Goal: Task Accomplishment & Management: Use online tool/utility

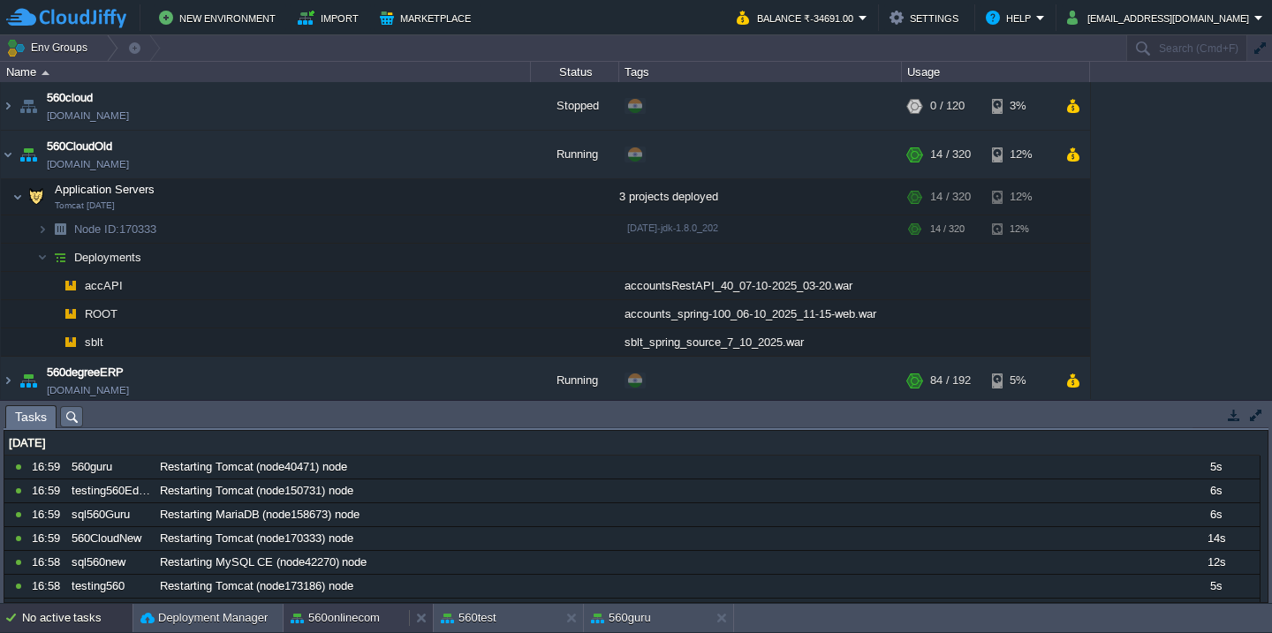
click at [344, 619] on button "560onlinecom" at bounding box center [335, 618] width 89 height 18
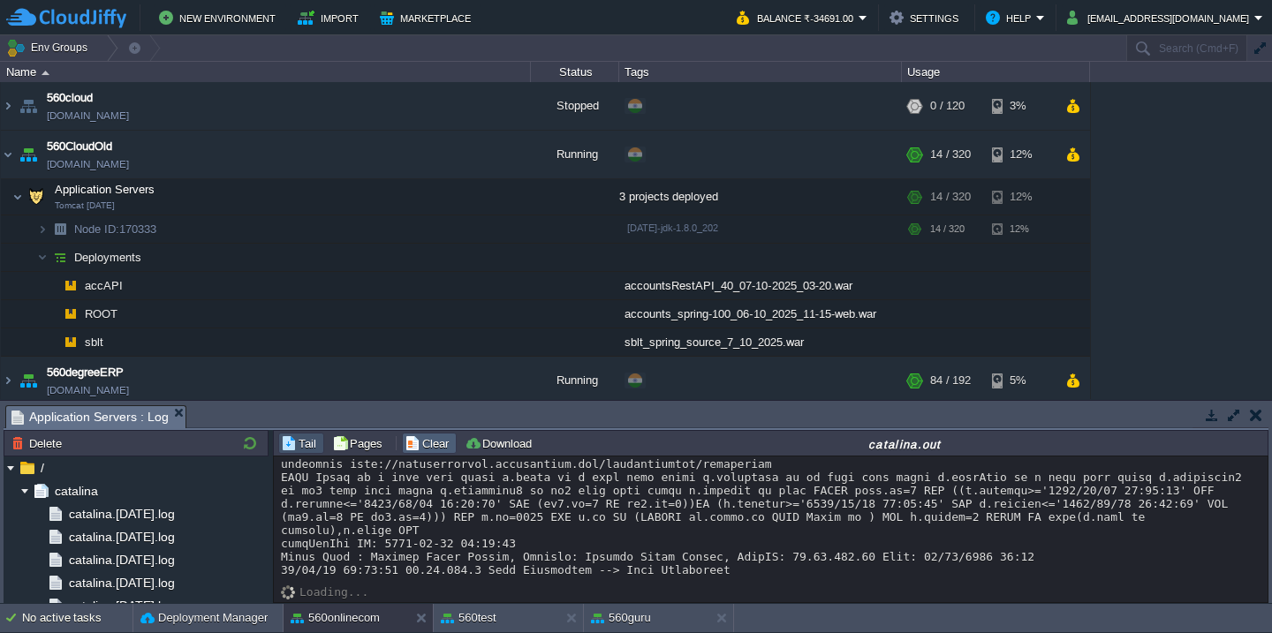
click at [428, 441] on button "Clear" at bounding box center [429, 443] width 49 height 16
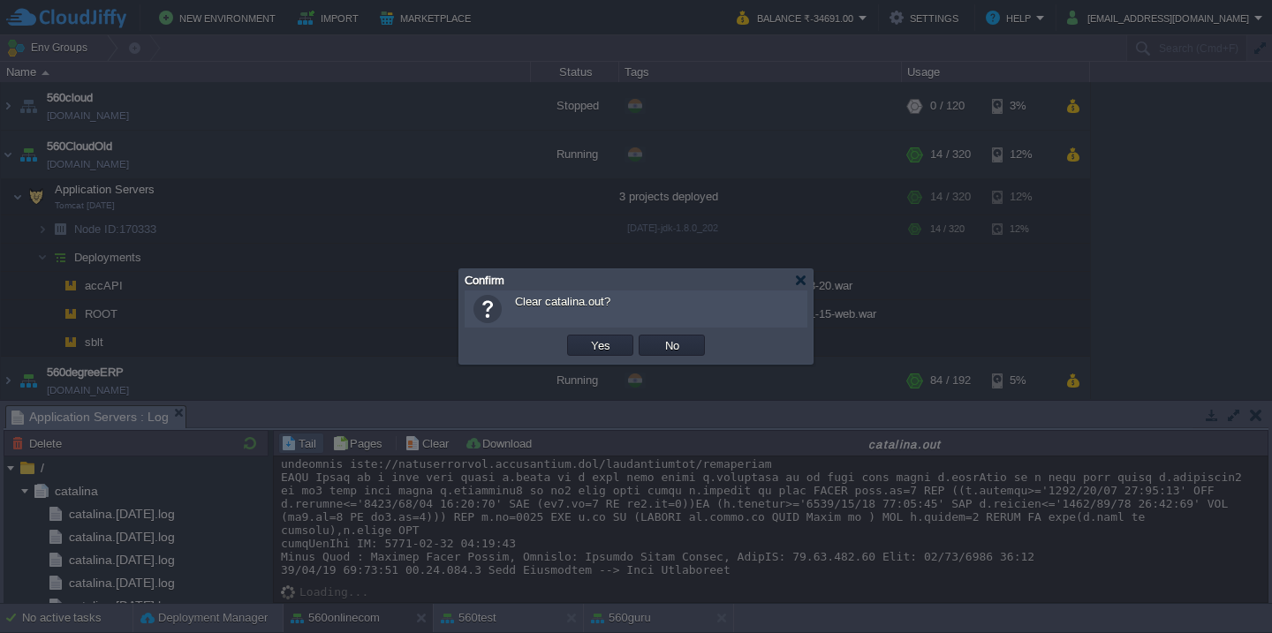
click at [586, 337] on button "Yes" at bounding box center [601, 345] width 30 height 16
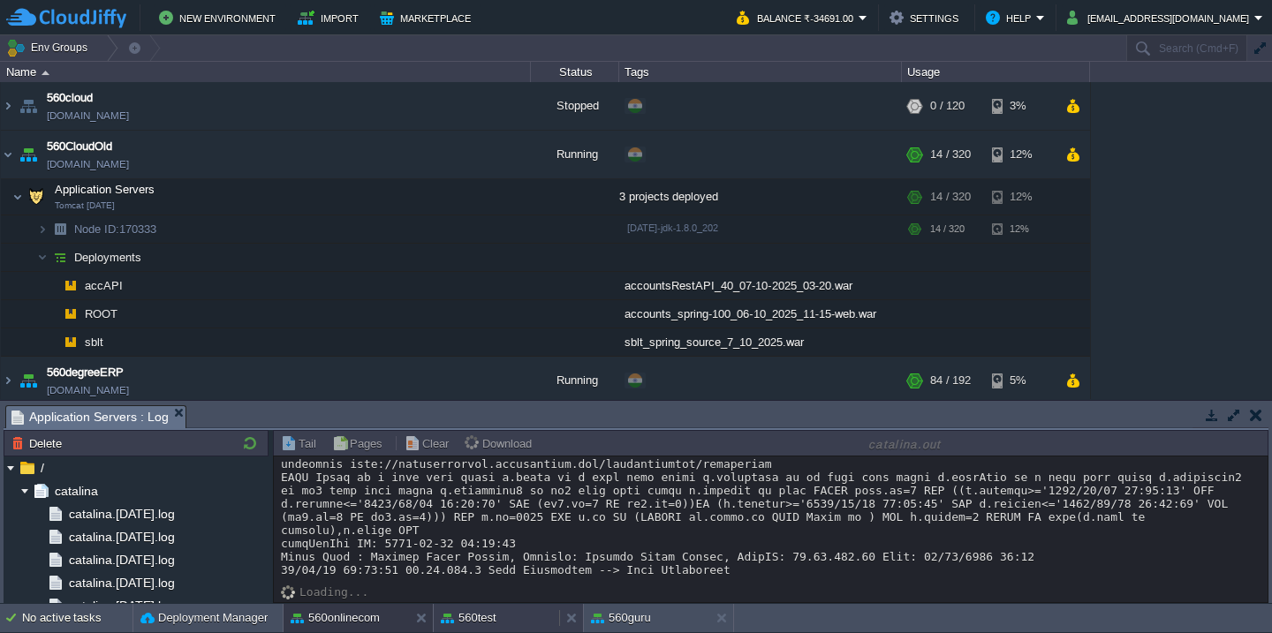
click at [464, 616] on button "560test" at bounding box center [469, 618] width 56 height 18
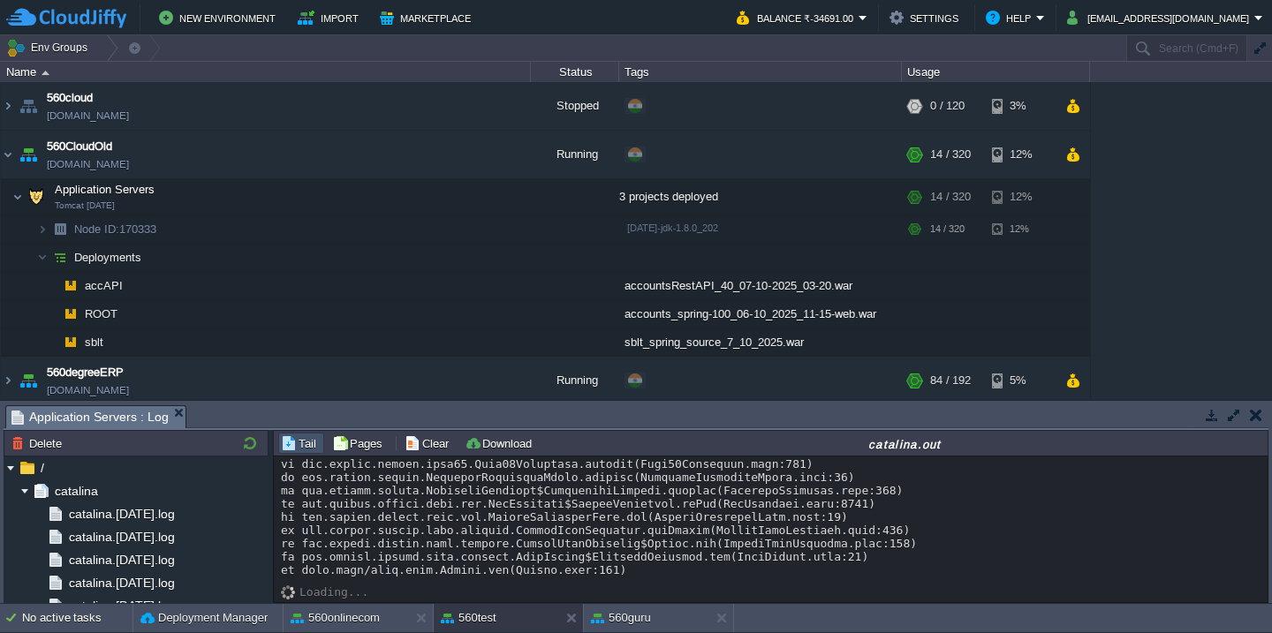
scroll to position [670, 0]
click at [413, 444] on button "Clear" at bounding box center [429, 443] width 49 height 16
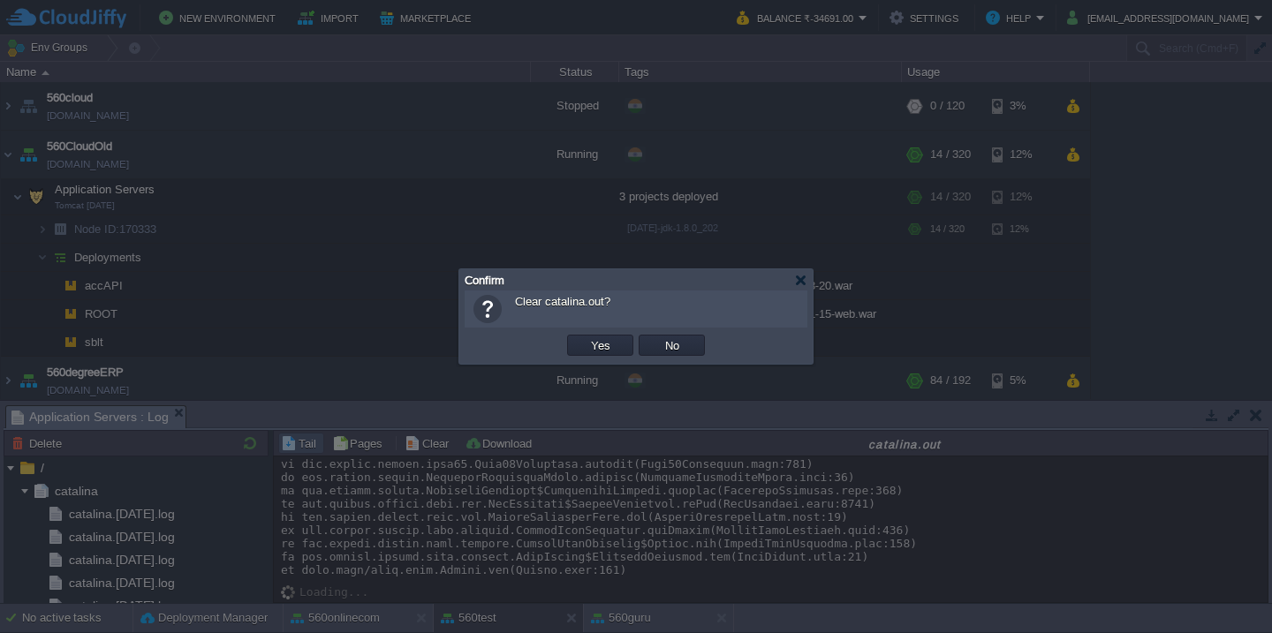
click at [586, 337] on button "Yes" at bounding box center [601, 345] width 30 height 16
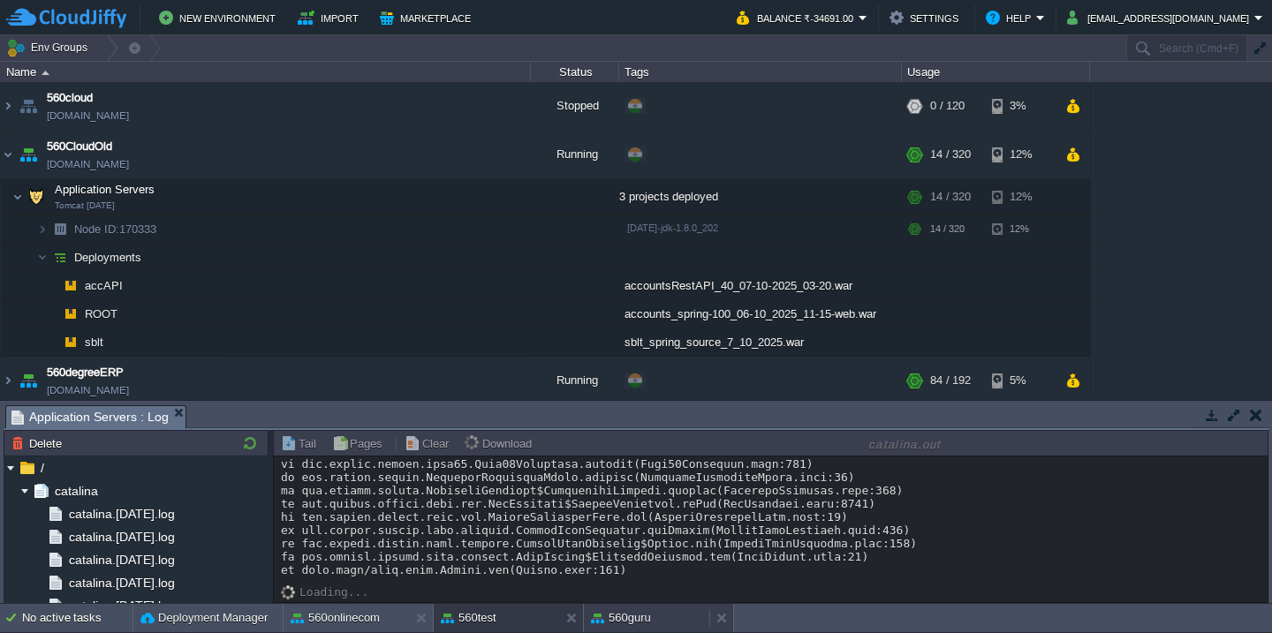
click at [640, 625] on button "560guru" at bounding box center [621, 618] width 60 height 18
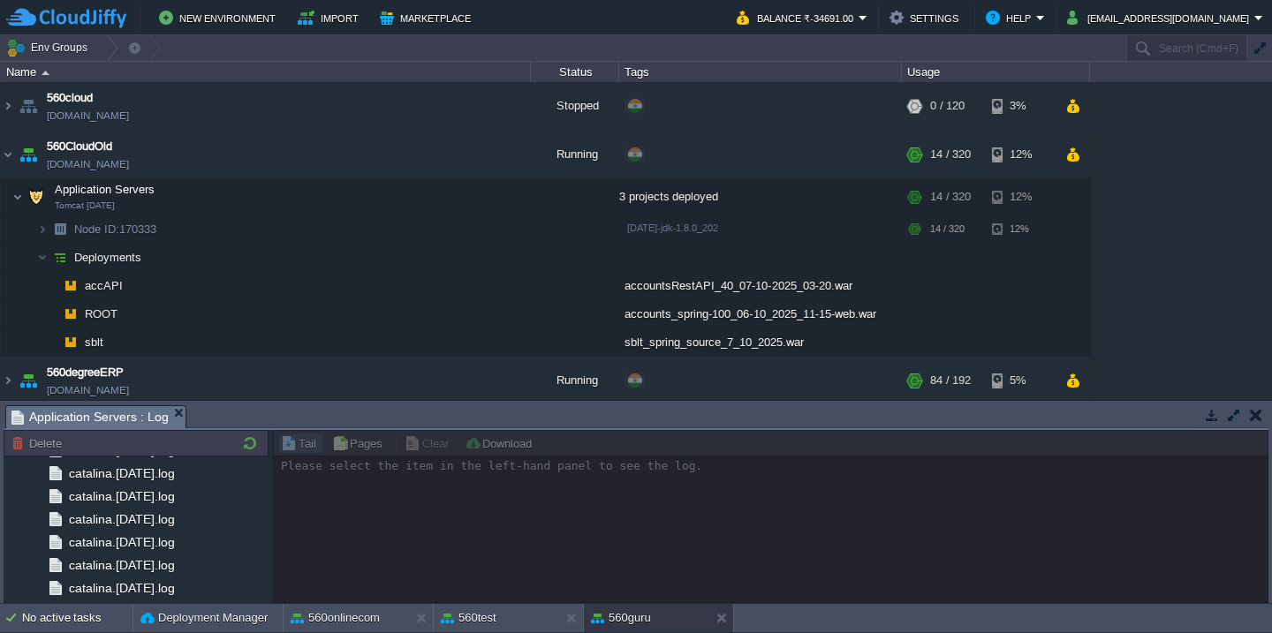
scroll to position [2105, 0]
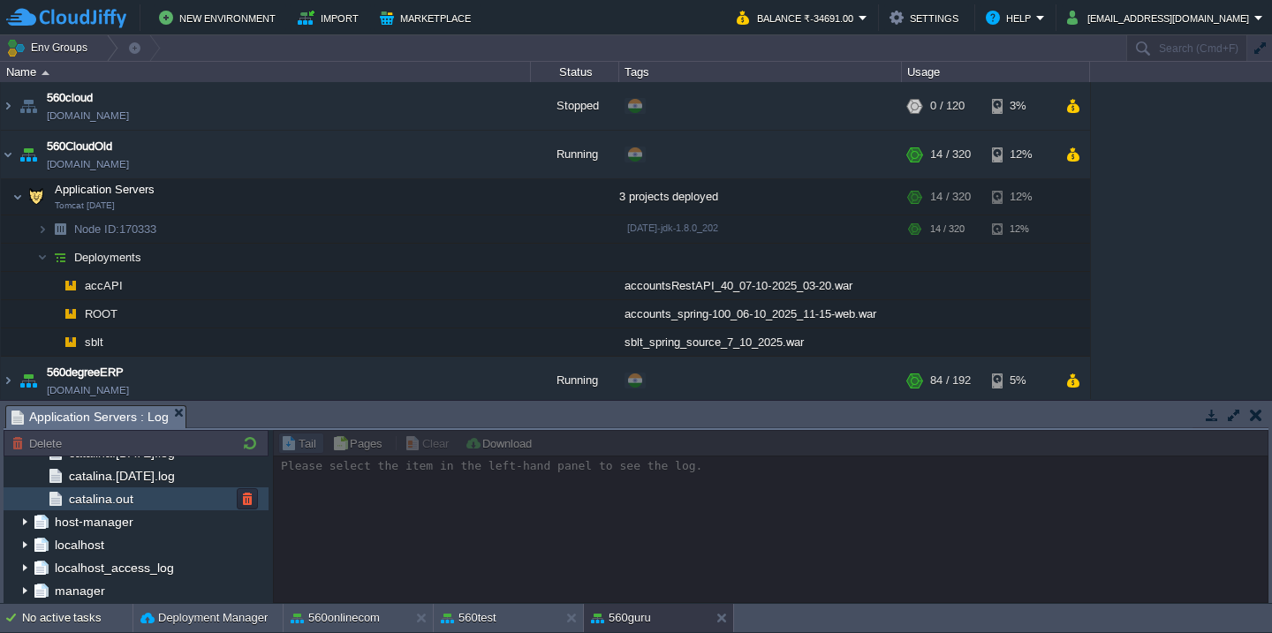
click at [112, 501] on span "catalina.out" at bounding box center [100, 499] width 71 height 16
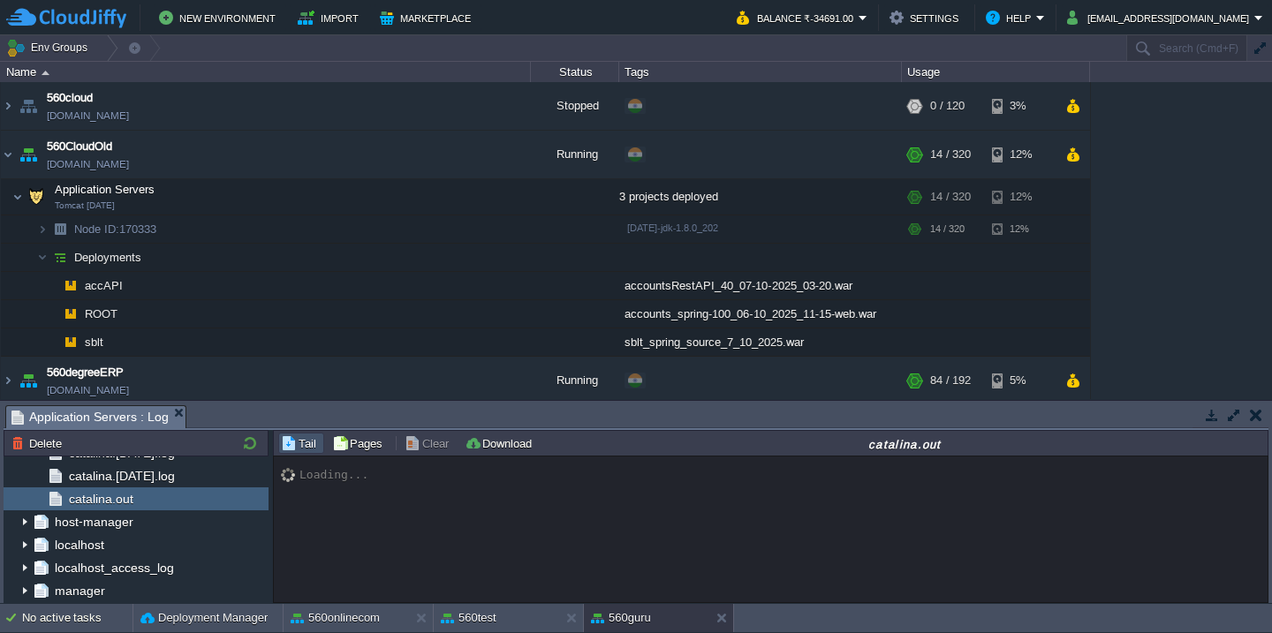
scroll to position [31126, 0]
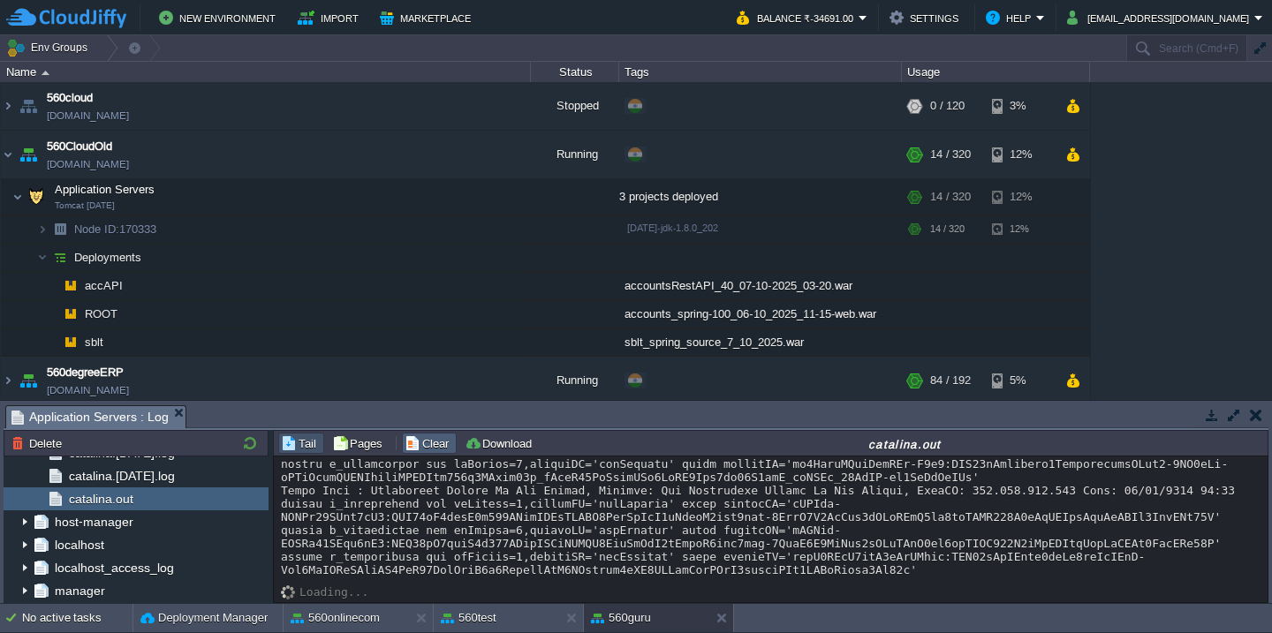
click at [424, 440] on button "Clear" at bounding box center [429, 443] width 49 height 16
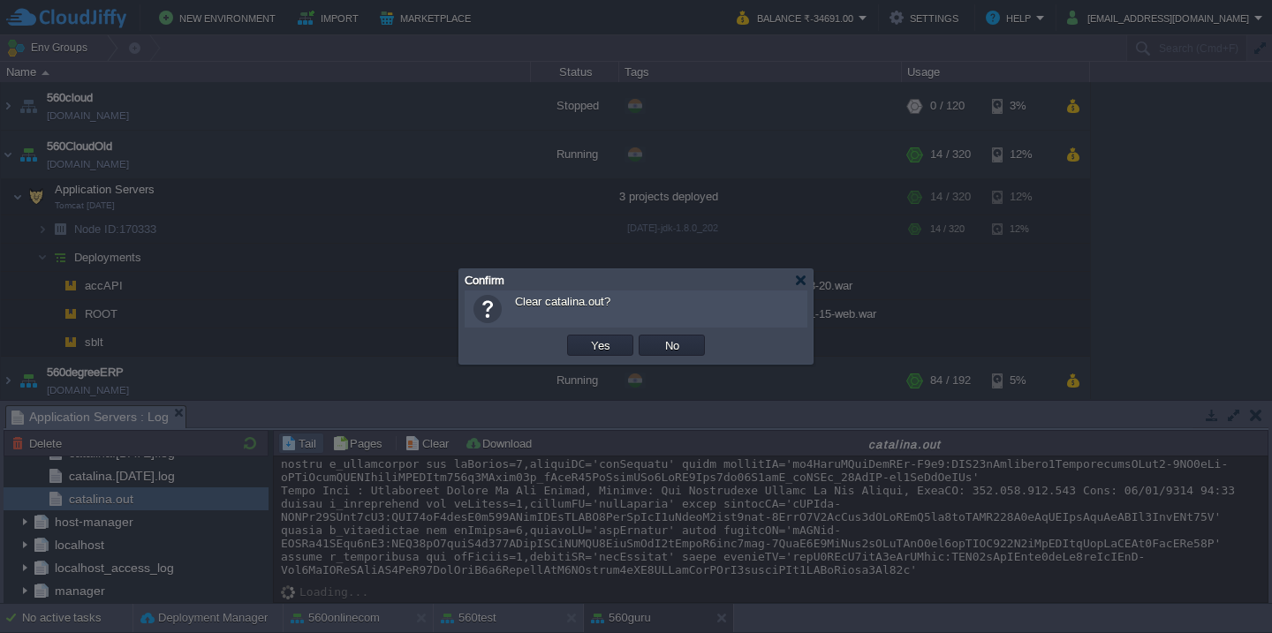
click at [586, 337] on button "Yes" at bounding box center [601, 345] width 30 height 16
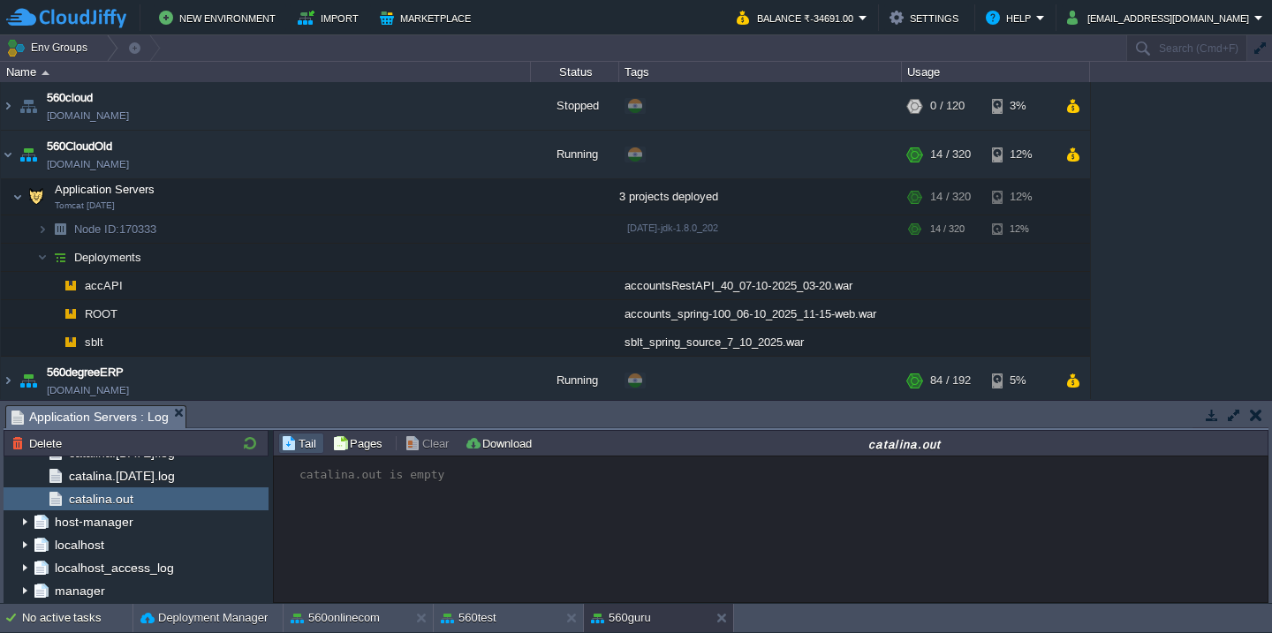
scroll to position [0, 0]
click at [477, 612] on button "560test" at bounding box center [469, 618] width 56 height 18
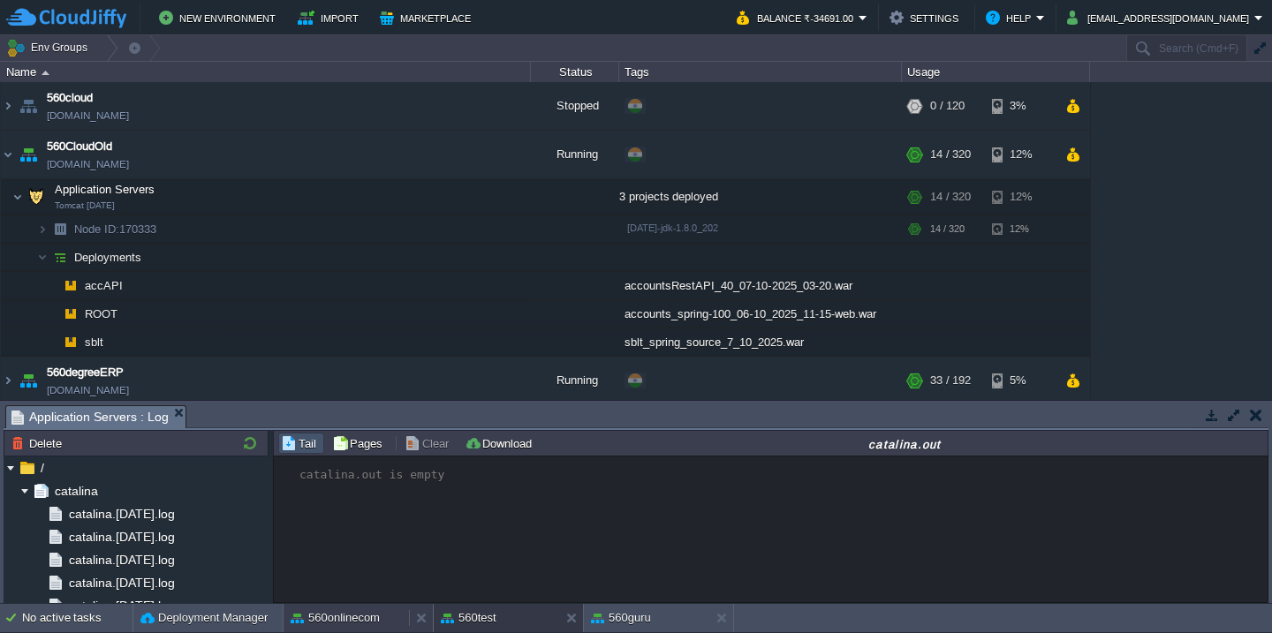
click at [334, 620] on button "560onlinecom" at bounding box center [335, 618] width 89 height 18
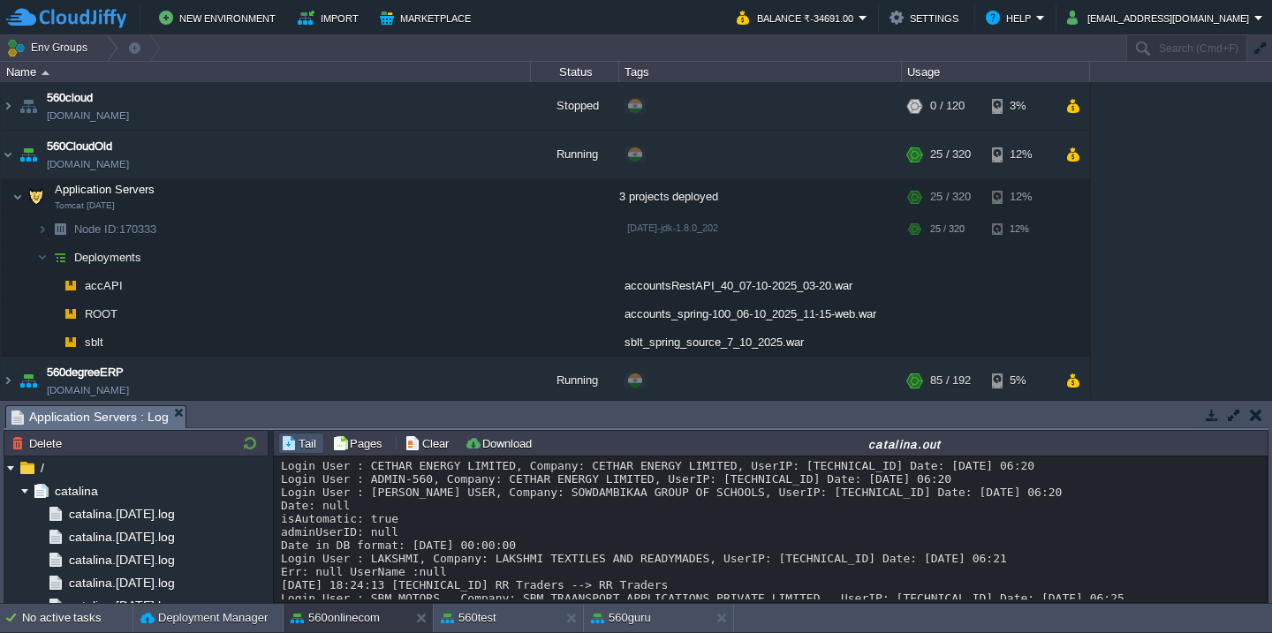
scroll to position [55, 0]
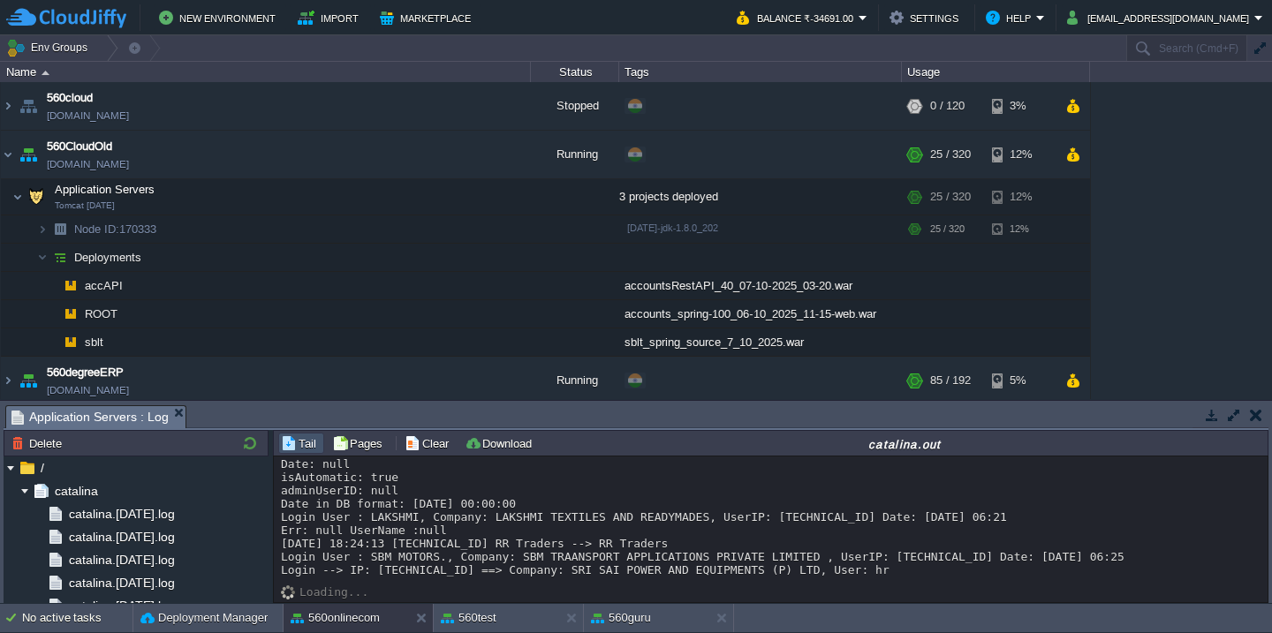
click at [578, 514] on div "Login User : CETHAR ENERGY LIMITED, Company: CETHAR ENERGY LIMITED, UserIP: [TE…" at bounding box center [771, 497] width 980 height 159
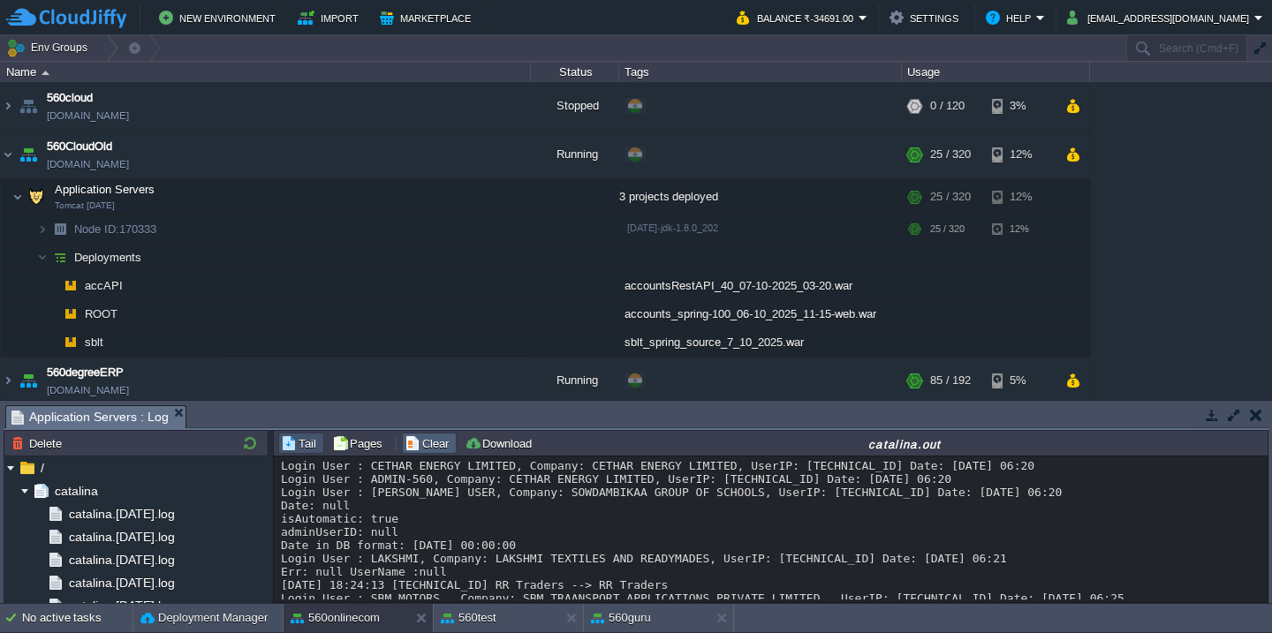
click at [434, 439] on button "Clear" at bounding box center [429, 443] width 49 height 16
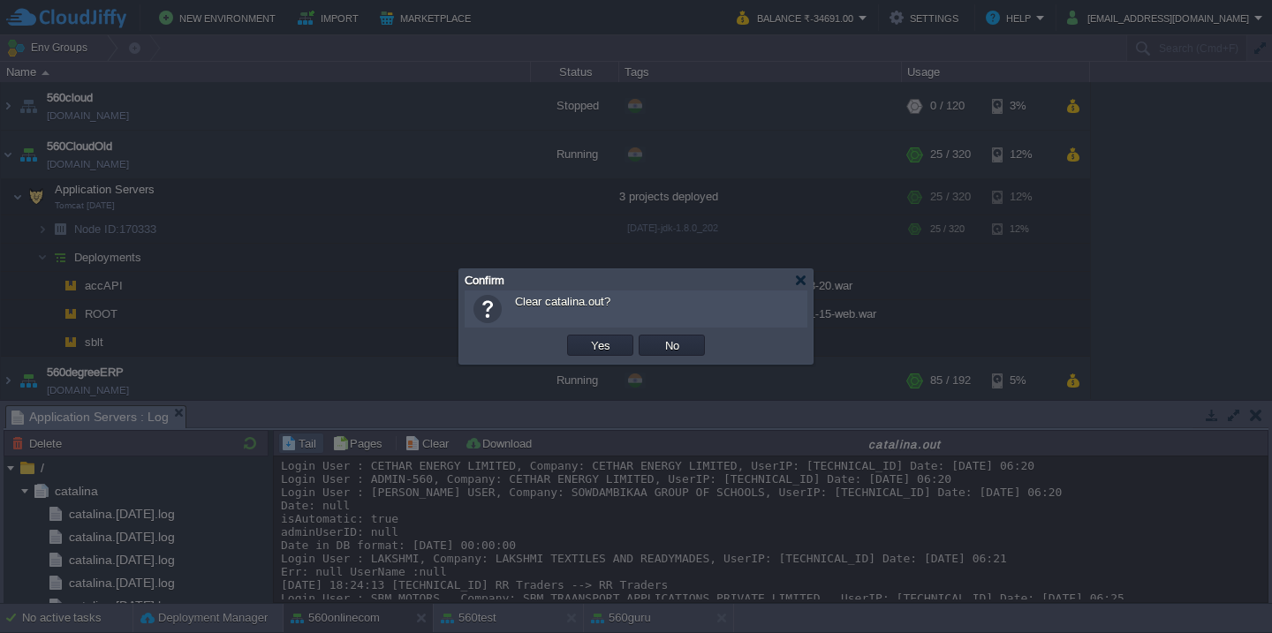
click at [586, 337] on button "Yes" at bounding box center [601, 345] width 30 height 16
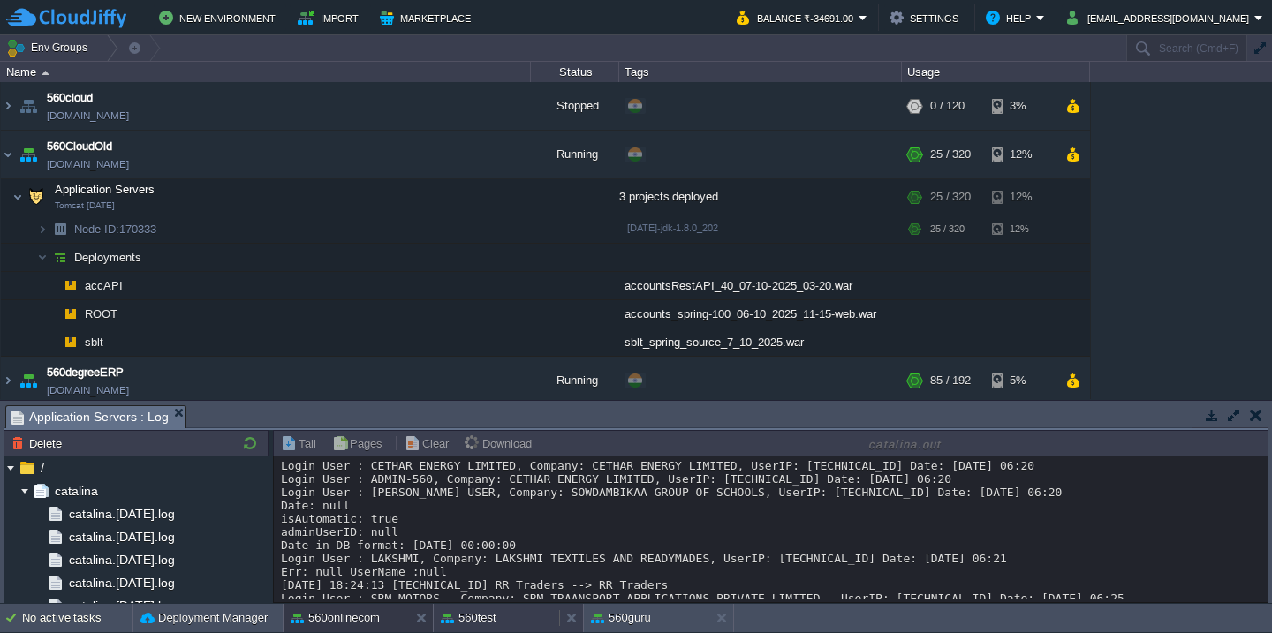
click at [487, 620] on button "560test" at bounding box center [469, 618] width 56 height 18
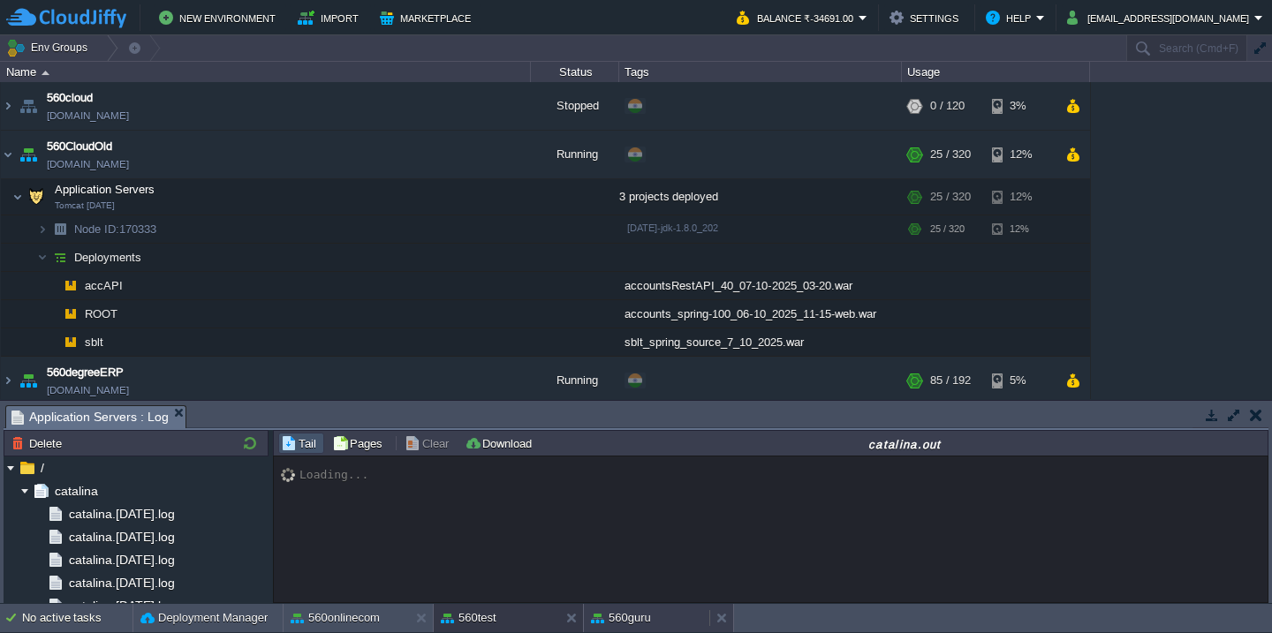
click at [629, 617] on button "560guru" at bounding box center [621, 618] width 60 height 18
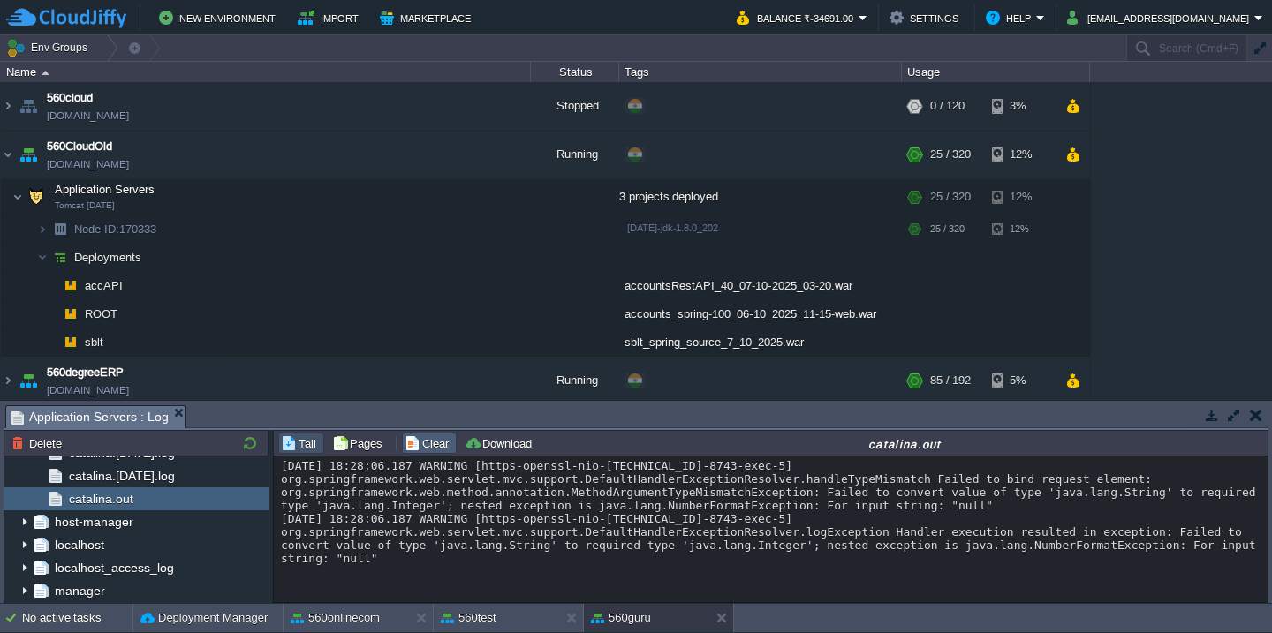
click at [424, 438] on button "Clear" at bounding box center [429, 443] width 49 height 16
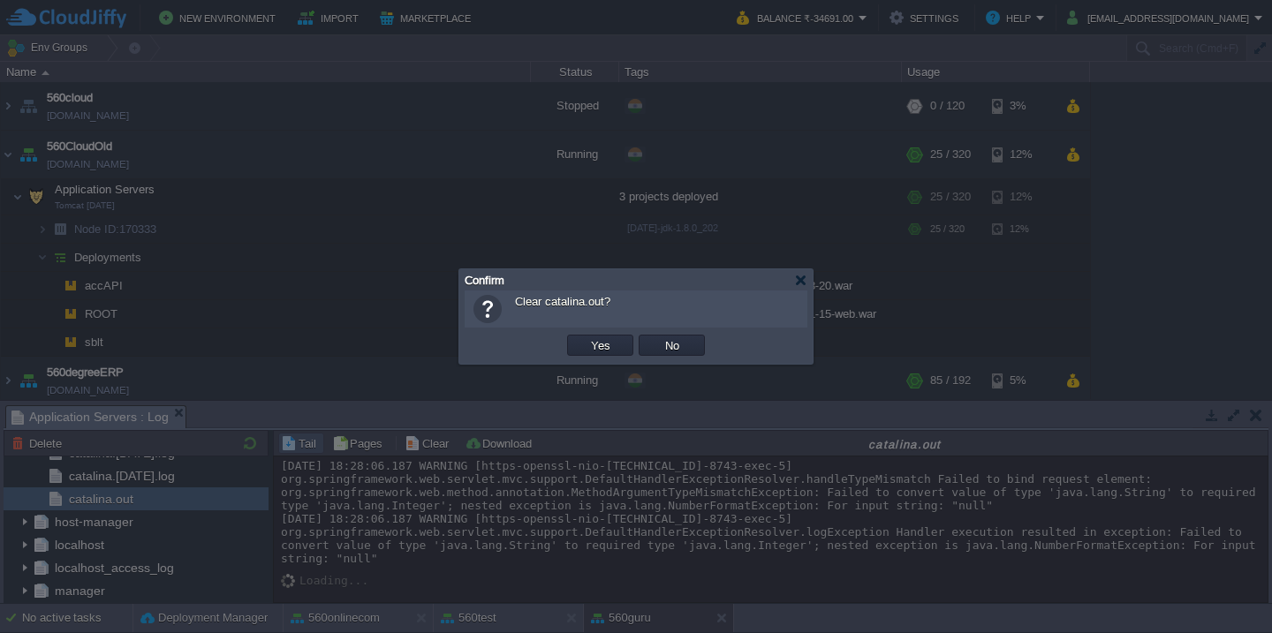
click at [586, 337] on button "Yes" at bounding box center [601, 345] width 30 height 16
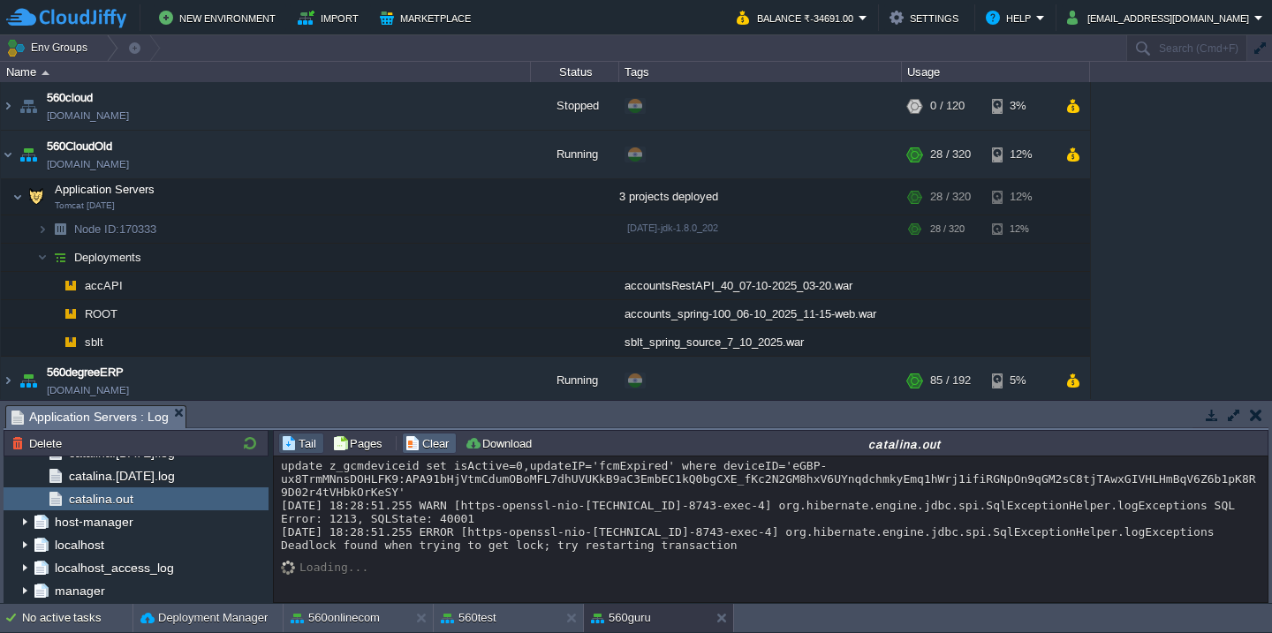
click at [429, 440] on button "Clear" at bounding box center [429, 443] width 49 height 16
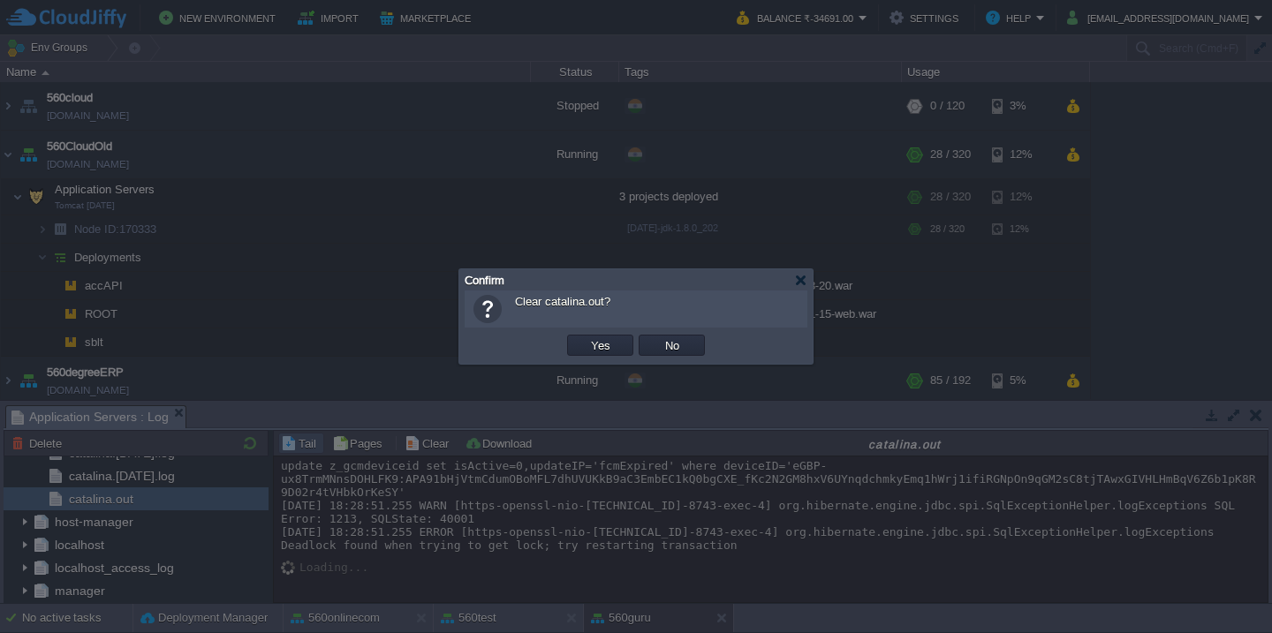
click at [586, 337] on button "Yes" at bounding box center [601, 345] width 30 height 16
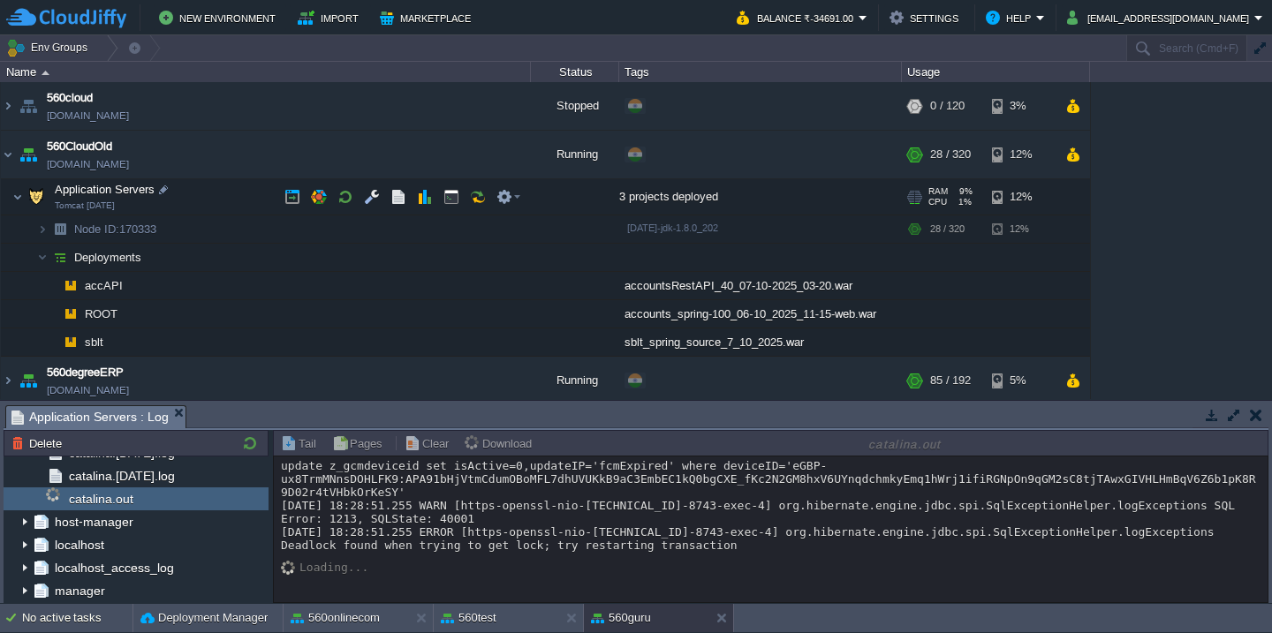
click at [219, 213] on td "Application Servers Tomcat [DATE]" at bounding box center [266, 197] width 530 height 36
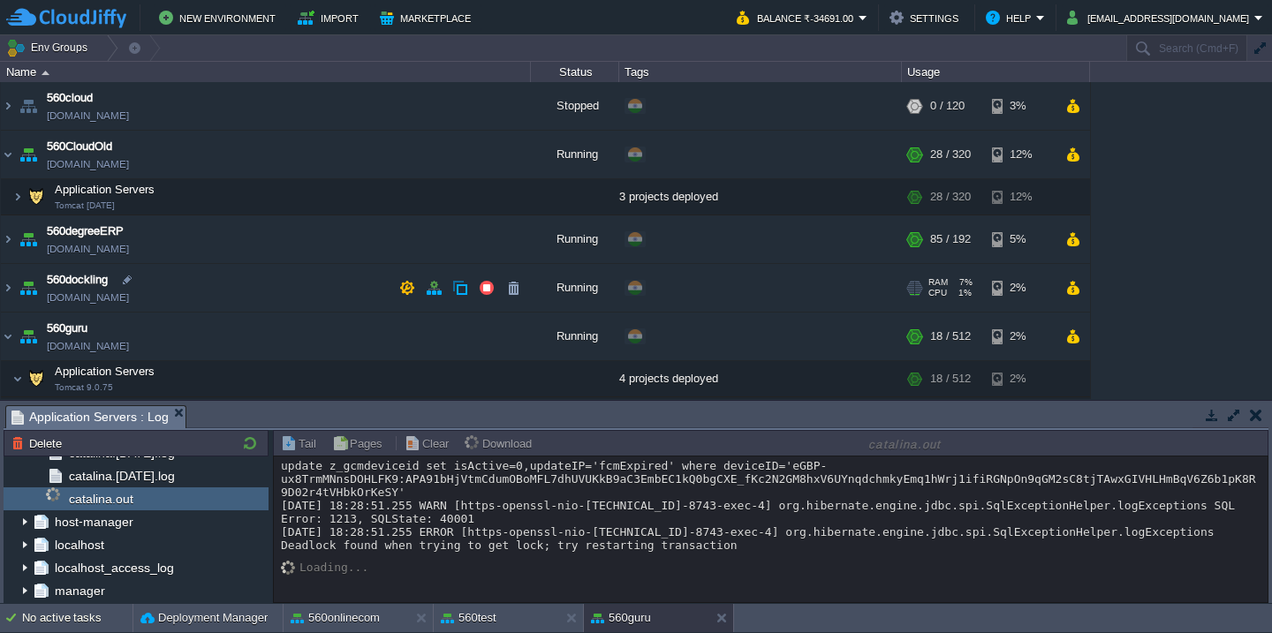
scroll to position [203, 0]
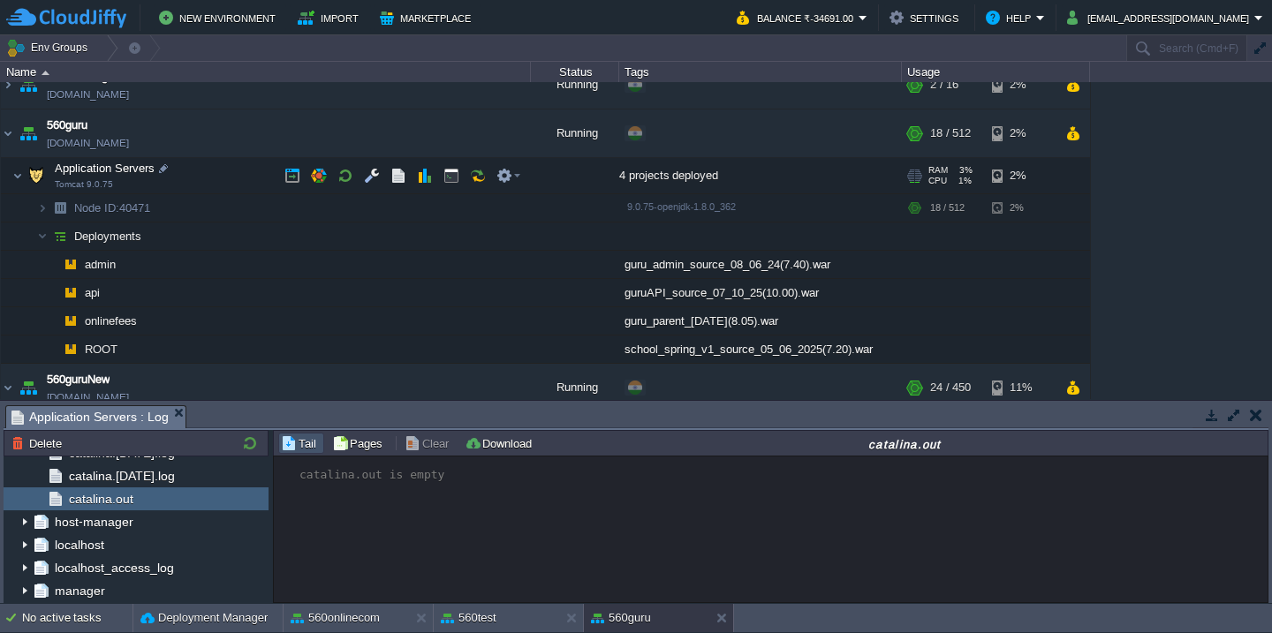
click at [225, 178] on td "Application Servers Tomcat 9.0.75" at bounding box center [266, 176] width 530 height 36
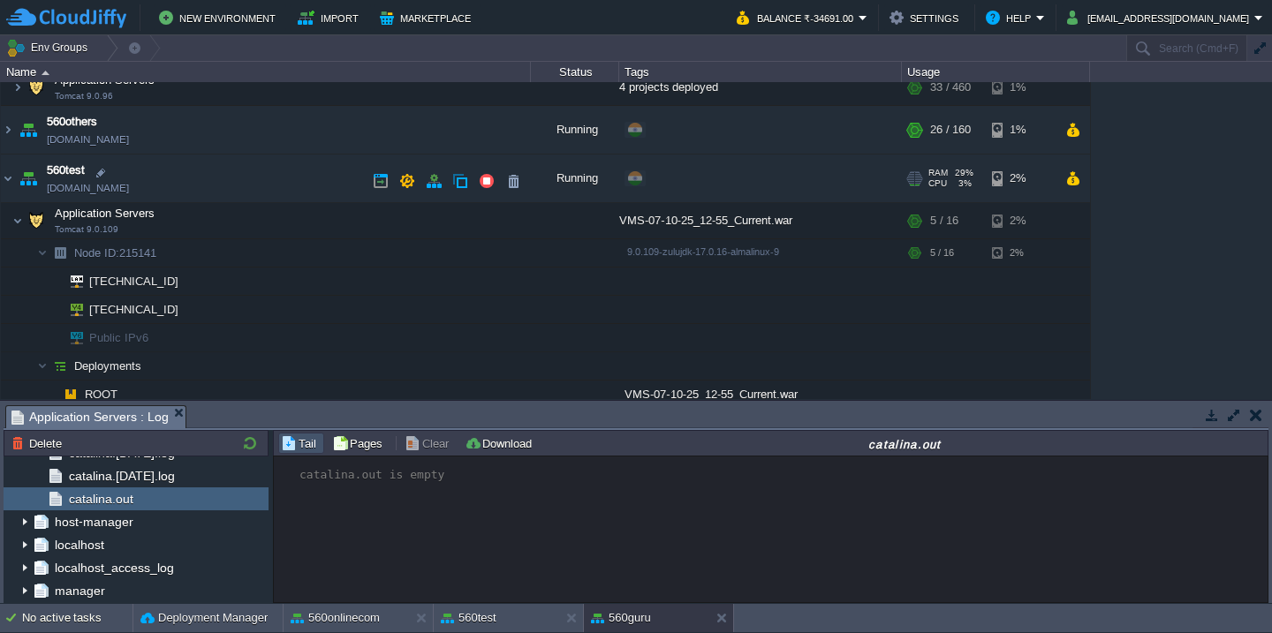
scroll to position [607, 0]
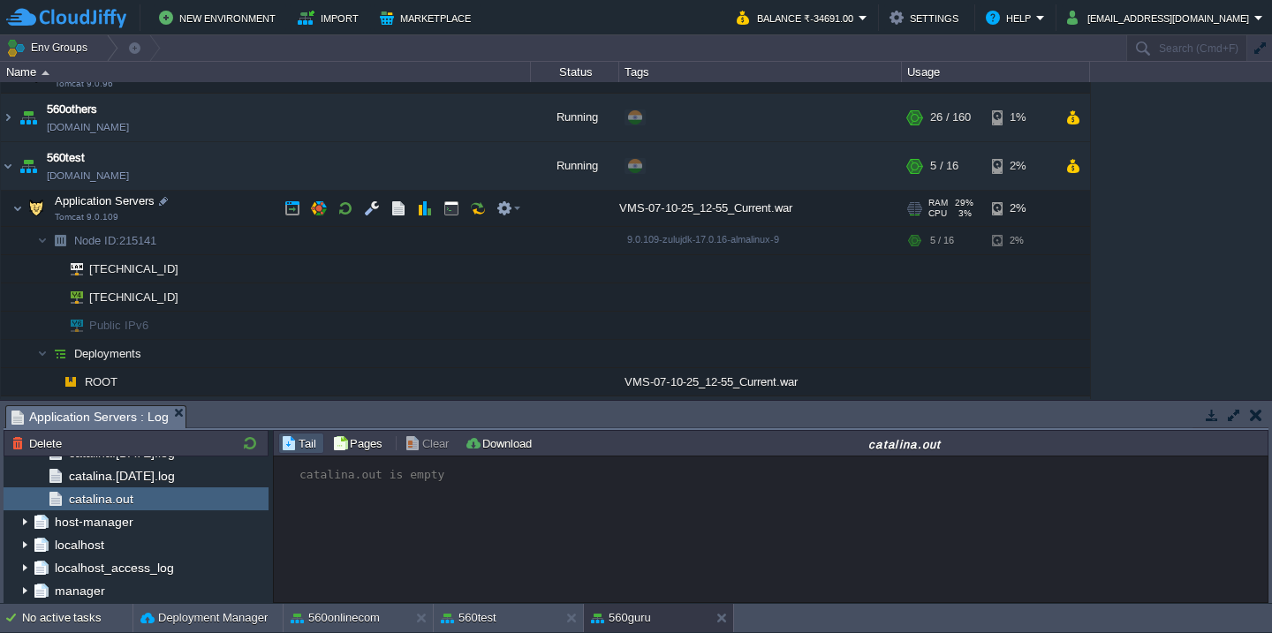
click at [224, 215] on td "Application Servers Tomcat 9.0.109" at bounding box center [266, 209] width 530 height 36
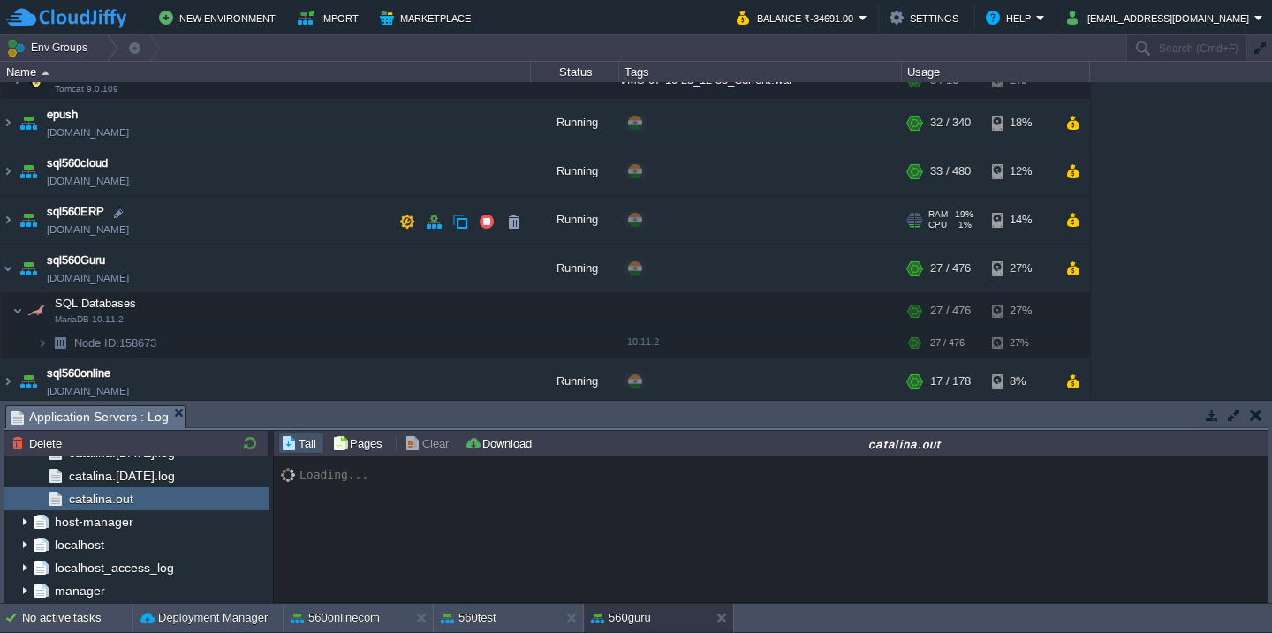
scroll to position [787, 0]
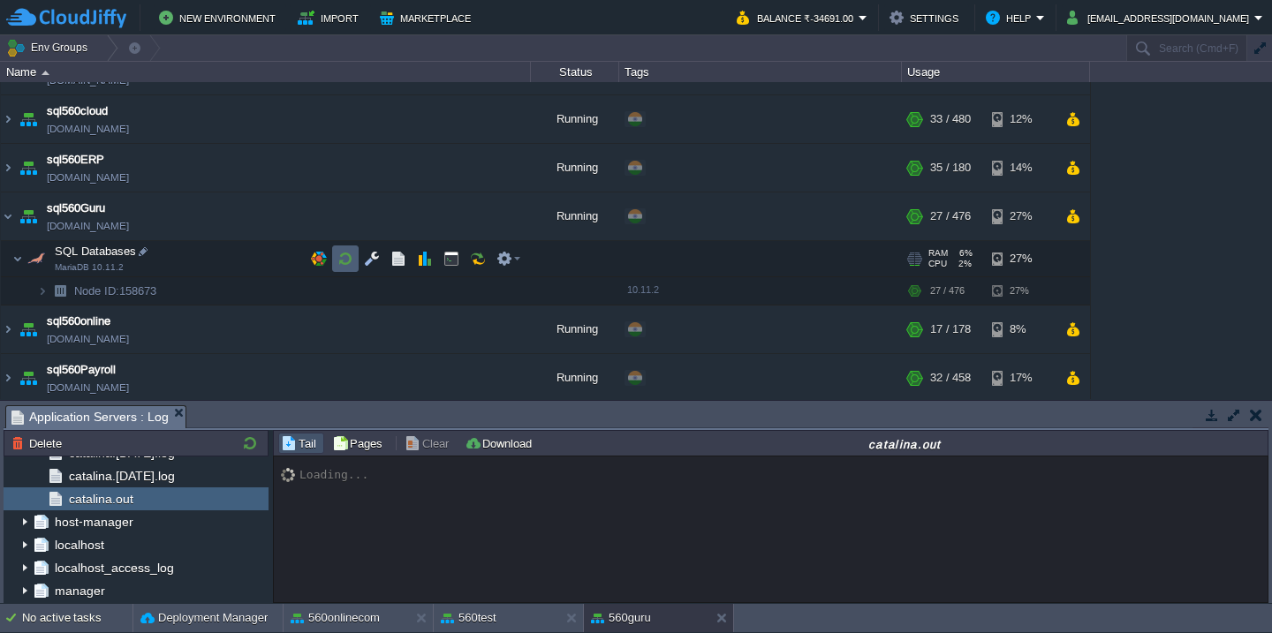
click at [337, 261] on button "button" at bounding box center [345, 259] width 16 height 16
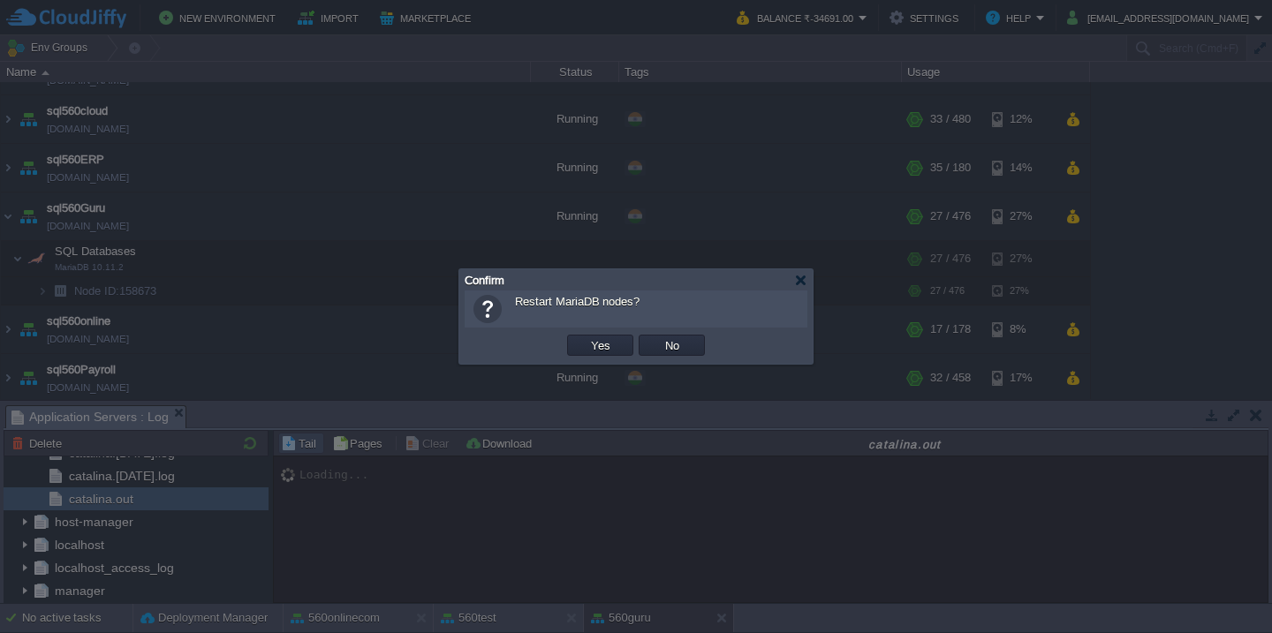
click at [586, 337] on button "Yes" at bounding box center [601, 345] width 30 height 16
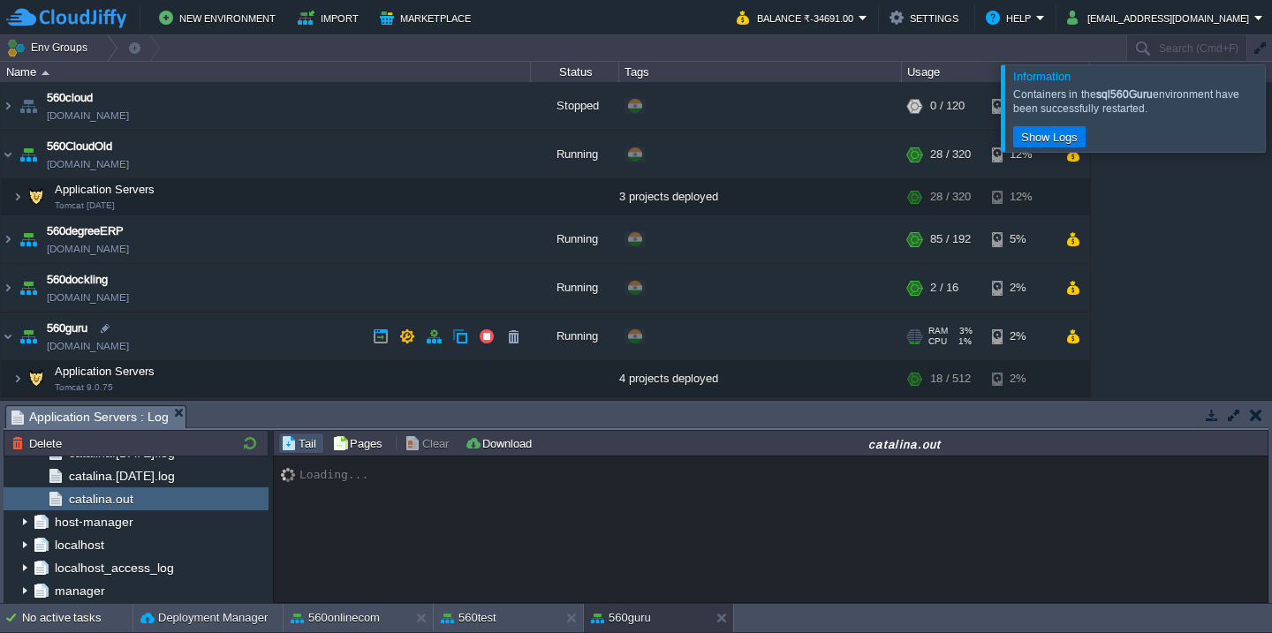
scroll to position [118, 0]
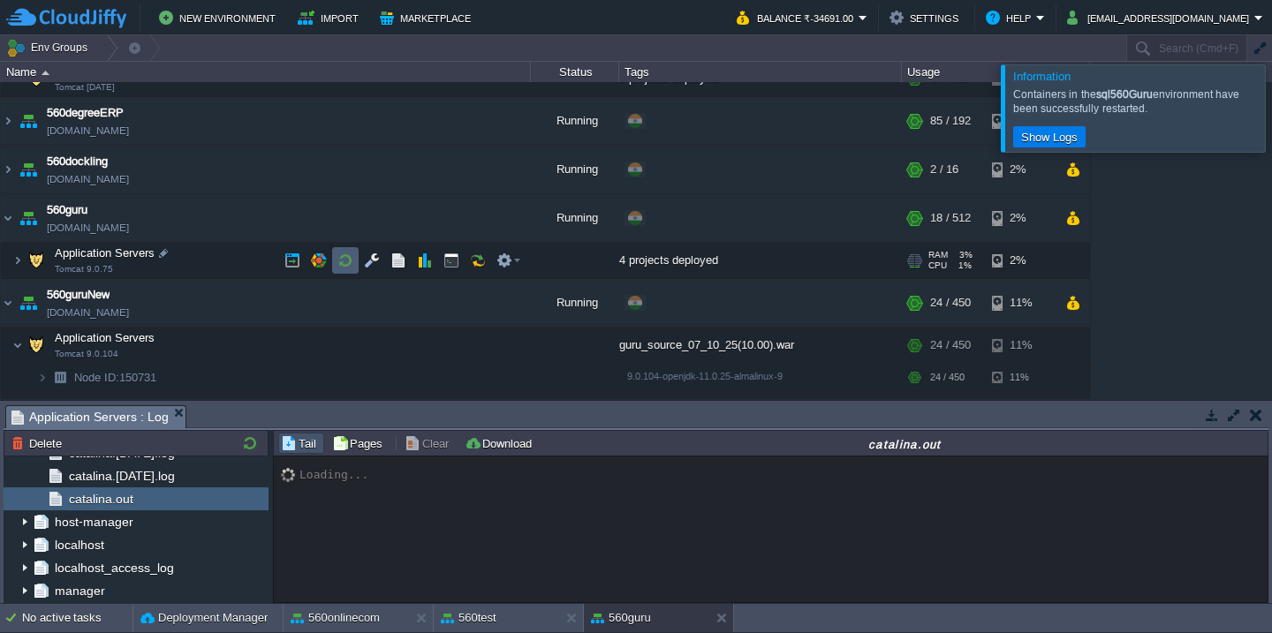
click at [351, 259] on button "button" at bounding box center [345, 261] width 16 height 16
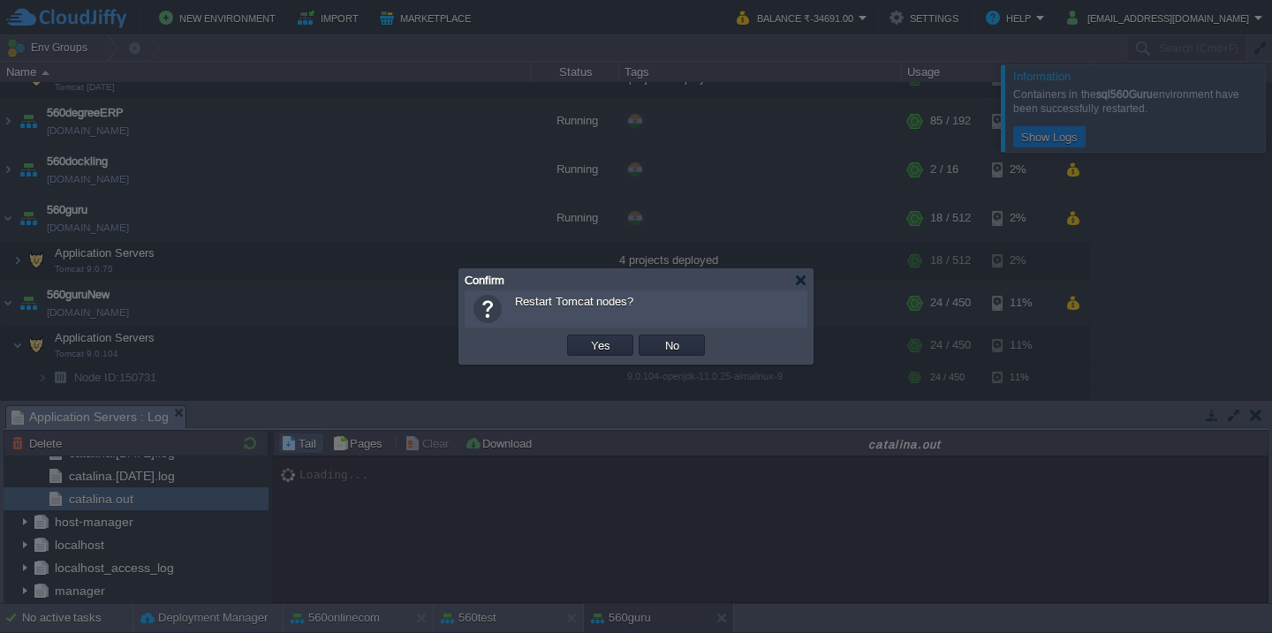
click at [586, 337] on button "Yes" at bounding box center [601, 345] width 30 height 16
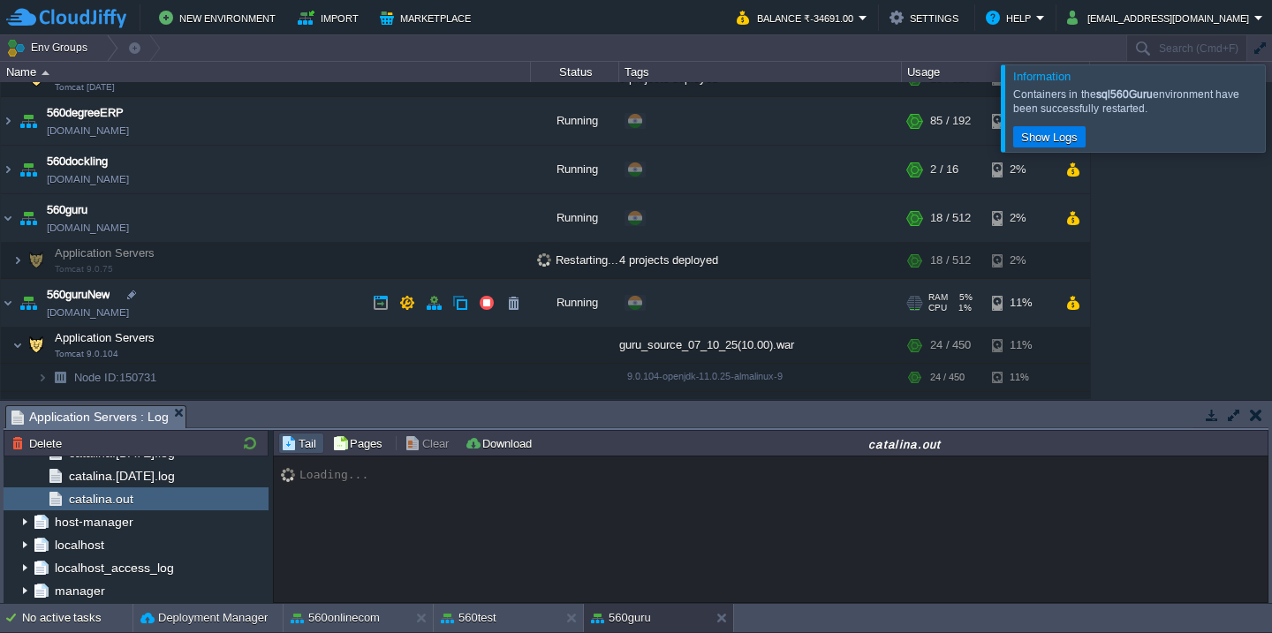
scroll to position [185, 0]
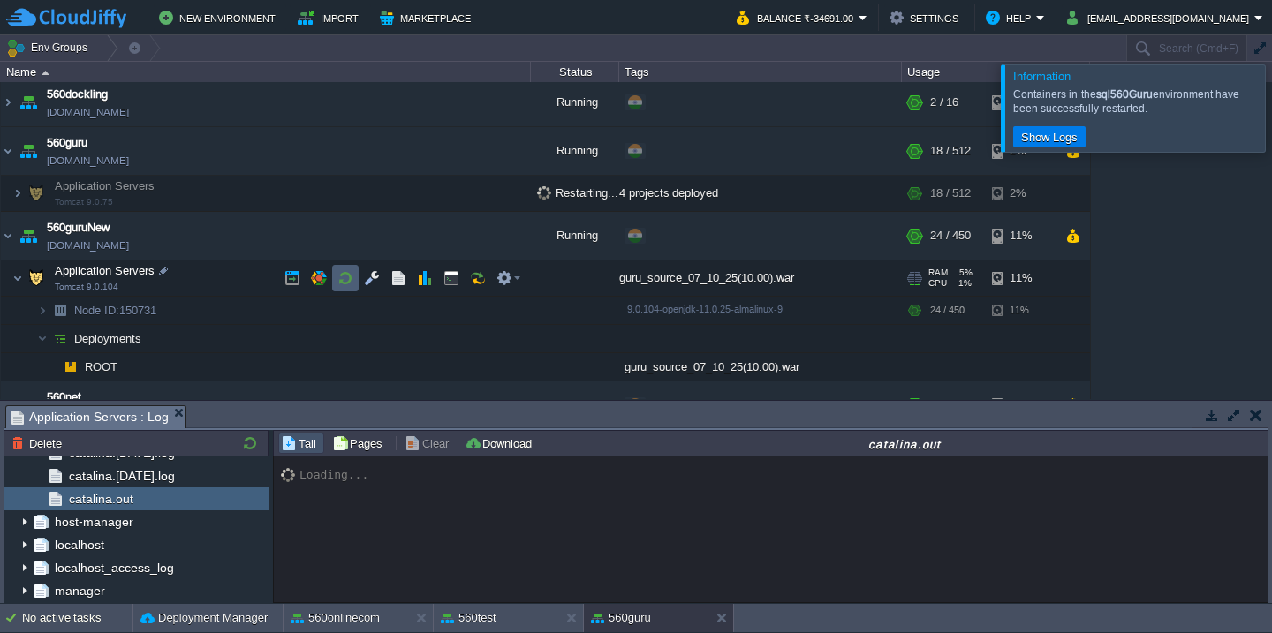
click at [346, 279] on button "button" at bounding box center [345, 278] width 16 height 16
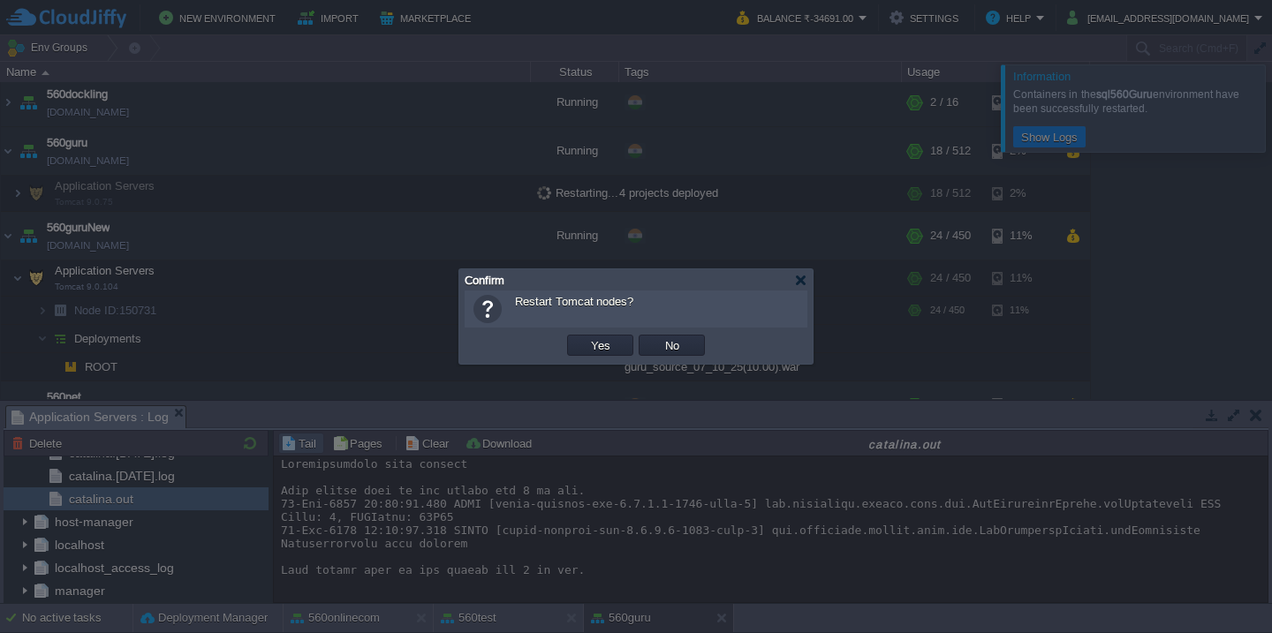
click at [586, 337] on button "Yes" at bounding box center [601, 345] width 30 height 16
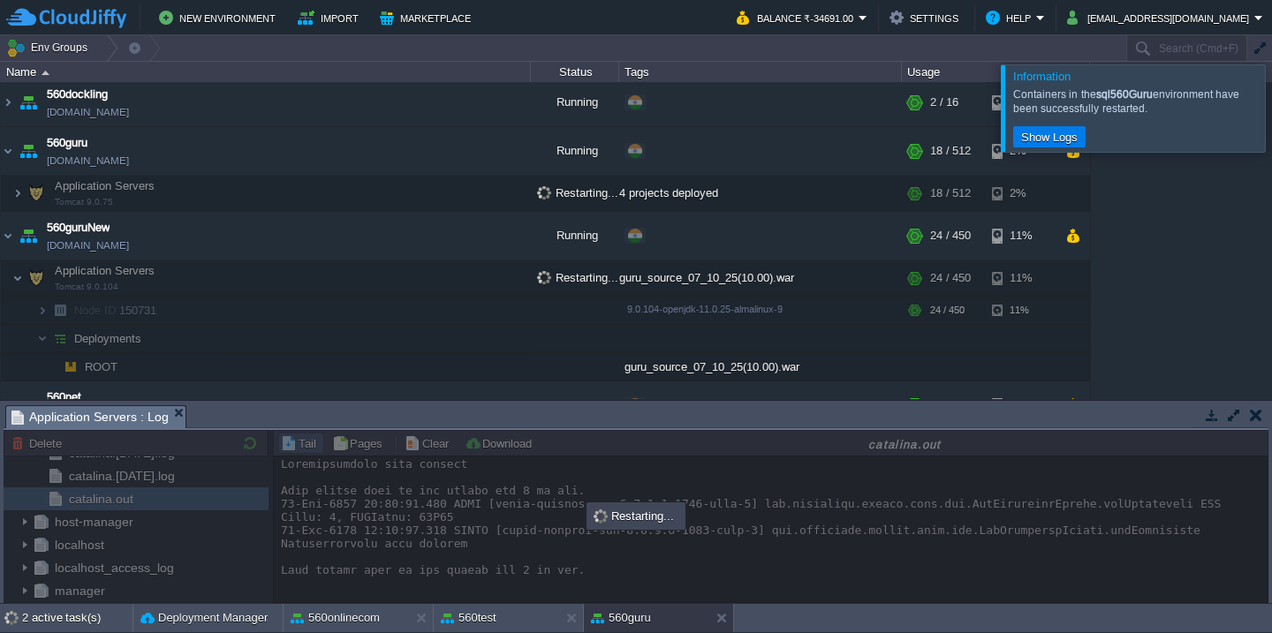
click at [427, 440] on div at bounding box center [636, 516] width 1265 height 173
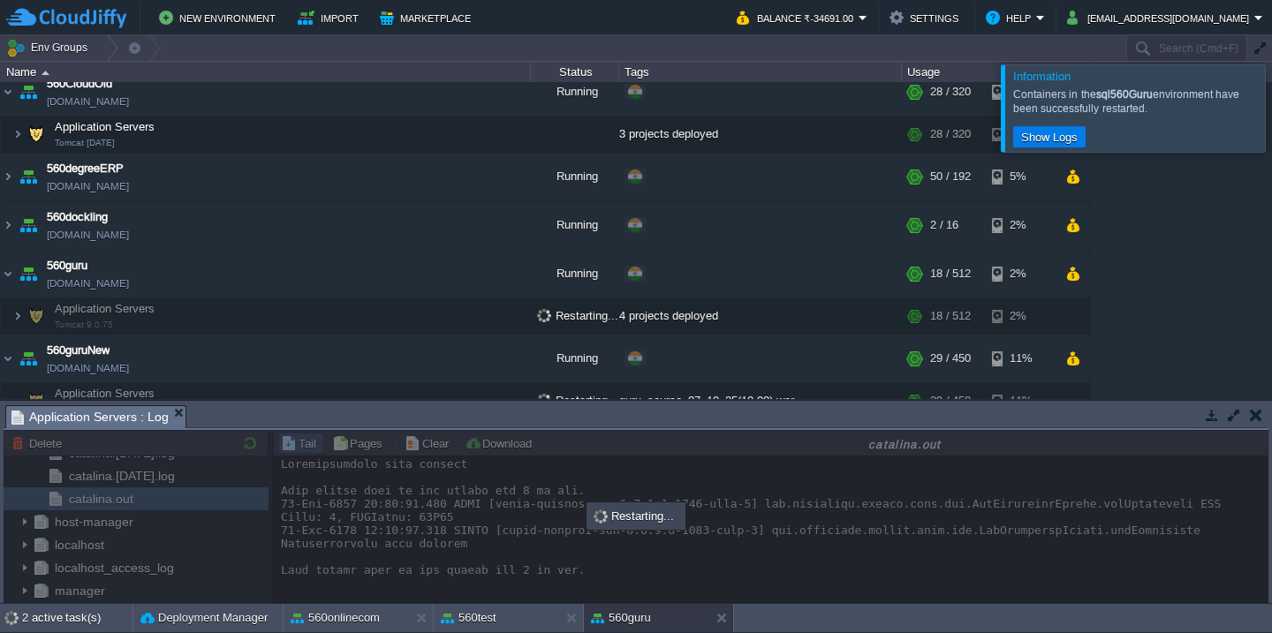
scroll to position [0, 0]
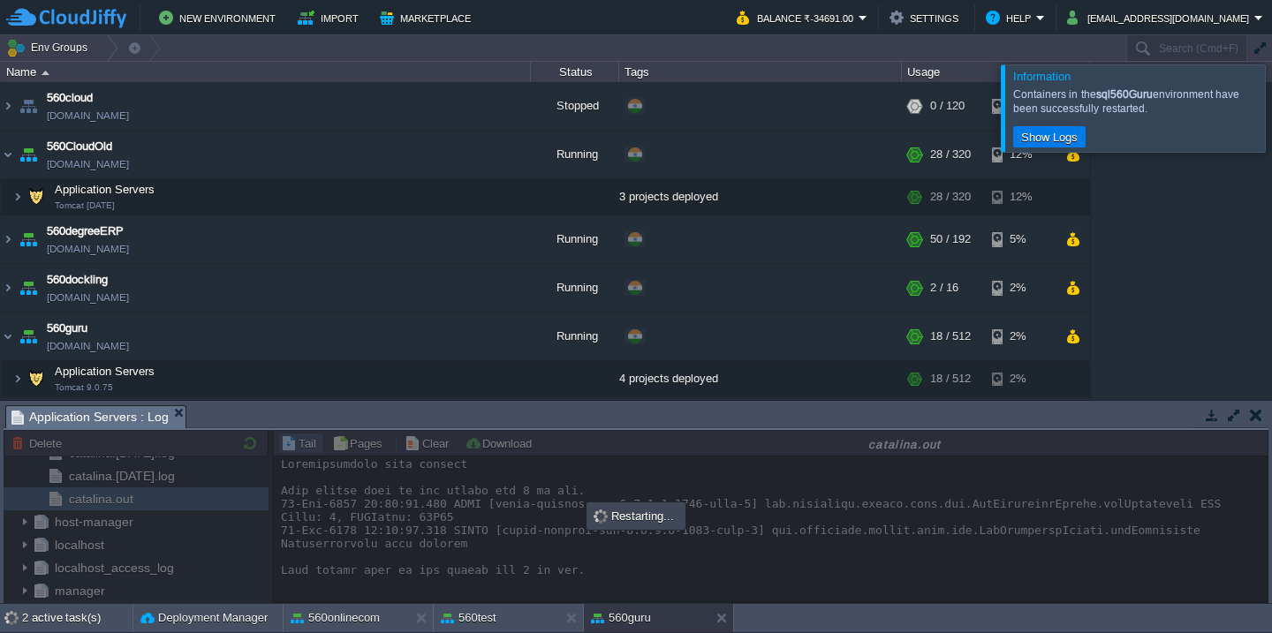
click at [1271, 108] on div at bounding box center [1293, 107] width 0 height 87
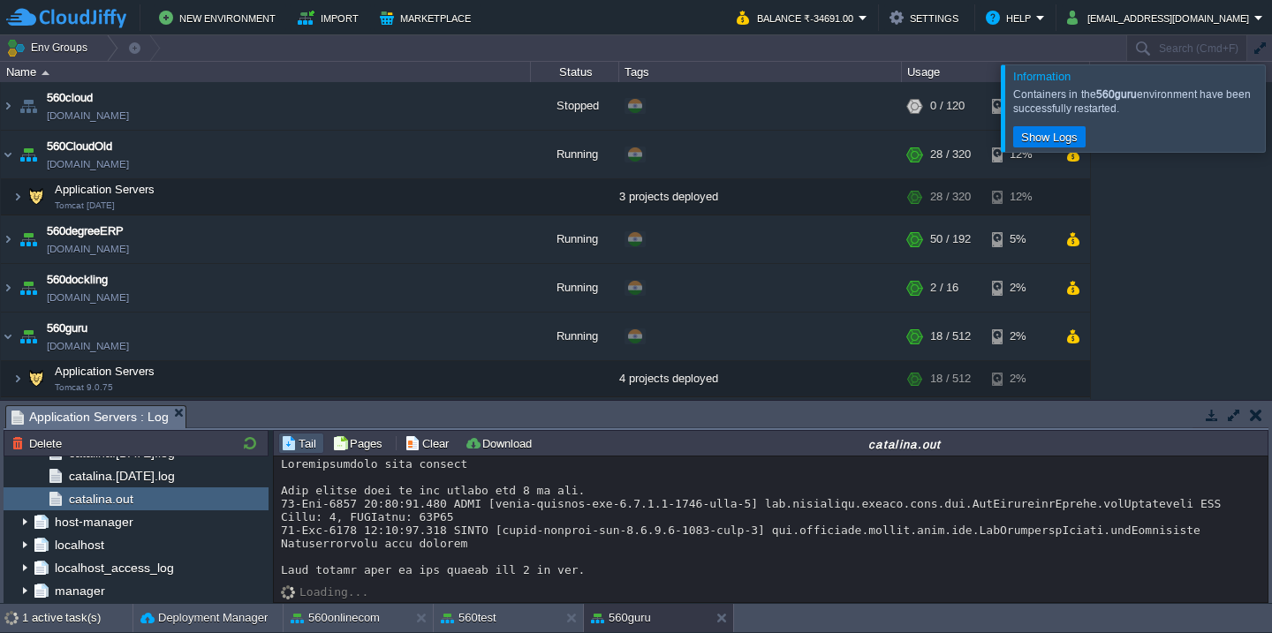
click at [1271, 108] on div at bounding box center [1293, 107] width 0 height 87
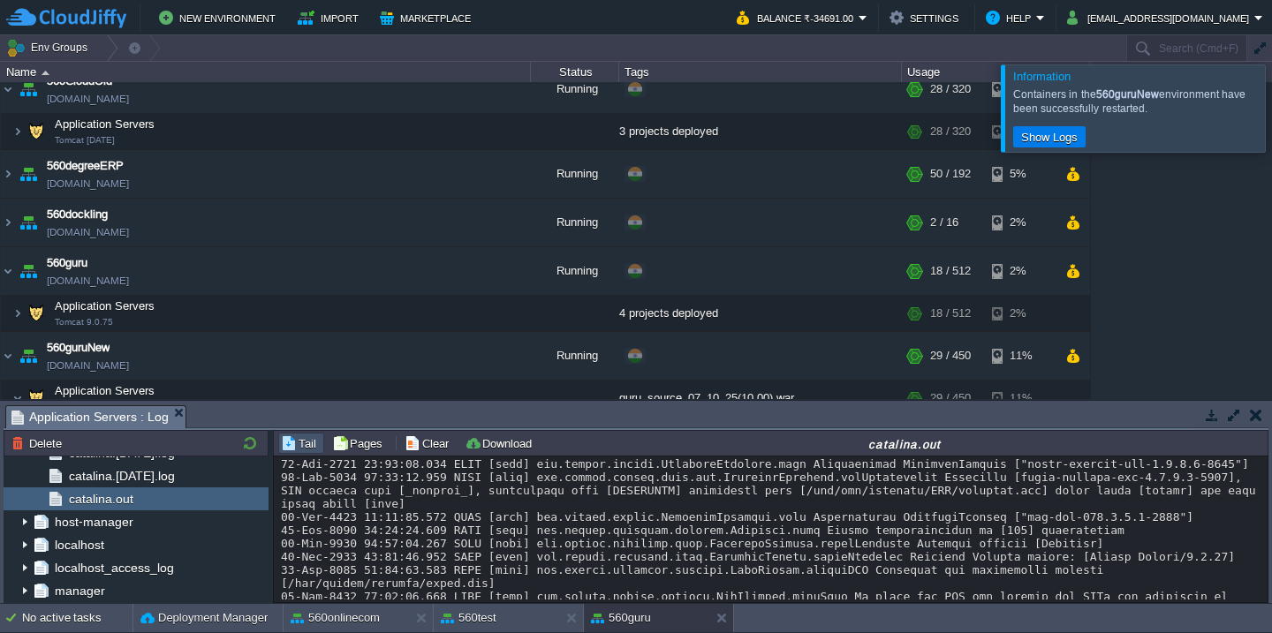
scroll to position [2612, 0]
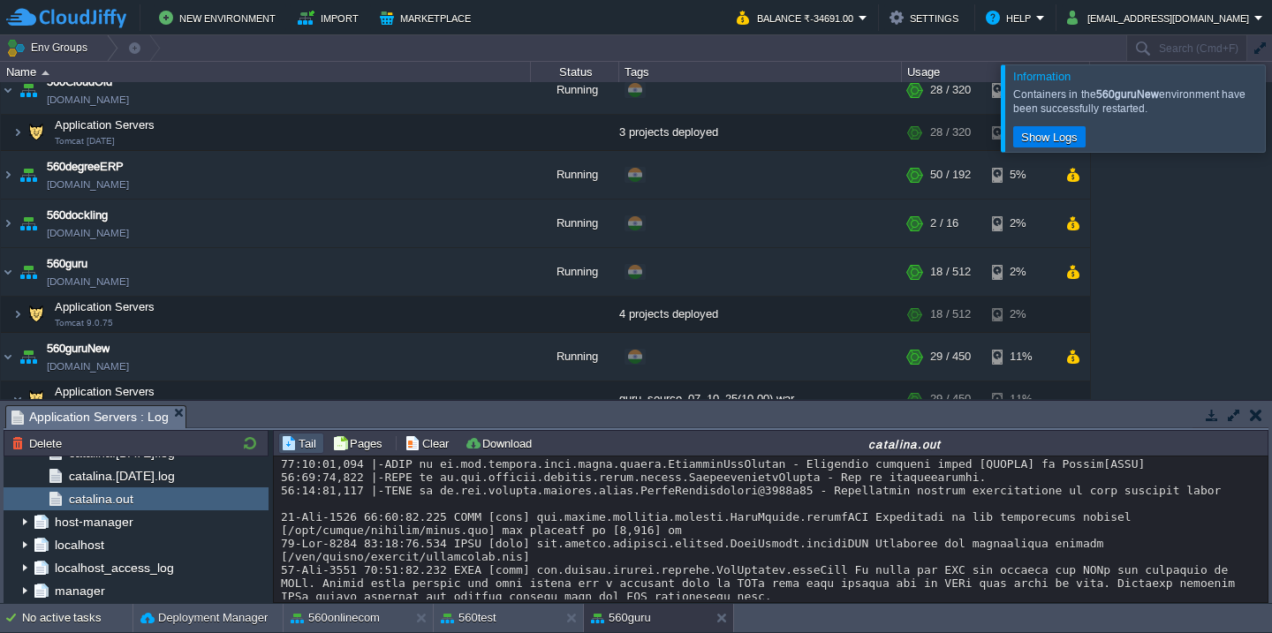
click at [1271, 105] on div at bounding box center [1293, 107] width 0 height 87
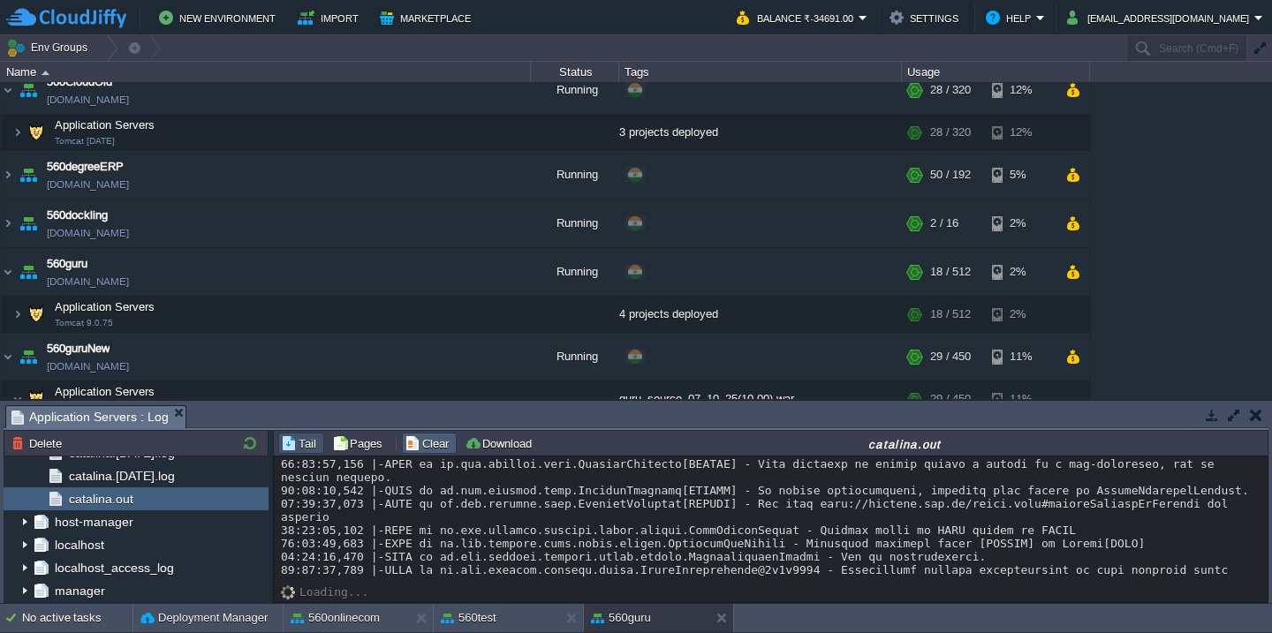
click at [434, 443] on button "Clear" at bounding box center [429, 443] width 49 height 16
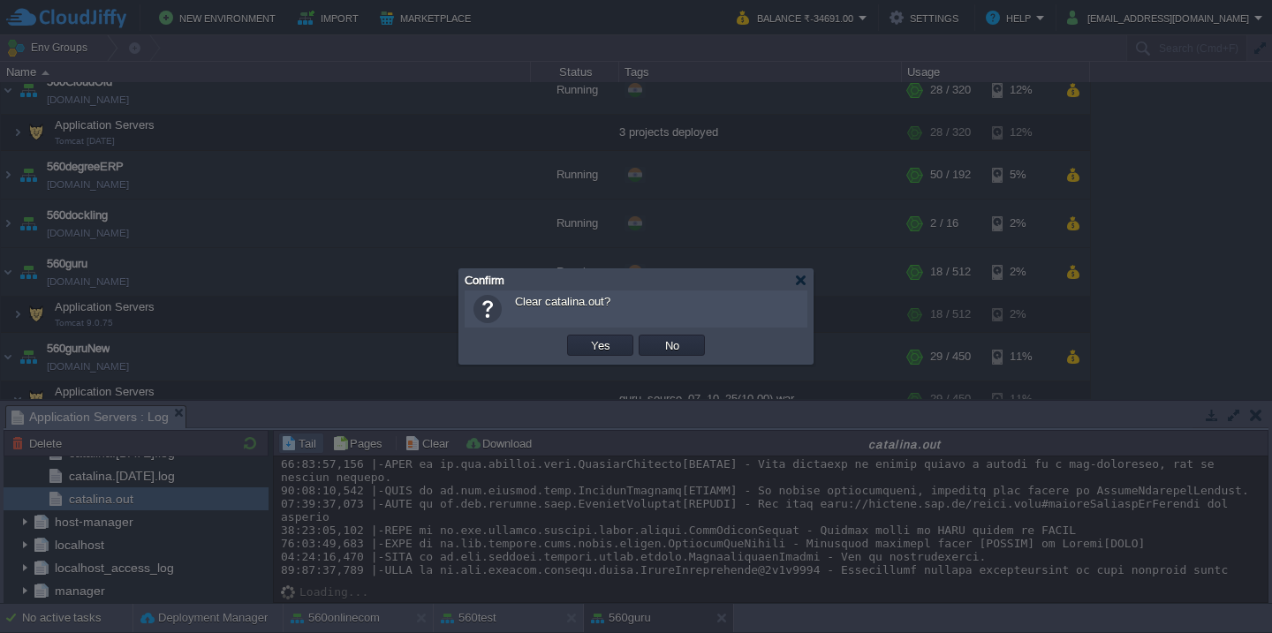
click at [586, 337] on button "Yes" at bounding box center [601, 345] width 30 height 16
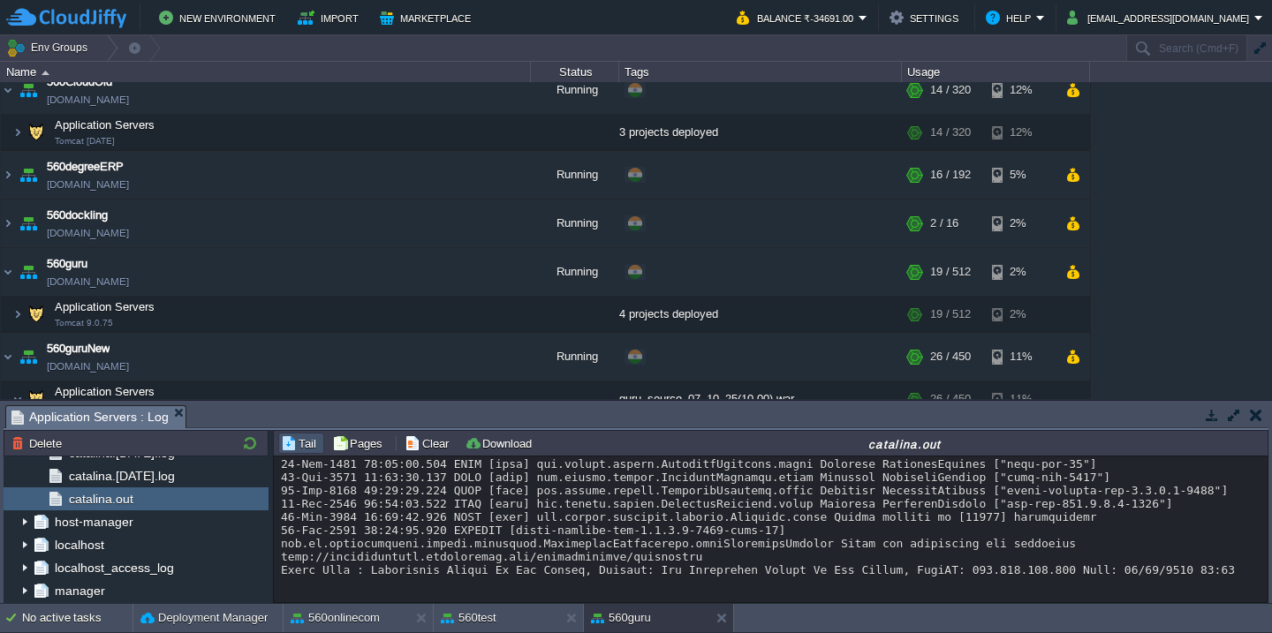
scroll to position [797, 0]
click at [435, 437] on button "Clear" at bounding box center [429, 443] width 49 height 16
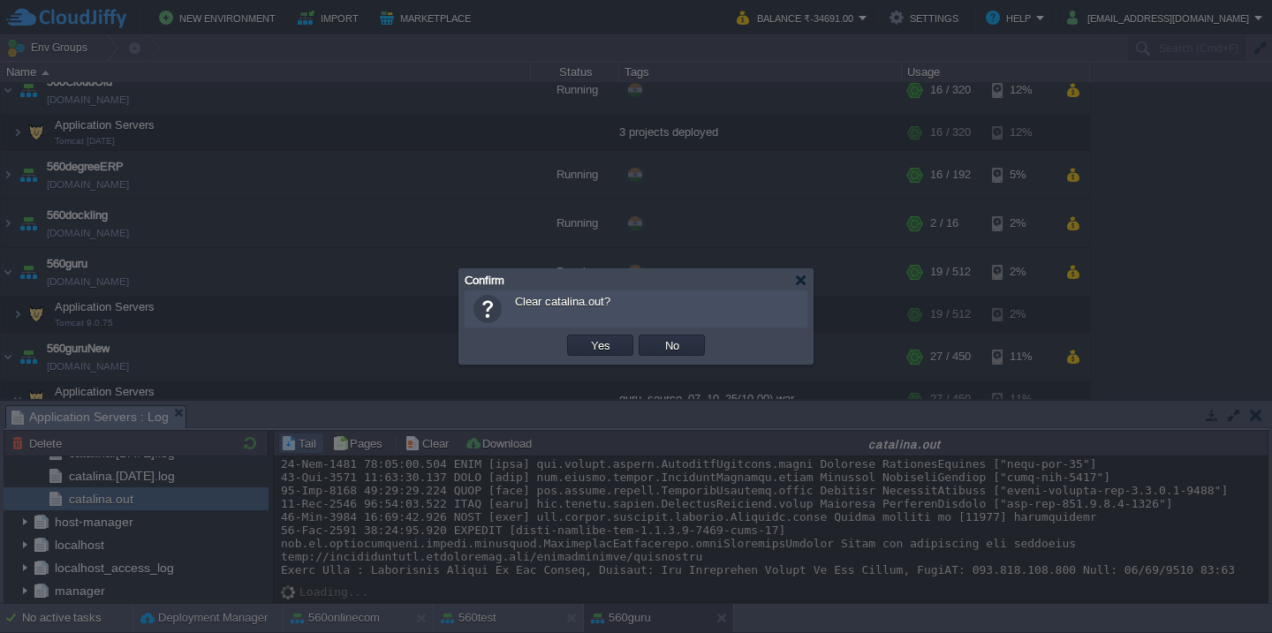
click at [586, 337] on button "Yes" at bounding box center [601, 345] width 30 height 16
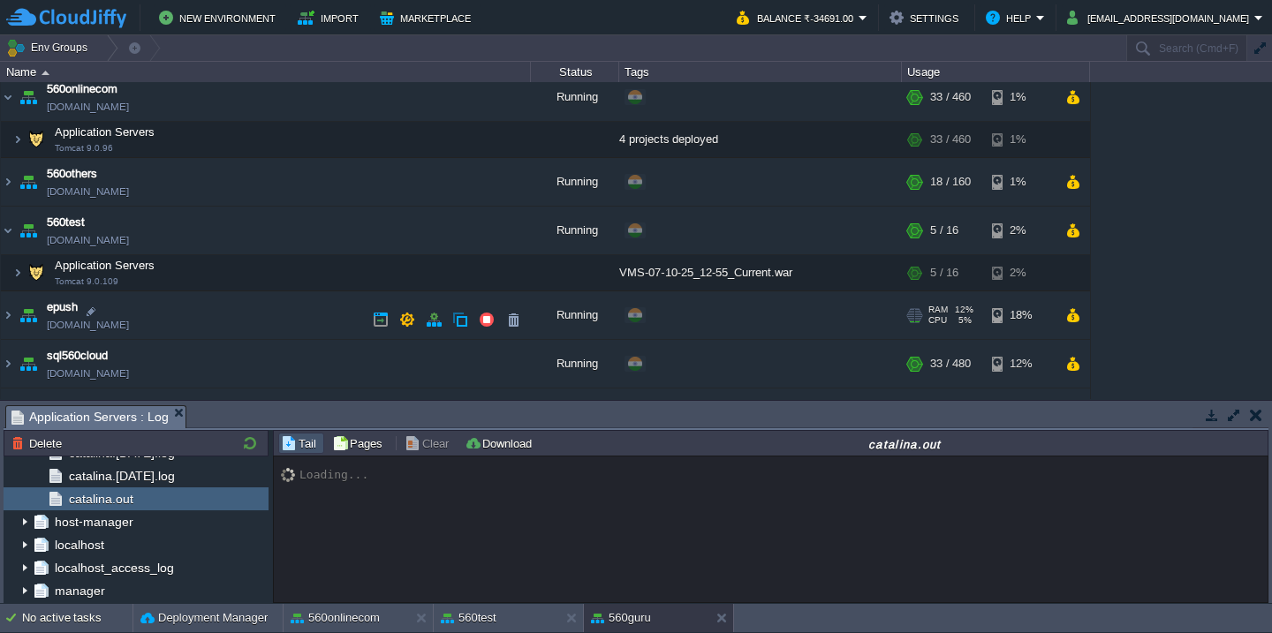
scroll to position [552, 0]
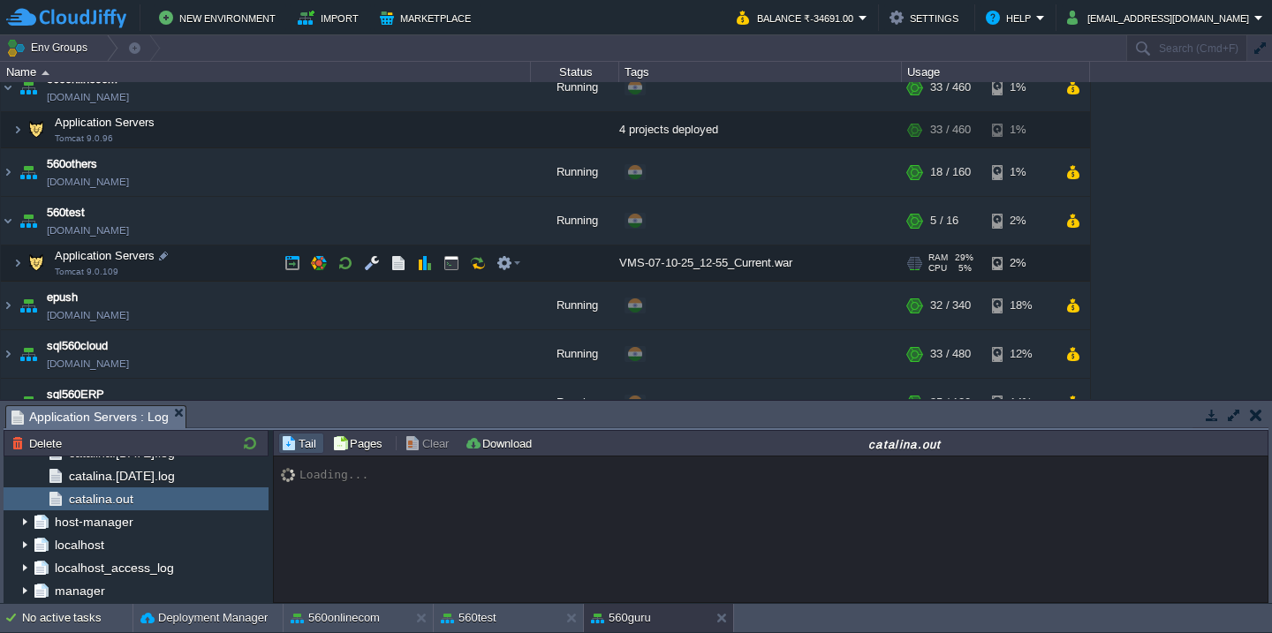
click at [226, 271] on td "Application Servers Tomcat 9.0.109" at bounding box center [266, 264] width 530 height 36
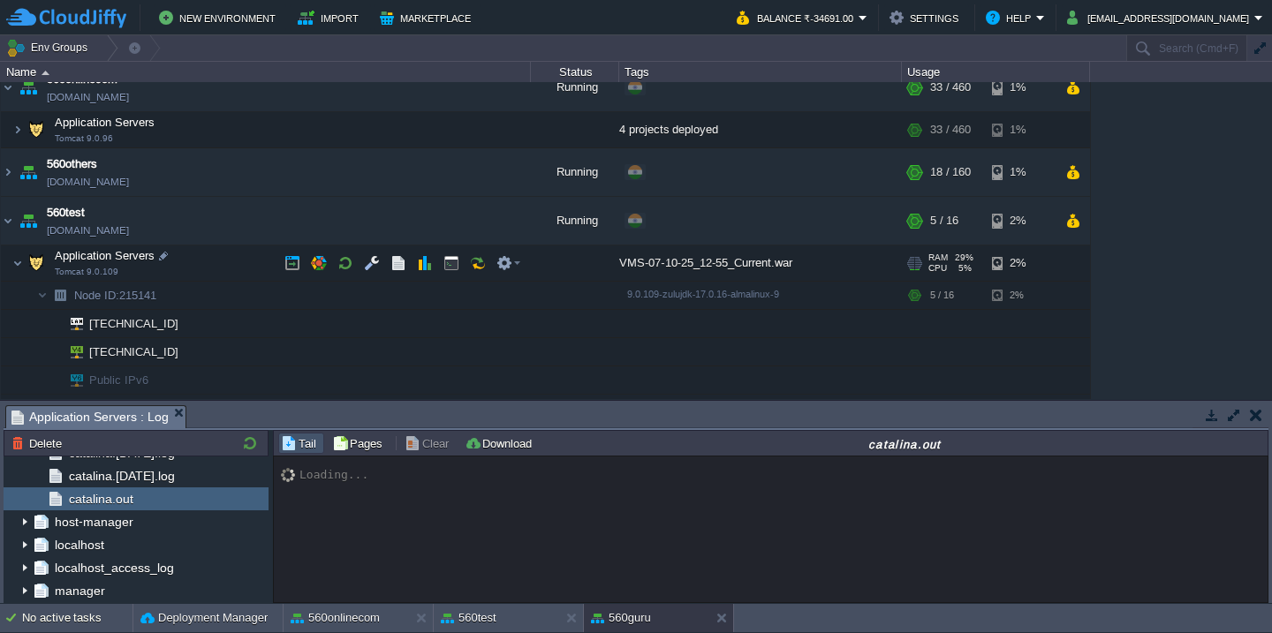
scroll to position [609, 0]
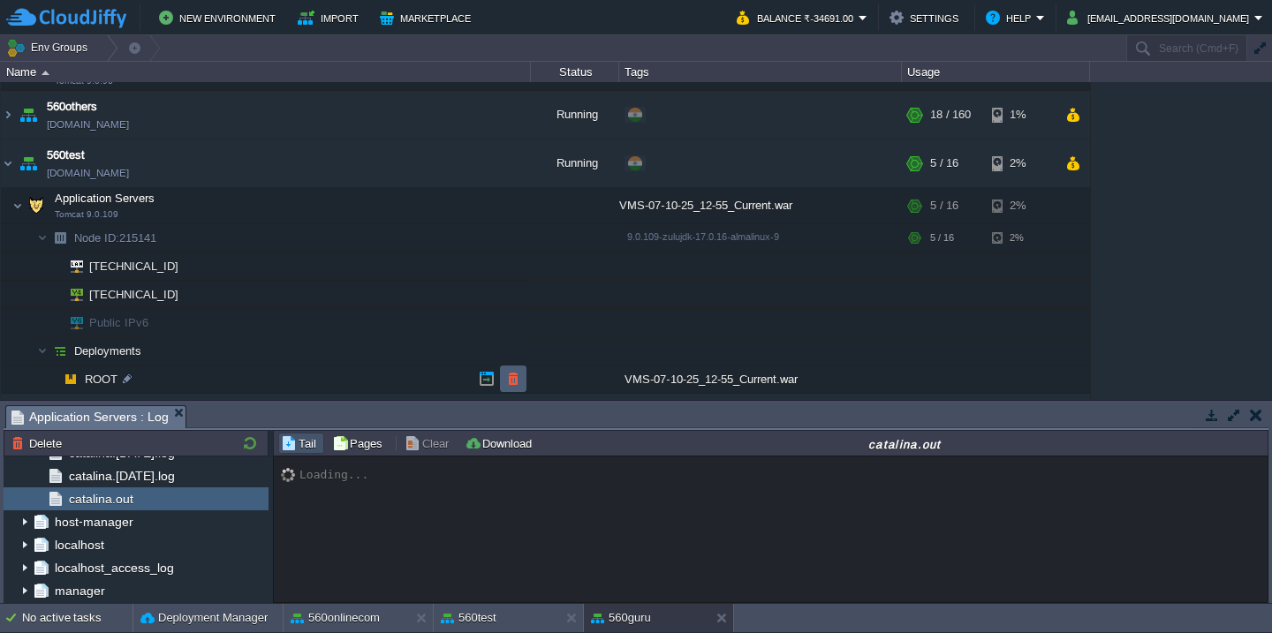
click at [516, 387] on button "button" at bounding box center [513, 379] width 16 height 16
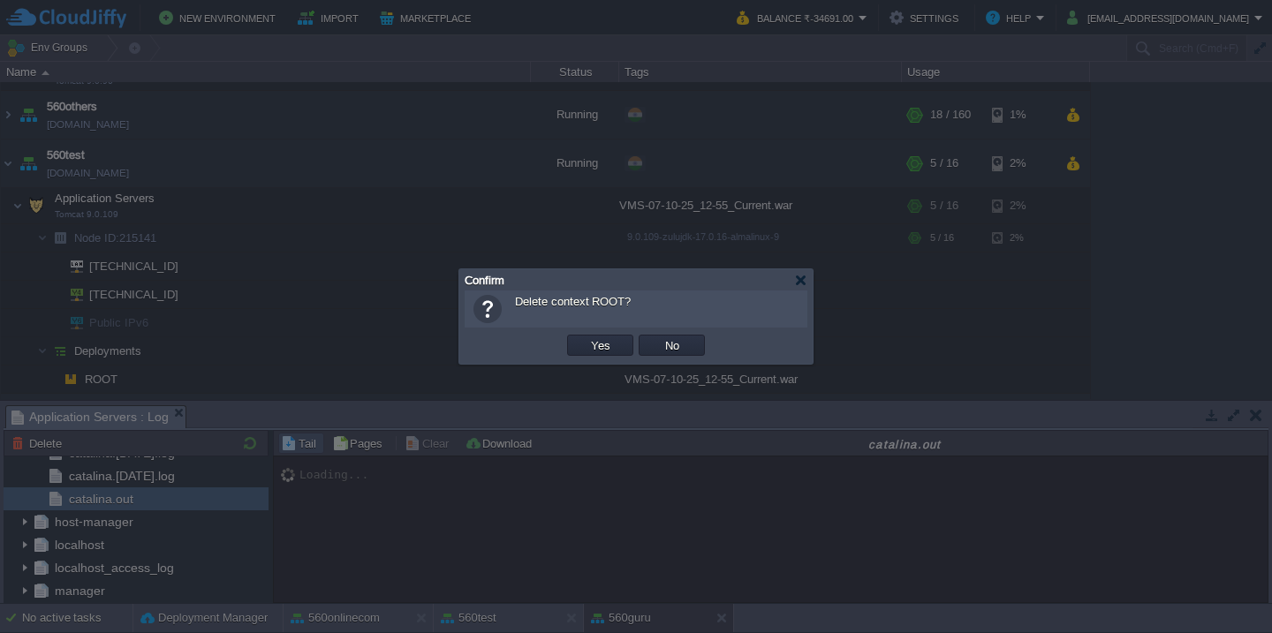
click at [586, 337] on button "Yes" at bounding box center [601, 345] width 30 height 16
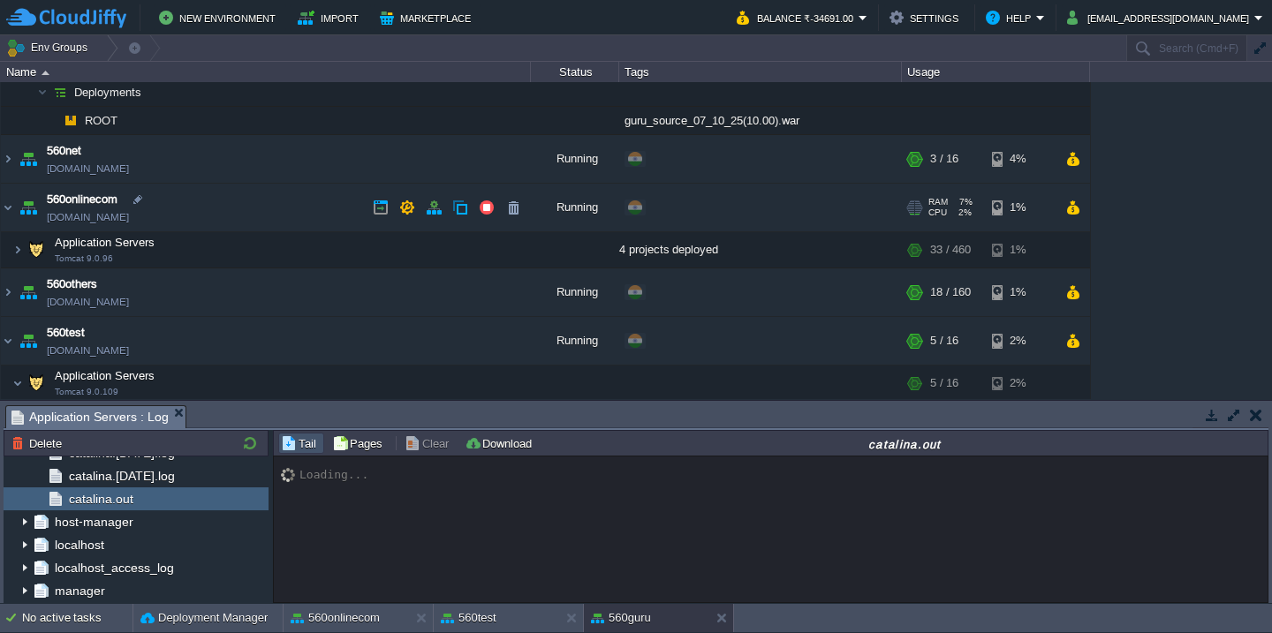
scroll to position [311, 0]
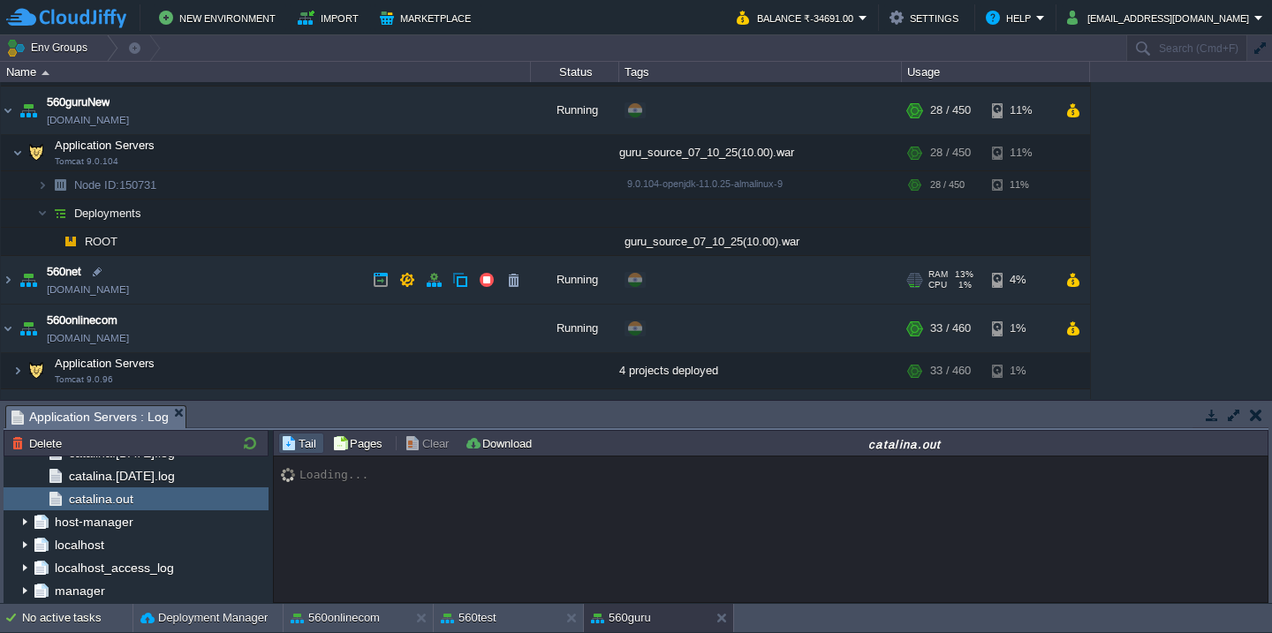
click at [237, 284] on td "560net [DOMAIN_NAME]" at bounding box center [266, 280] width 530 height 49
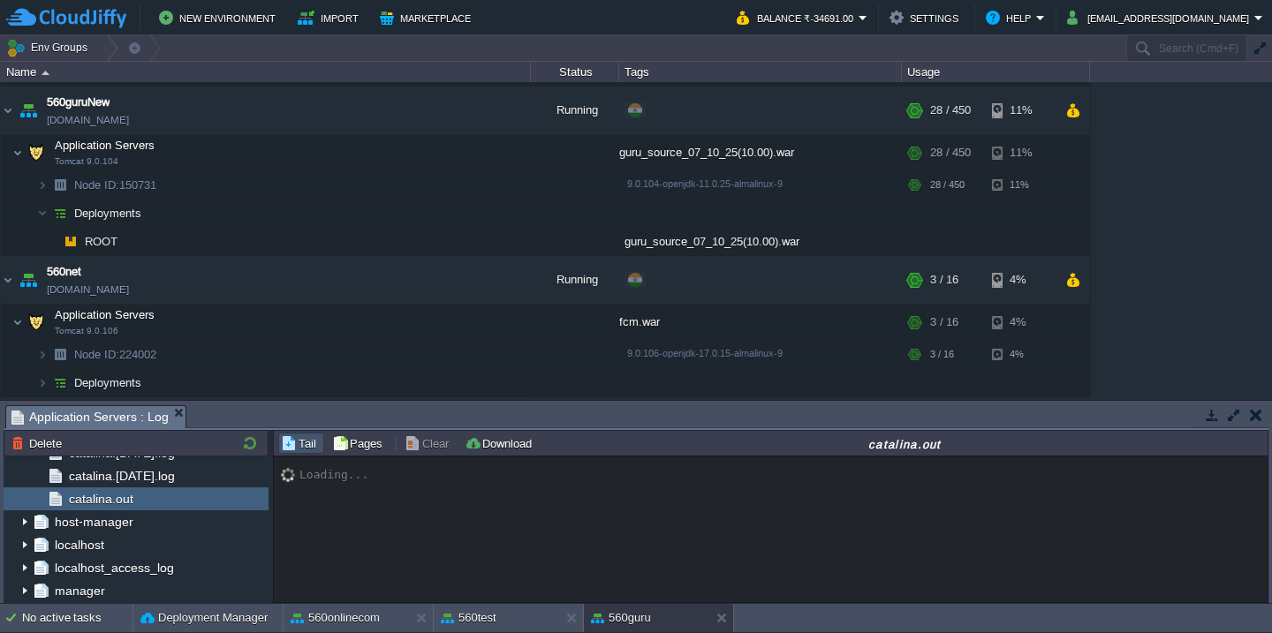
scroll to position [458, 0]
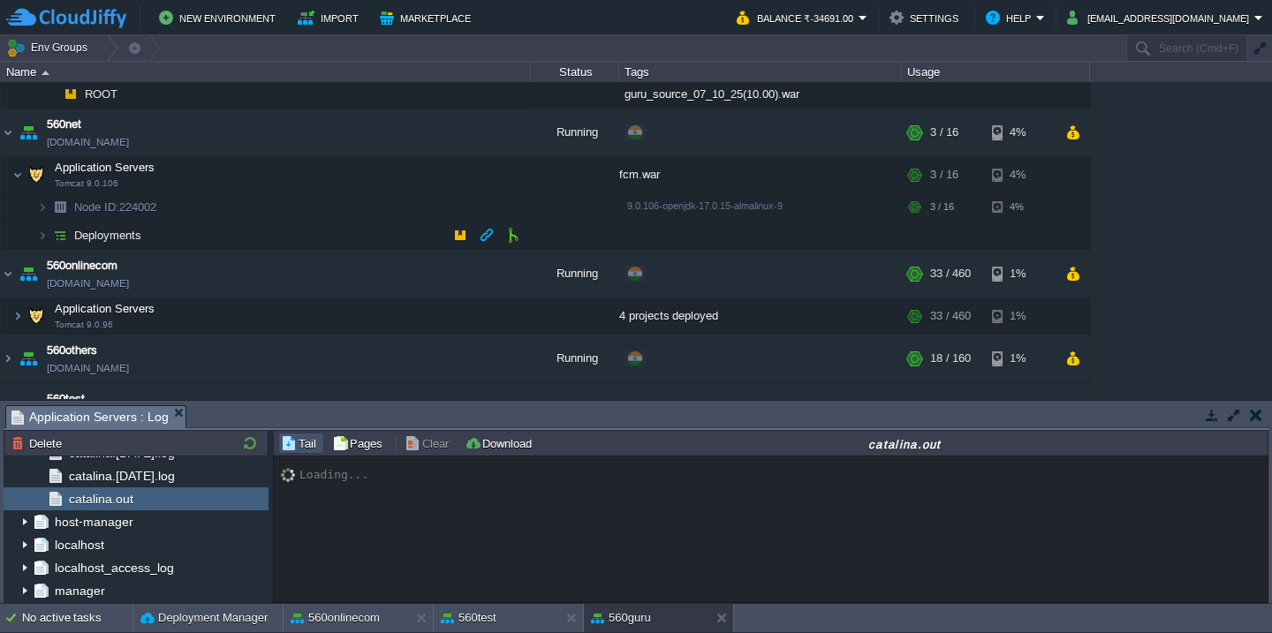
click at [208, 245] on td "Deployments" at bounding box center [266, 236] width 530 height 28
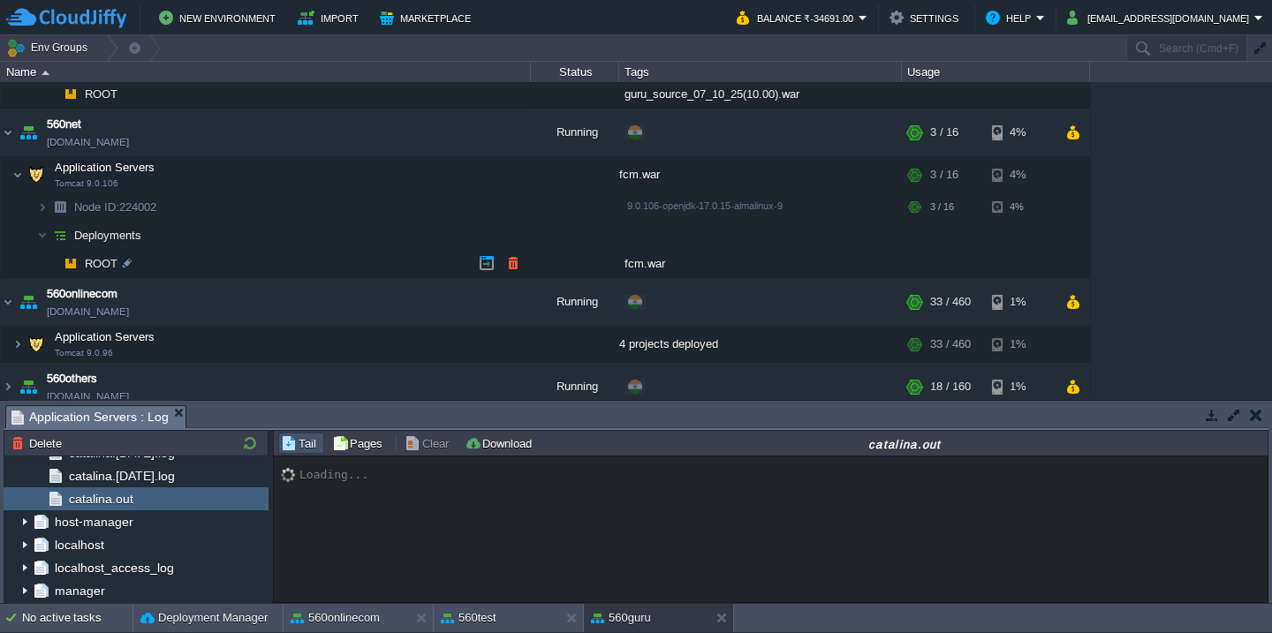
scroll to position [470, 0]
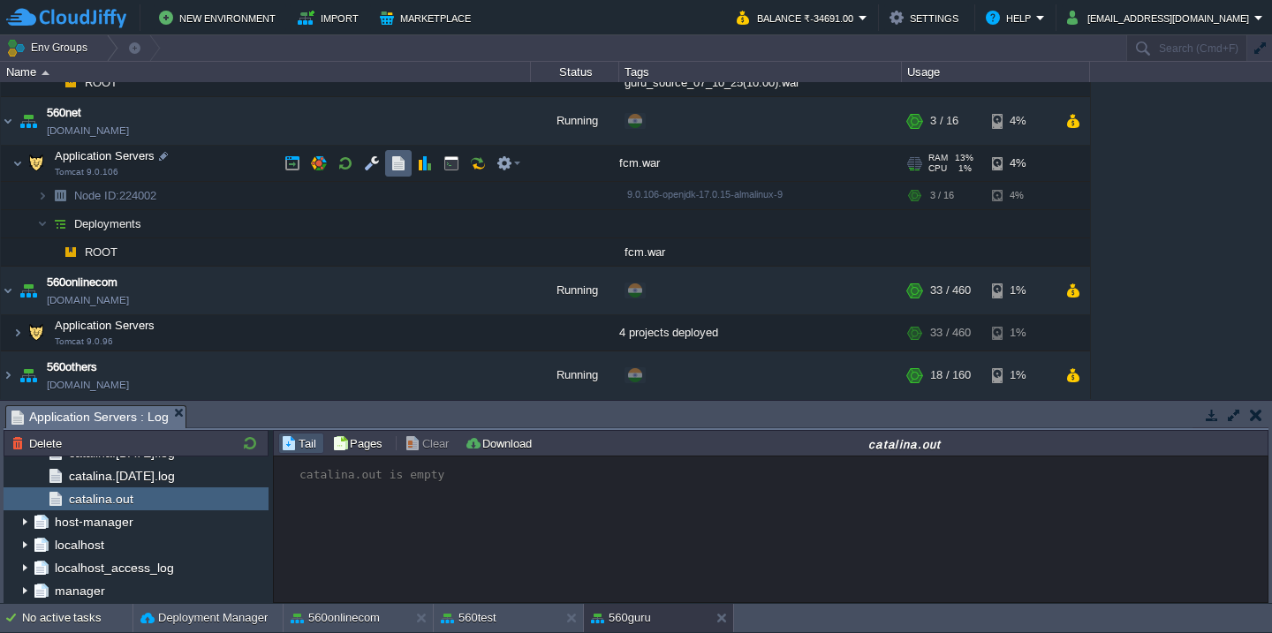
click at [399, 159] on button "button" at bounding box center [398, 163] width 16 height 16
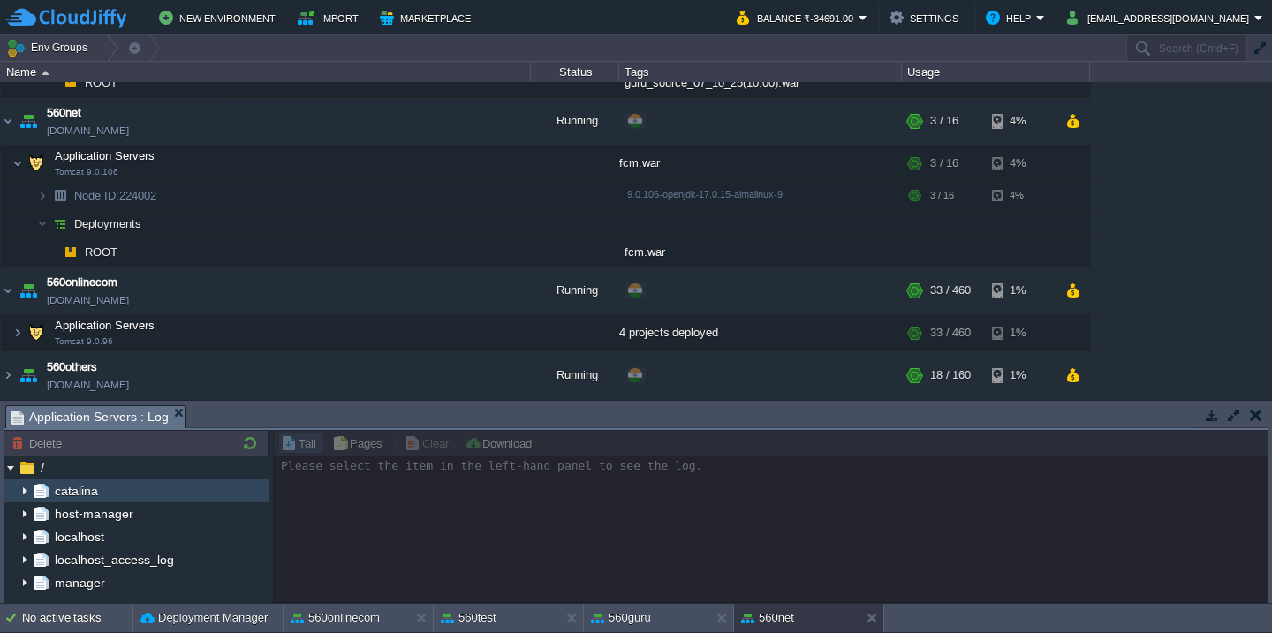
click at [19, 491] on img at bounding box center [25, 491] width 14 height 23
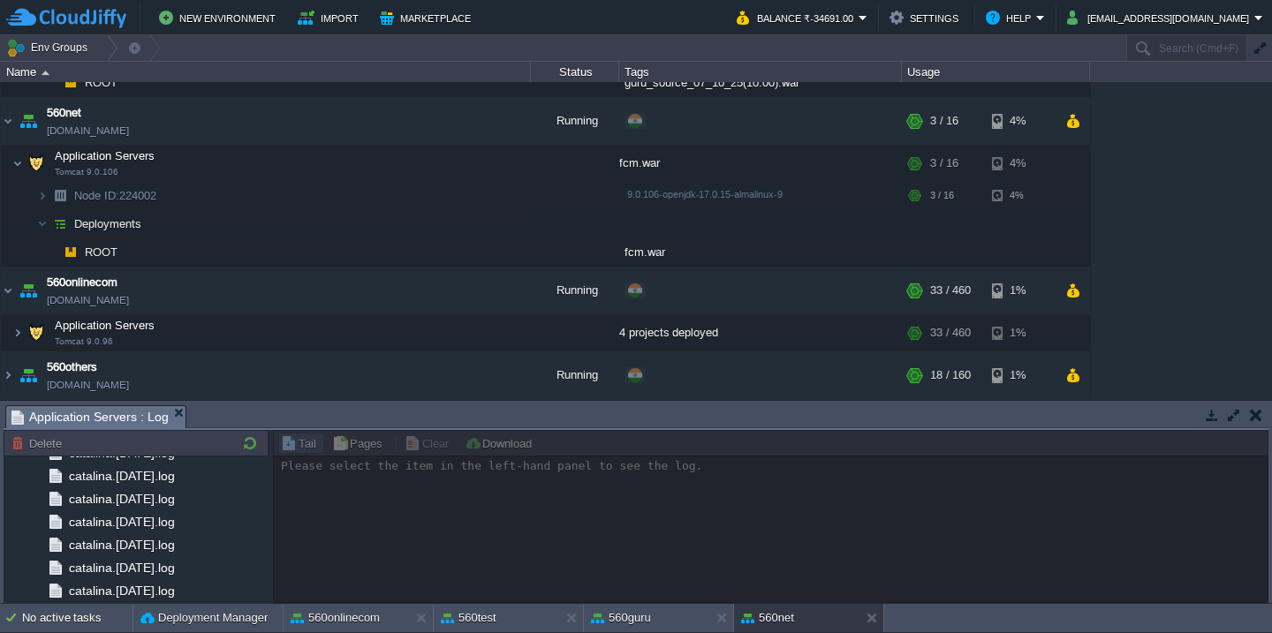
scroll to position [1140, 0]
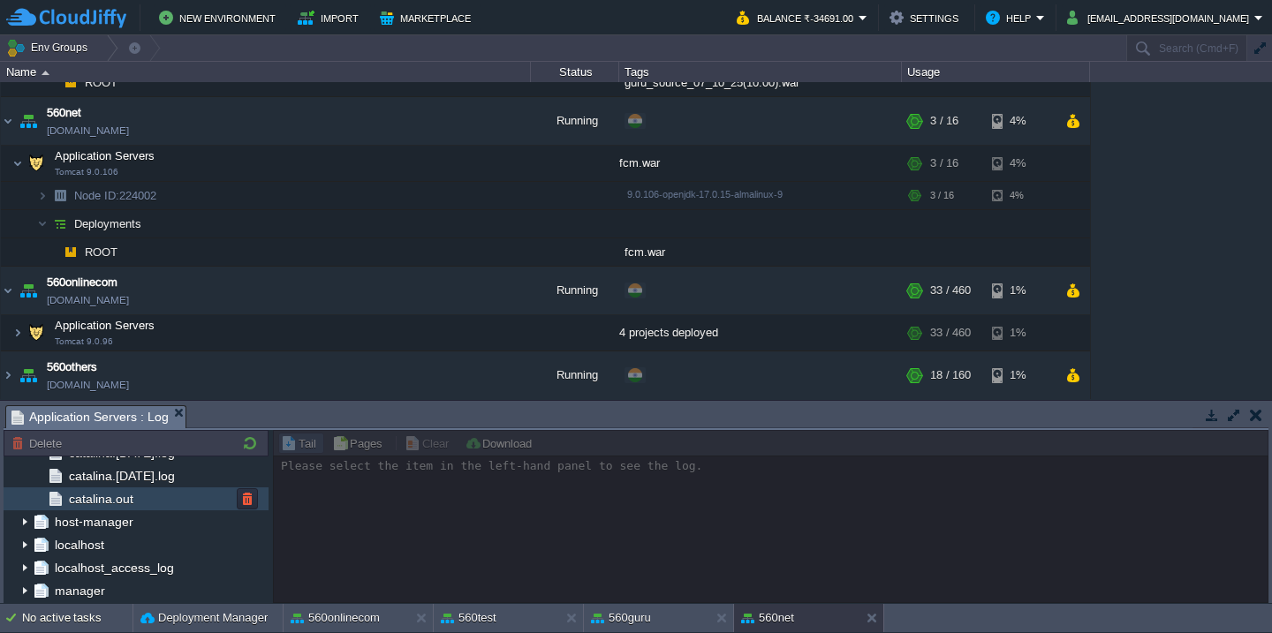
click at [136, 507] on div "catalina.out" at bounding box center [136, 499] width 265 height 23
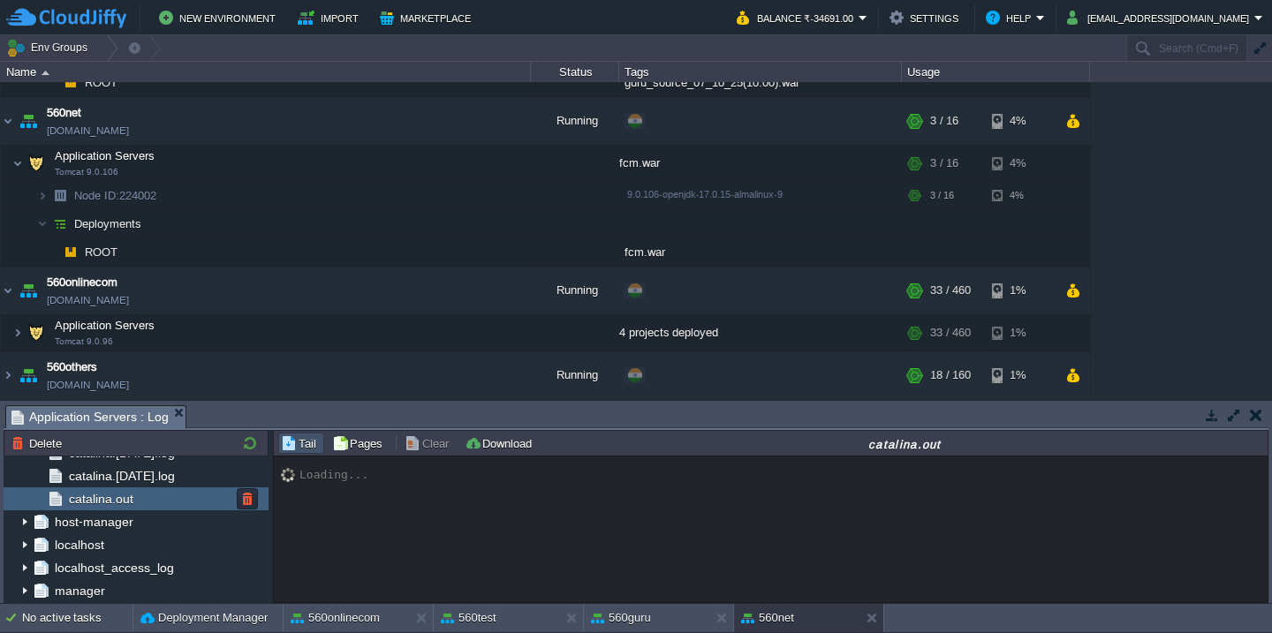
scroll to position [25402, 0]
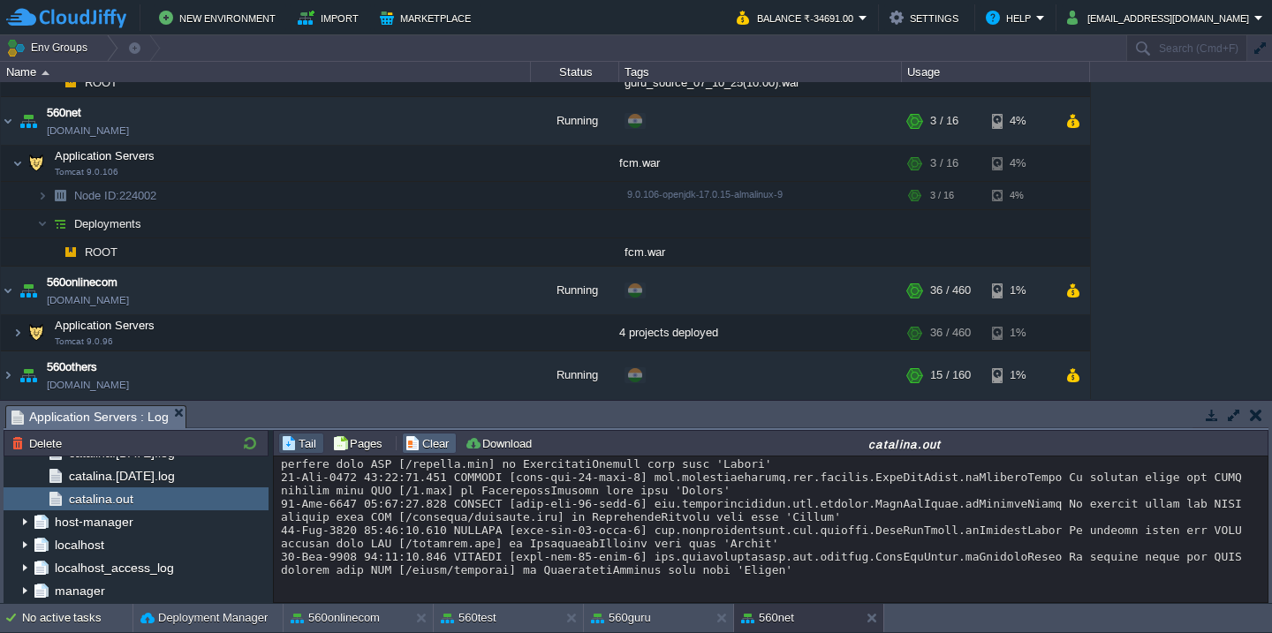
click at [420, 451] on button "Clear" at bounding box center [429, 443] width 49 height 16
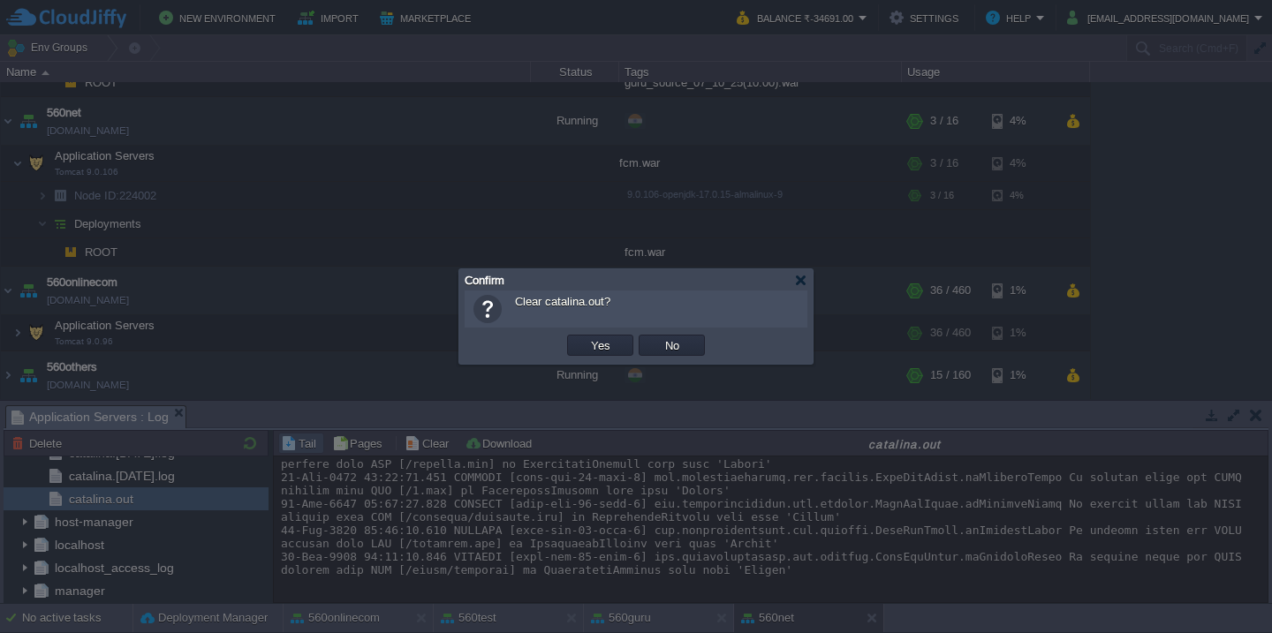
click at [586, 337] on button "Yes" at bounding box center [601, 345] width 30 height 16
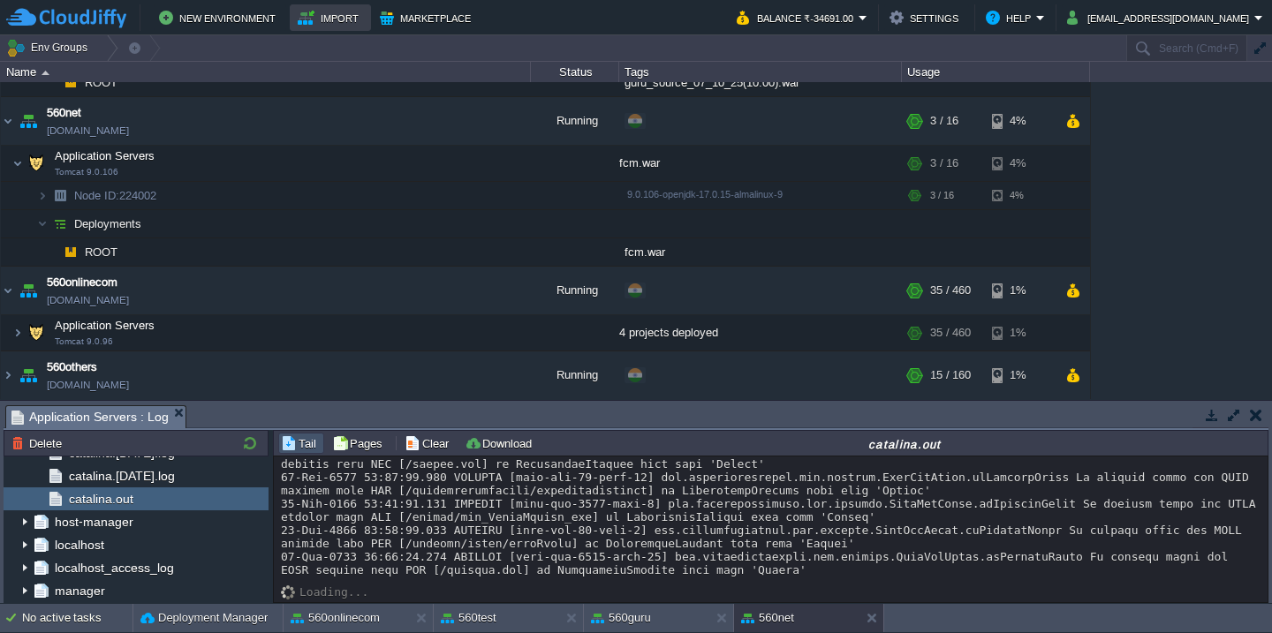
scroll to position [505, 0]
click at [416, 450] on button "Clear" at bounding box center [429, 443] width 49 height 16
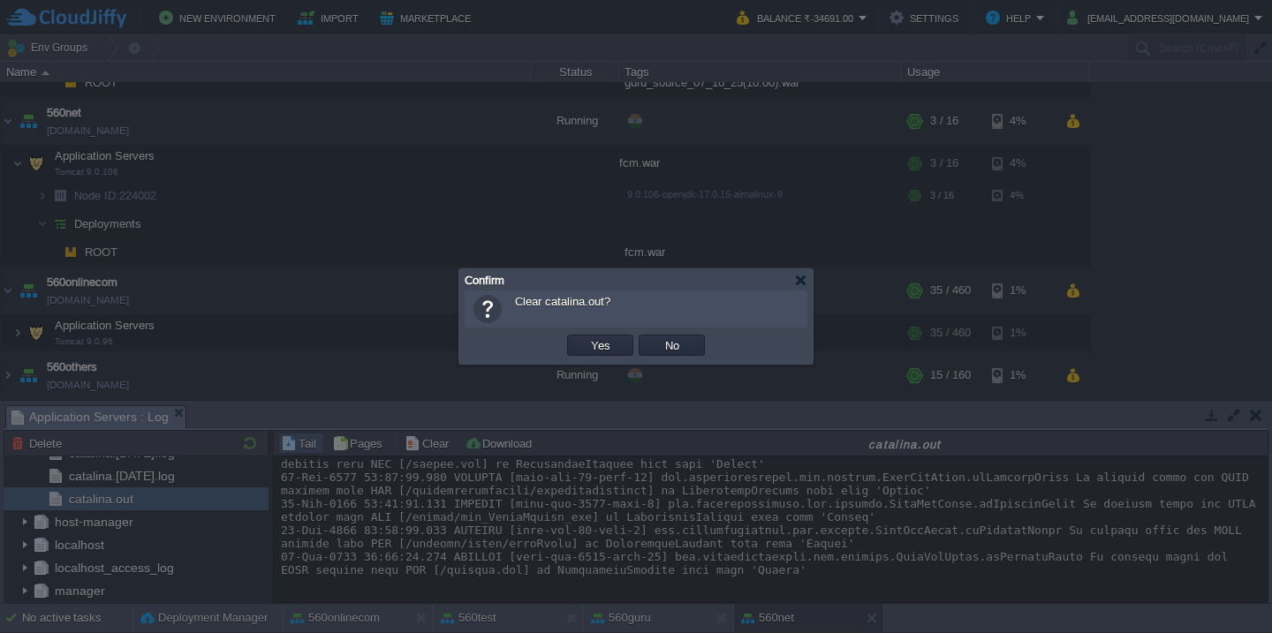
click at [586, 337] on button "Yes" at bounding box center [601, 345] width 30 height 16
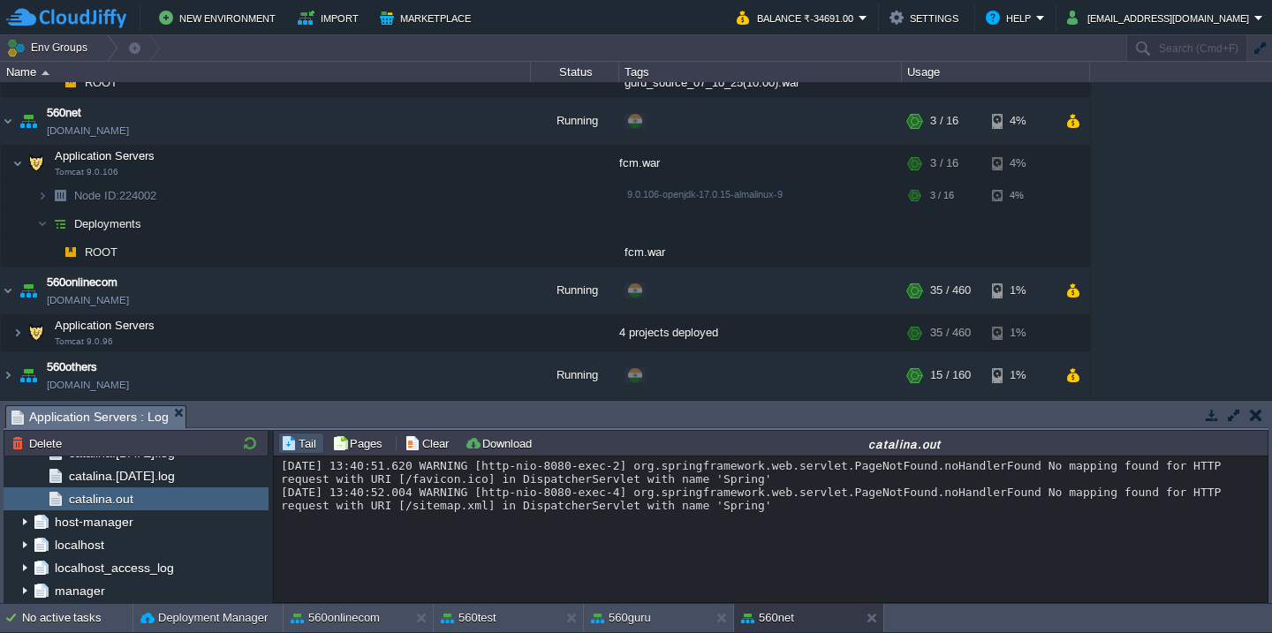
scroll to position [0, 0]
click at [153, 625] on button "Deployment Manager" at bounding box center [203, 618] width 127 height 18
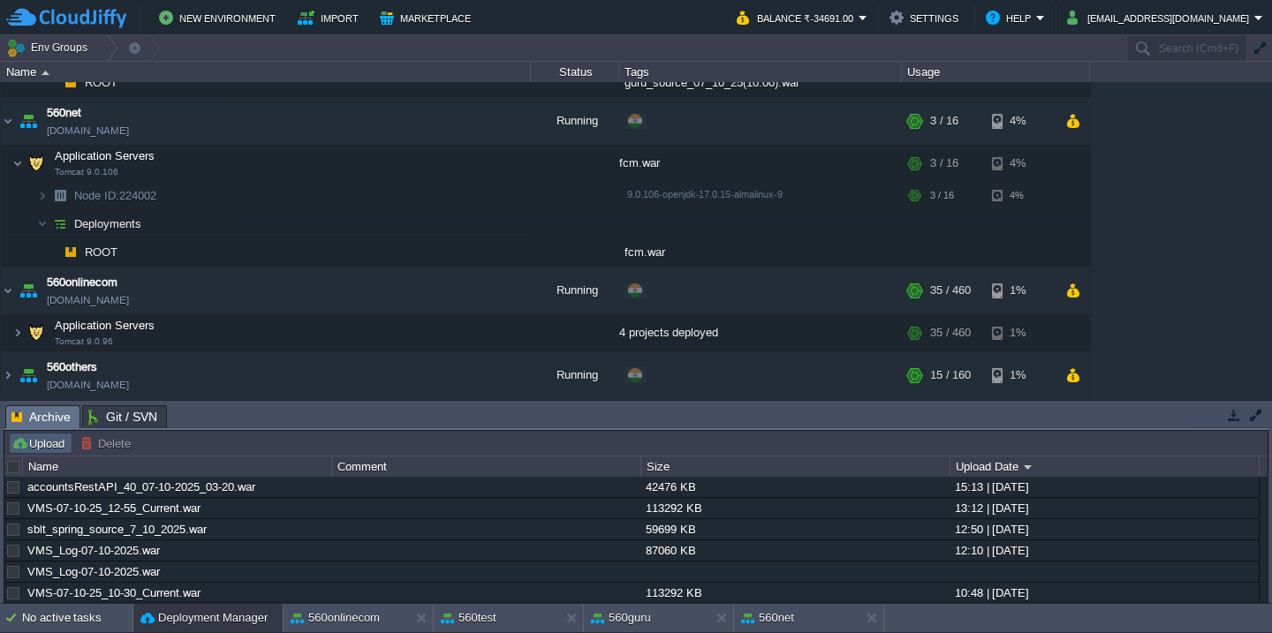
click at [40, 450] on button "Upload" at bounding box center [40, 443] width 58 height 16
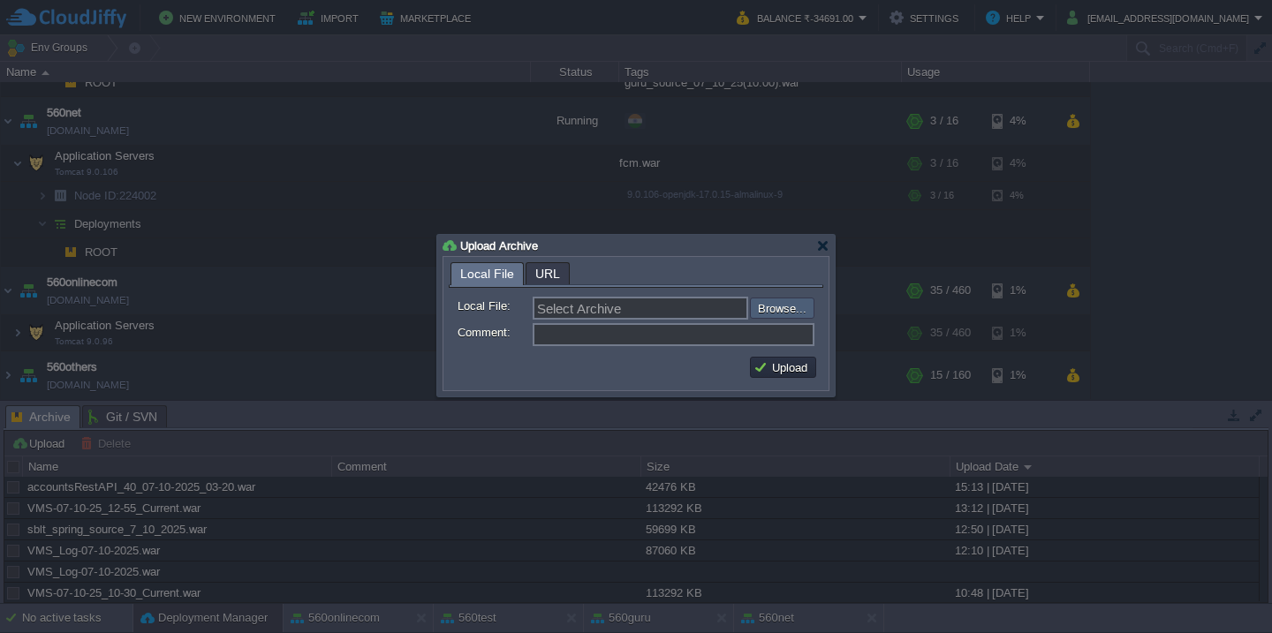
click at [790, 300] on input "file" at bounding box center [702, 308] width 223 height 21
click at [826, 249] on div at bounding box center [822, 245] width 13 height 13
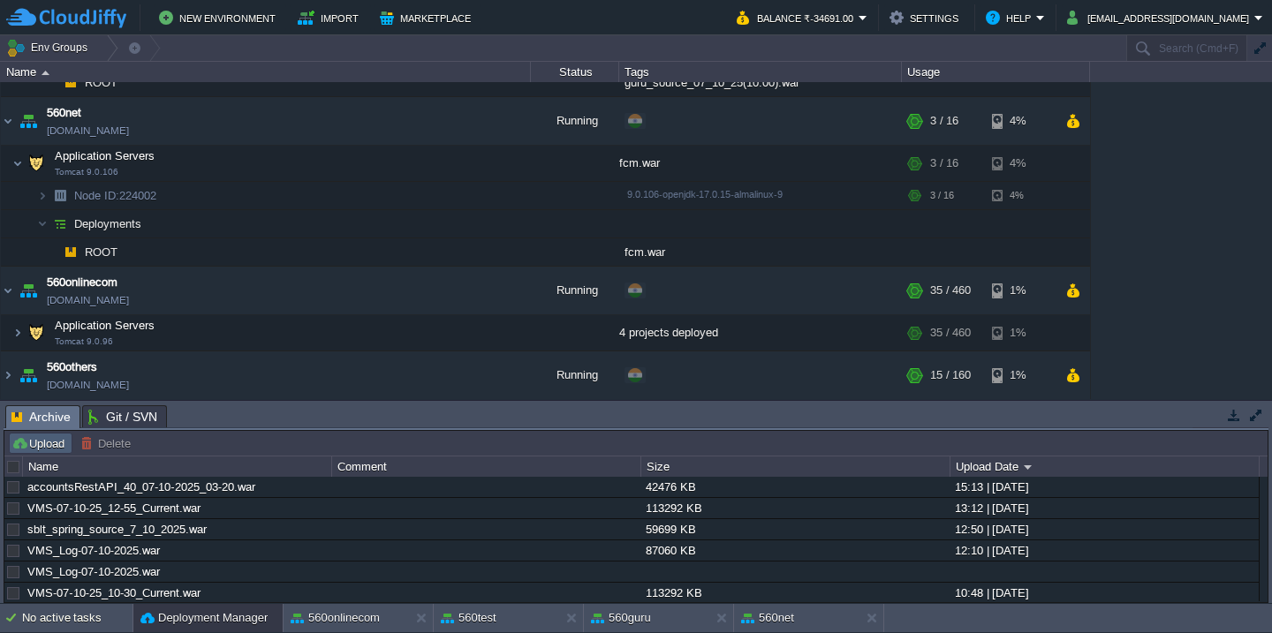
click at [45, 442] on button "Upload" at bounding box center [40, 443] width 58 height 16
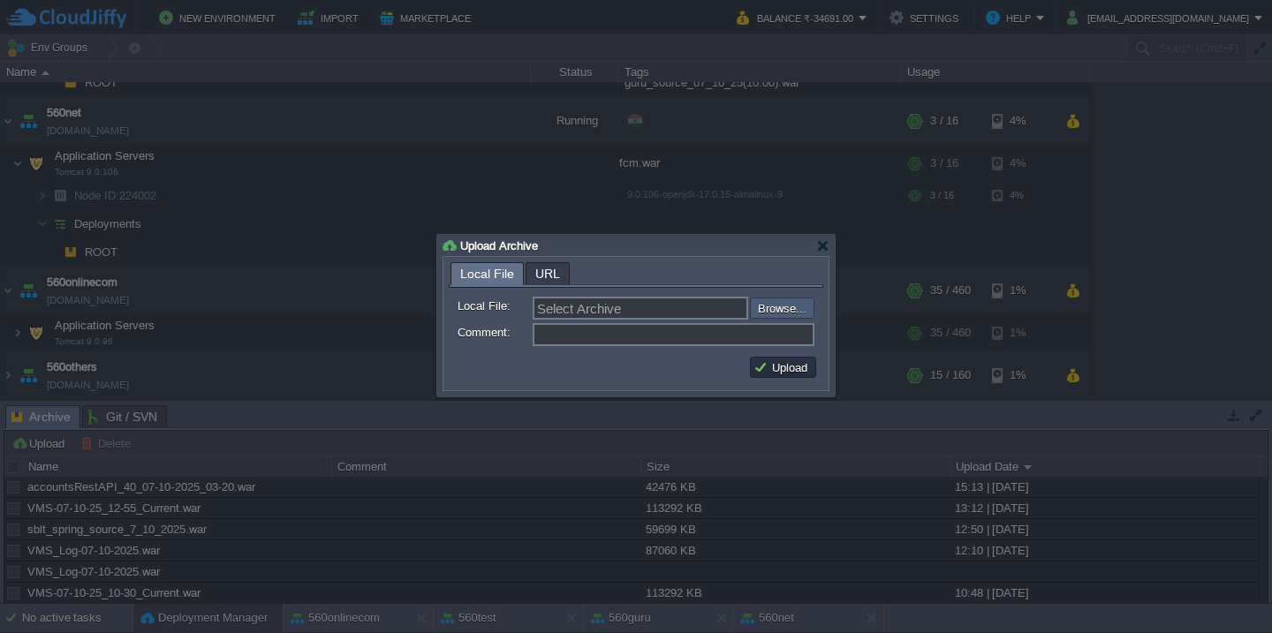
click at [772, 307] on input "file" at bounding box center [702, 308] width 223 height 21
type input "C:\fakepath\VMS-7-10-2025.war"
type input "VMS-7-10-2025.war"
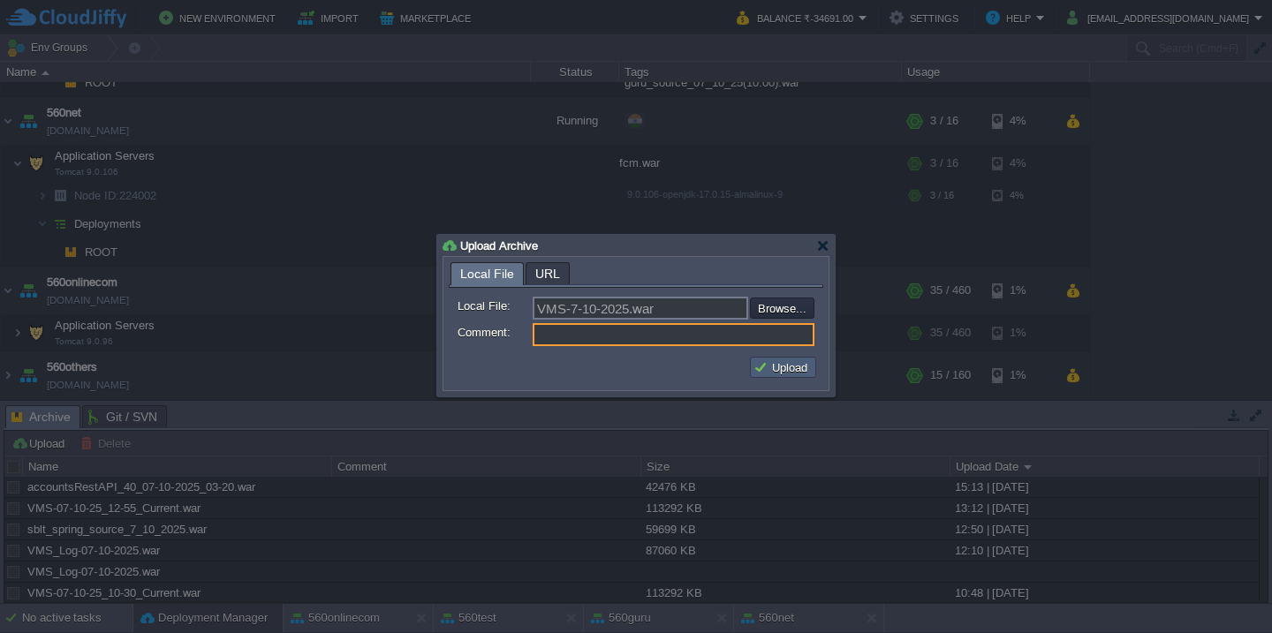
click at [770, 373] on button "Upload" at bounding box center [782, 368] width 59 height 16
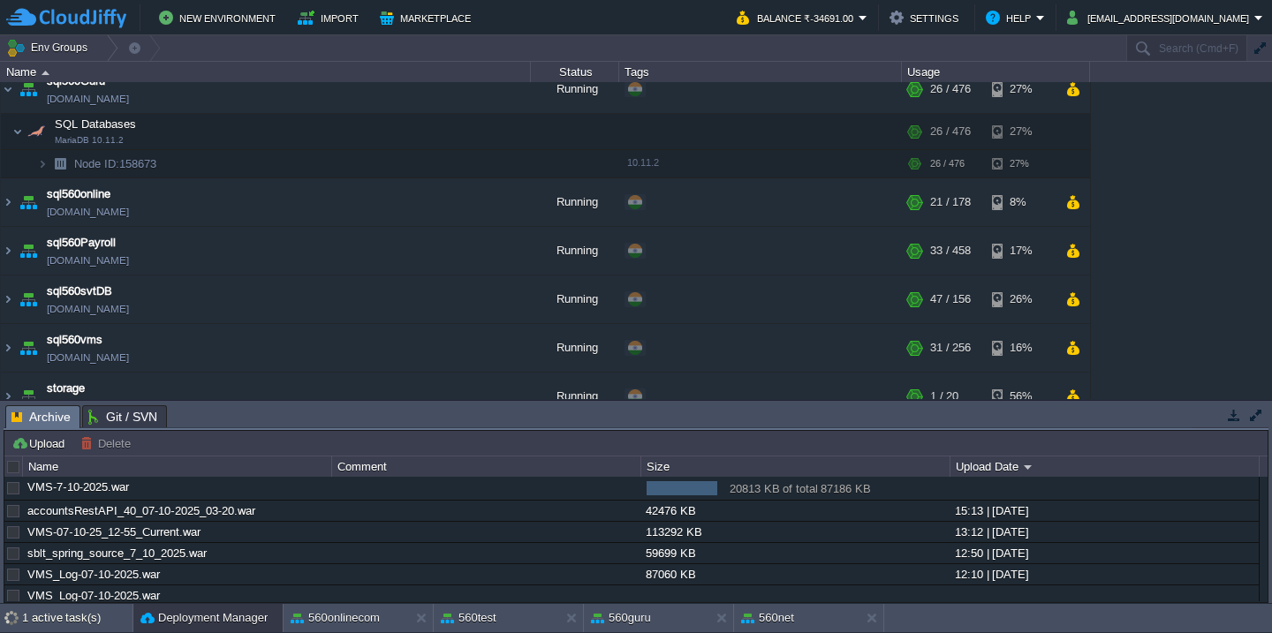
scroll to position [2046, 0]
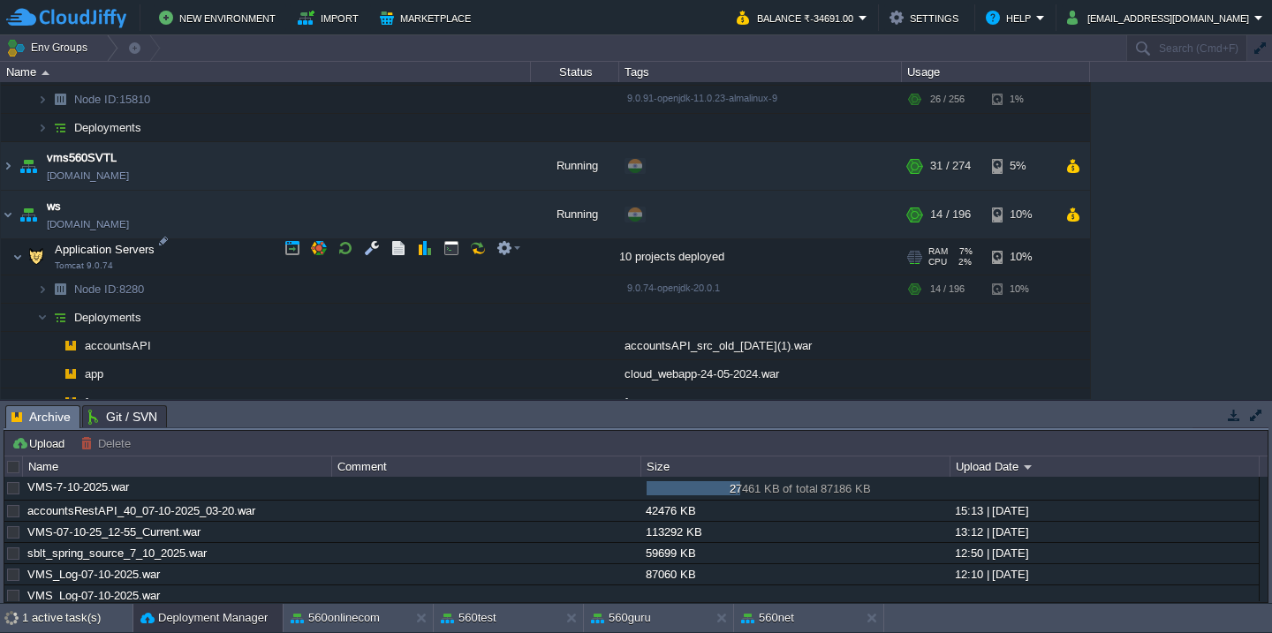
click at [226, 252] on td "Application Servers Tomcat 9.0.74" at bounding box center [266, 257] width 530 height 36
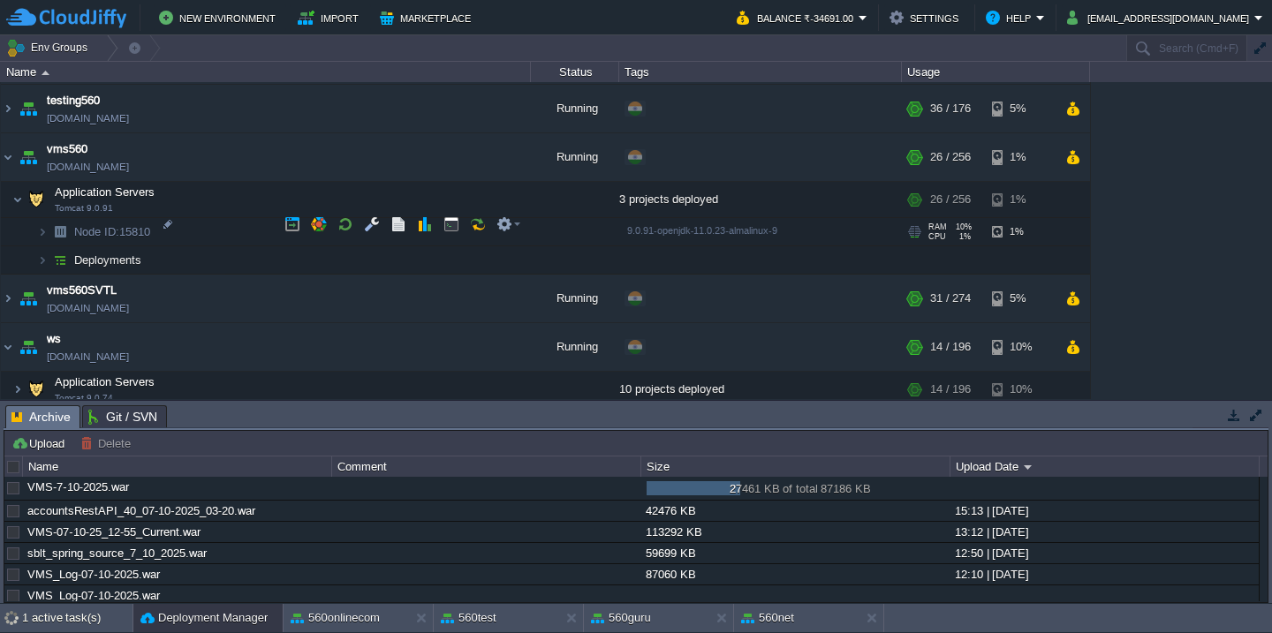
scroll to position [1667, 0]
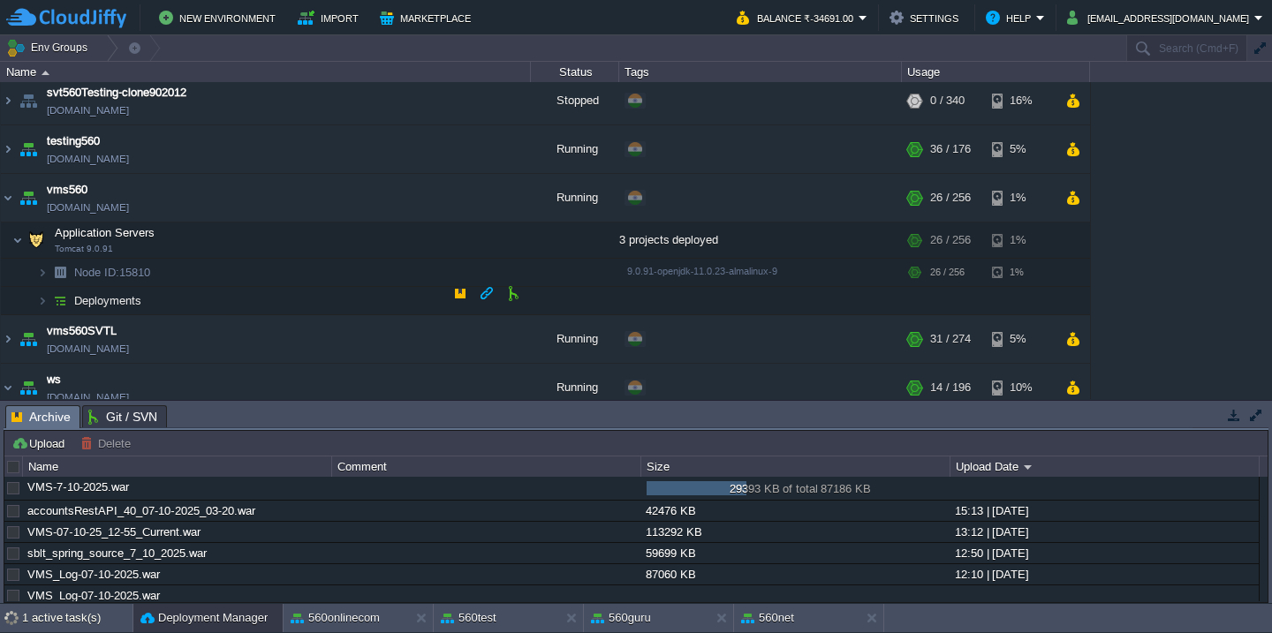
click at [210, 292] on td "Deployments" at bounding box center [266, 301] width 530 height 28
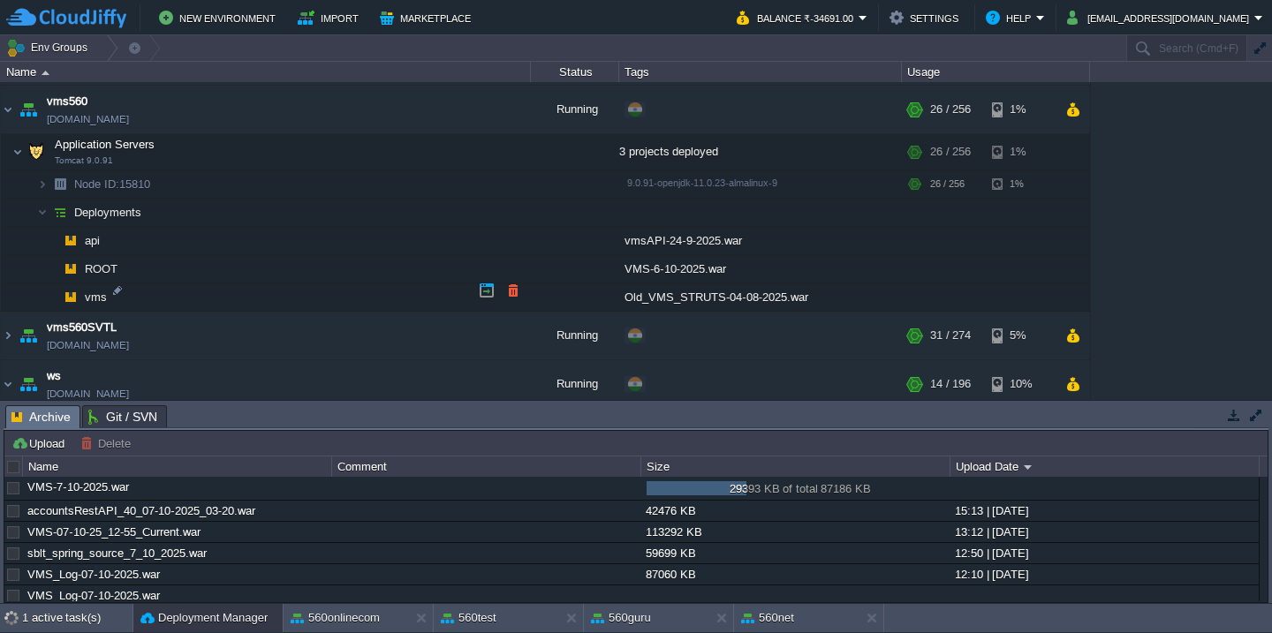
scroll to position [1760, 0]
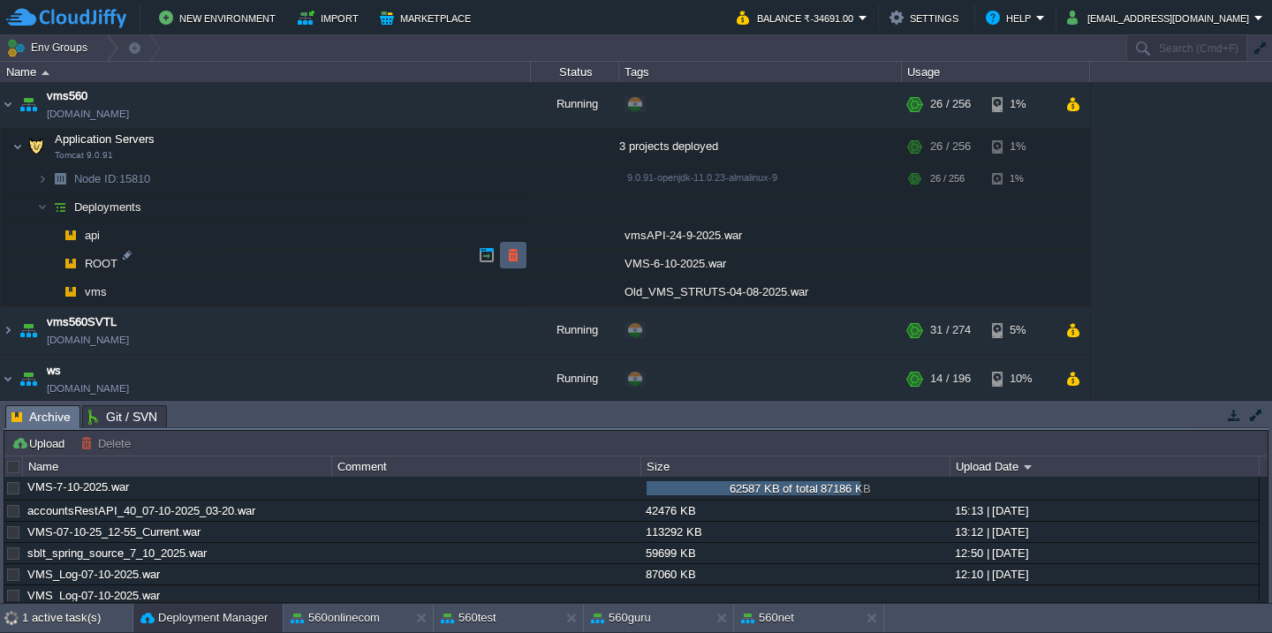
click at [506, 254] on button "button" at bounding box center [513, 255] width 16 height 16
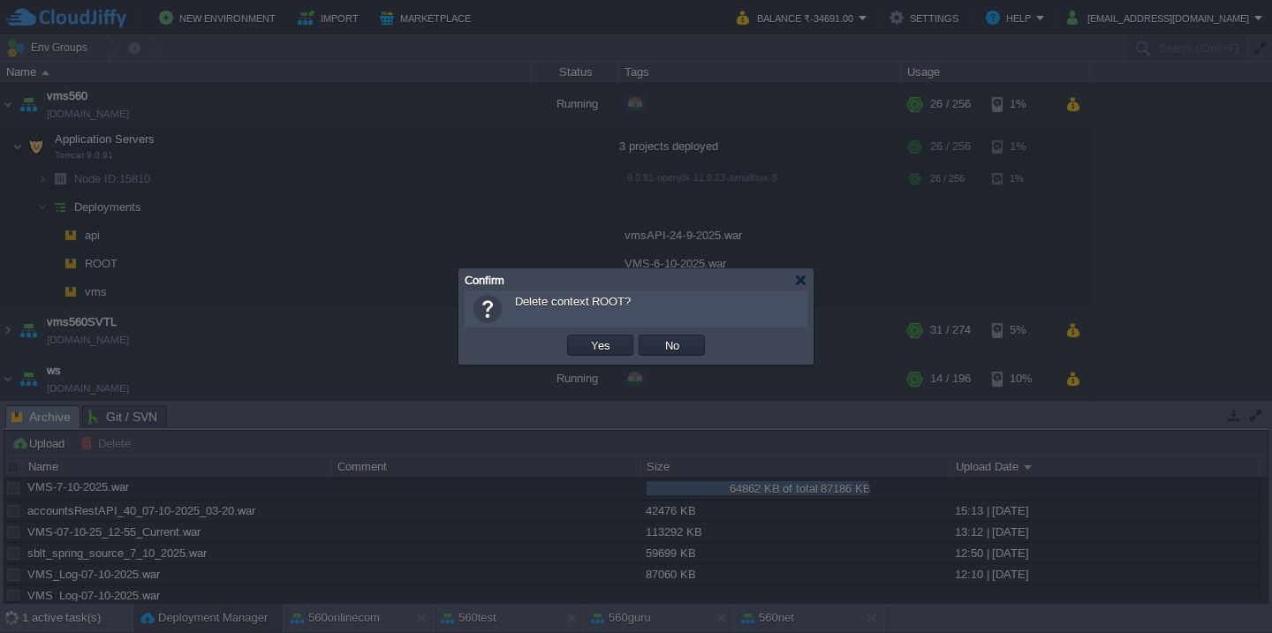
click at [586, 337] on button "Yes" at bounding box center [601, 345] width 30 height 16
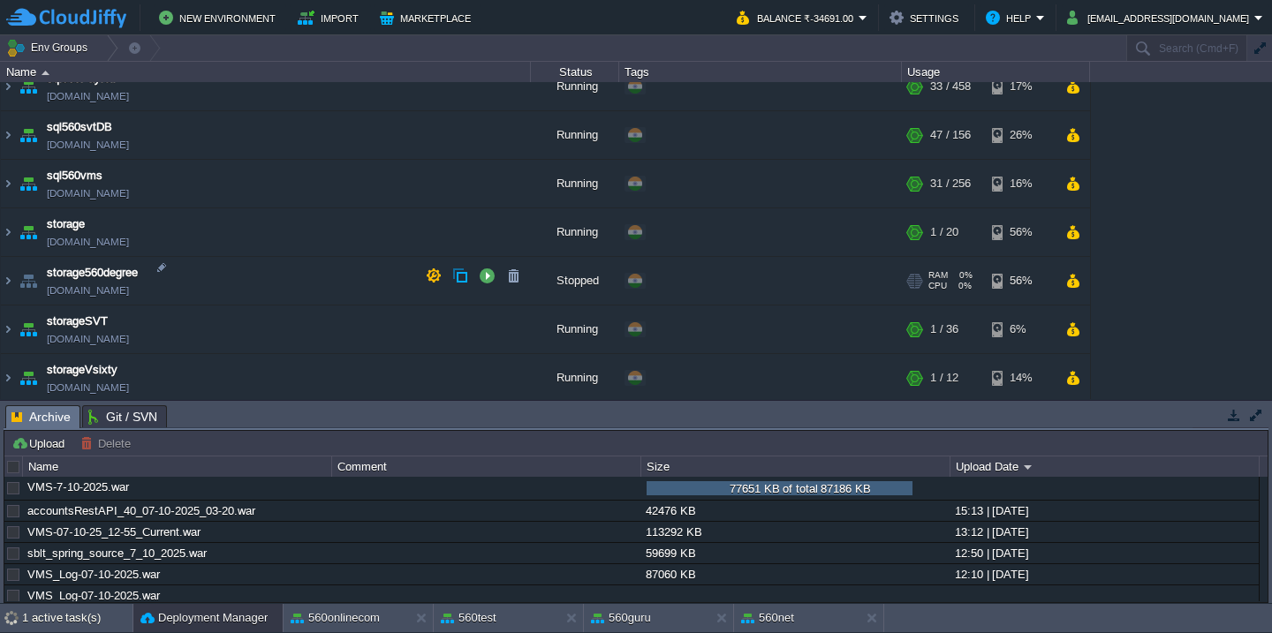
scroll to position [1322, 0]
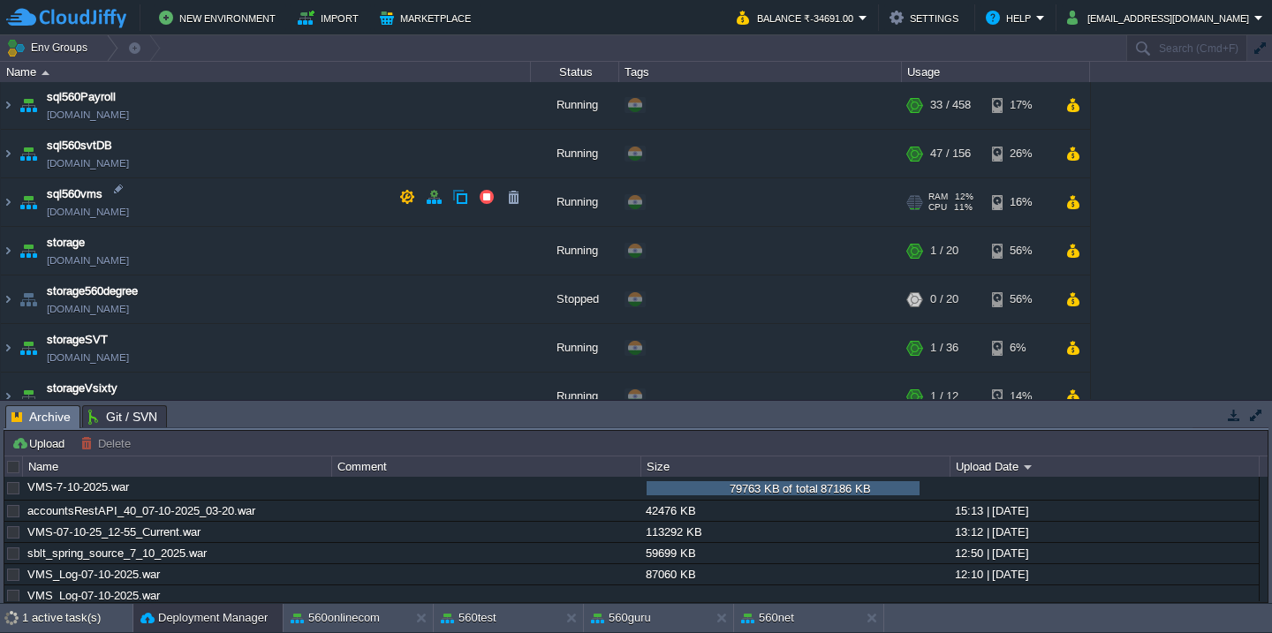
click at [203, 204] on td "sql560vms [DOMAIN_NAME]" at bounding box center [266, 202] width 530 height 49
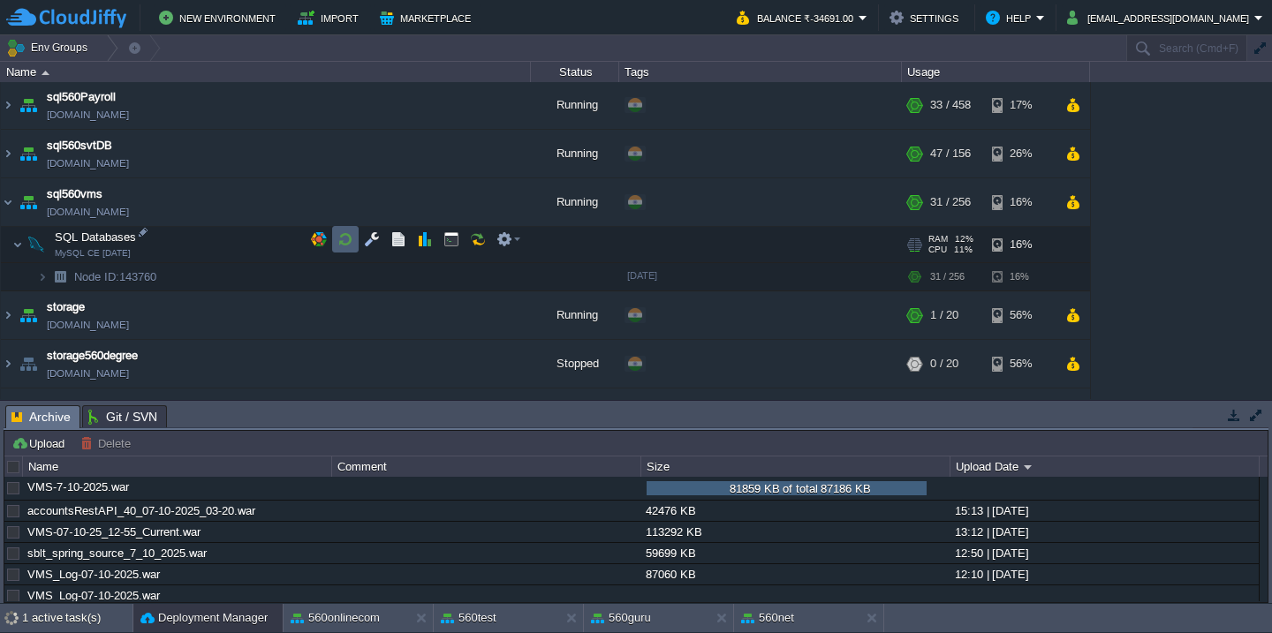
click at [343, 239] on button "button" at bounding box center [345, 239] width 16 height 16
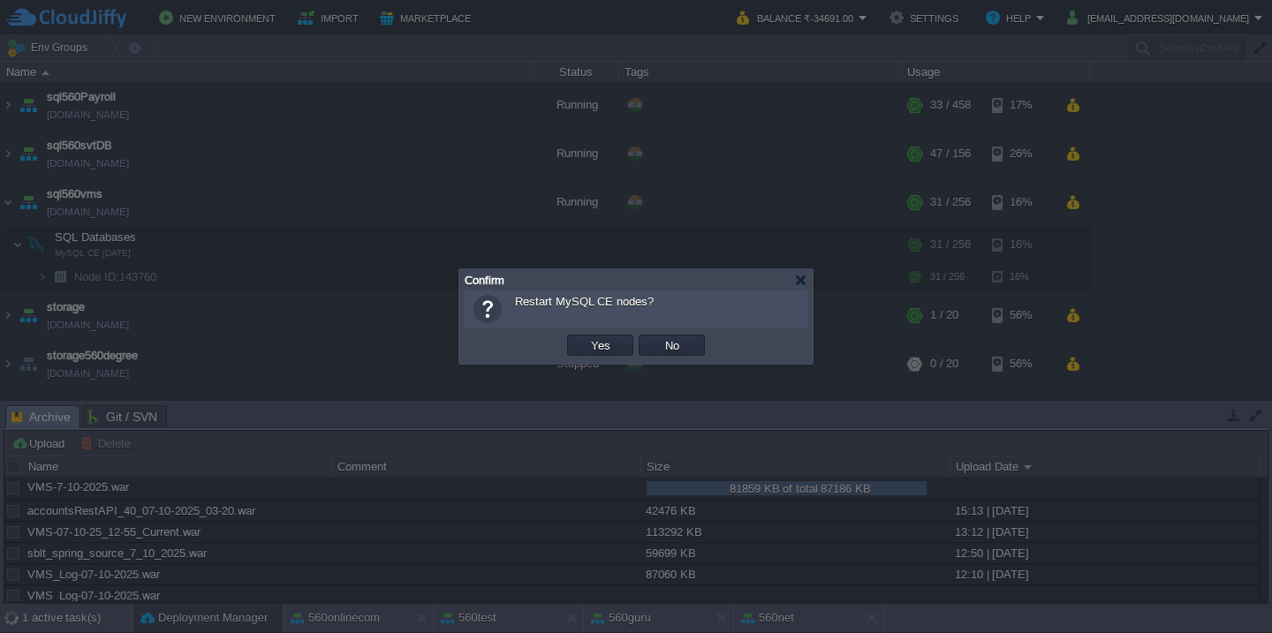
click at [586, 337] on button "Yes" at bounding box center [601, 345] width 30 height 16
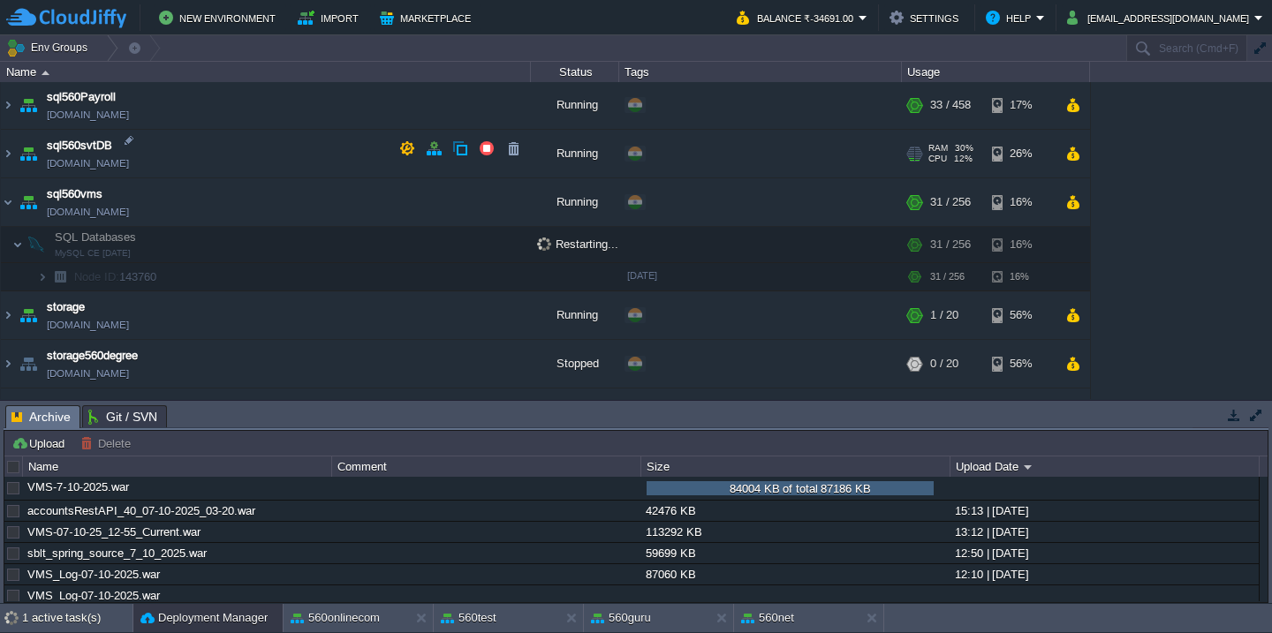
click at [265, 158] on td "sql560svtDB [DOMAIN_NAME]" at bounding box center [266, 154] width 530 height 49
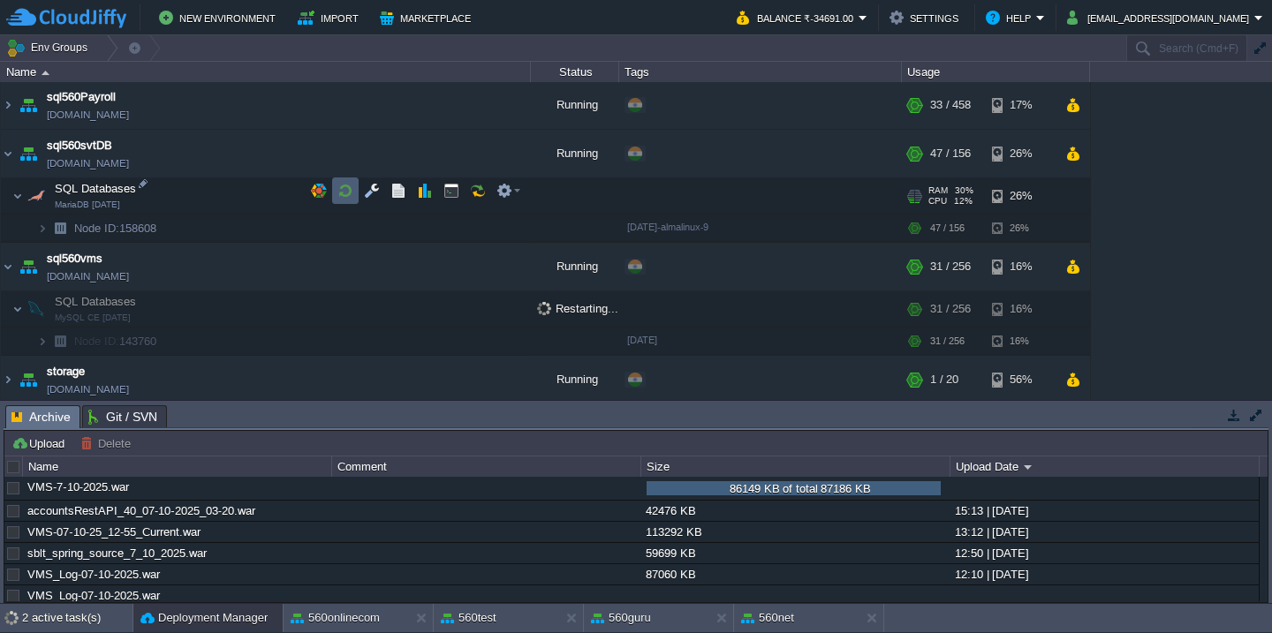
click at [344, 192] on button "button" at bounding box center [345, 191] width 16 height 16
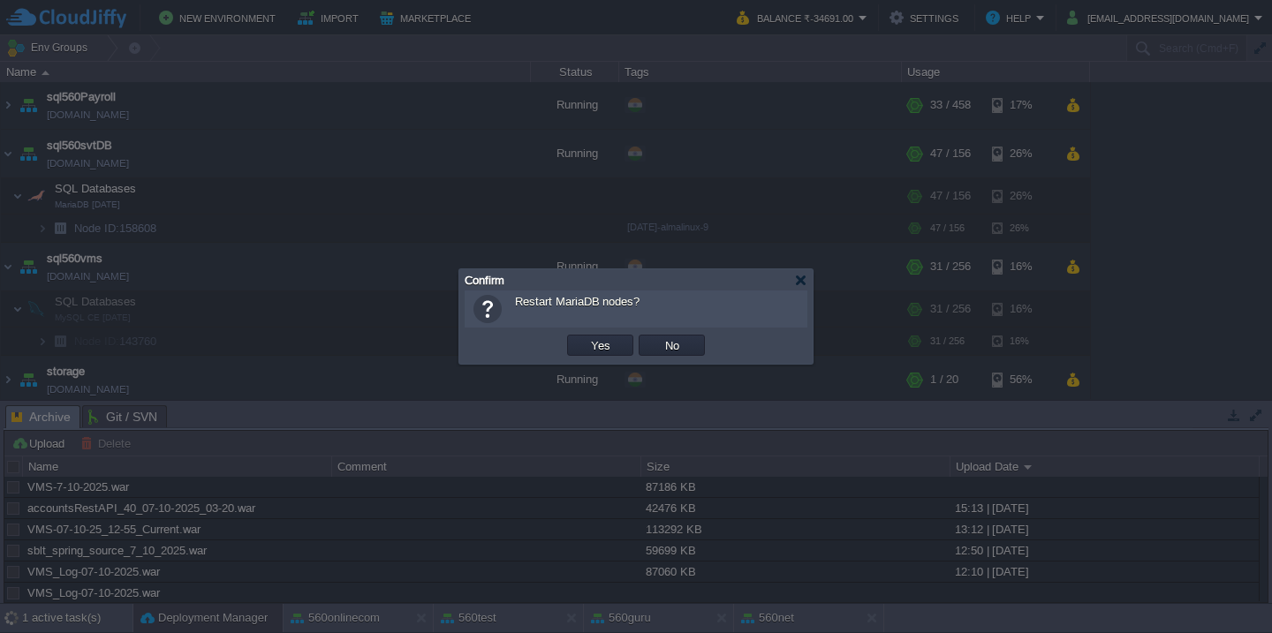
click at [586, 337] on button "Yes" at bounding box center [601, 345] width 30 height 16
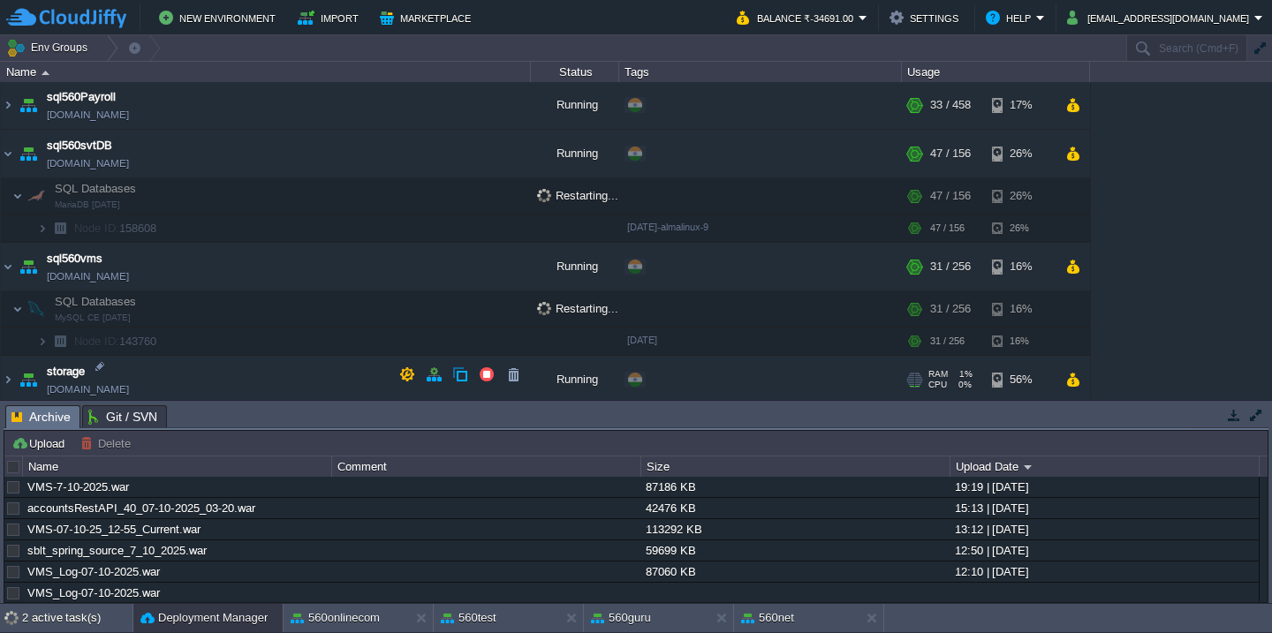
scroll to position [1893, 0]
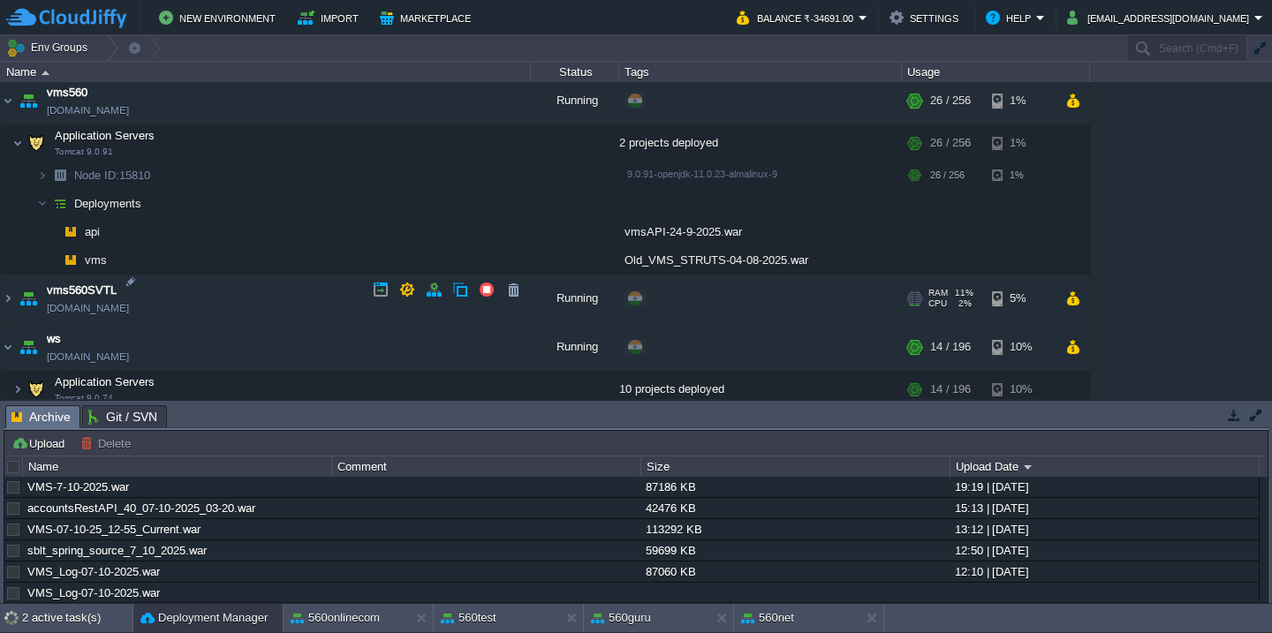
click at [255, 298] on td "vms560SVTL [DOMAIN_NAME]" at bounding box center [266, 299] width 530 height 49
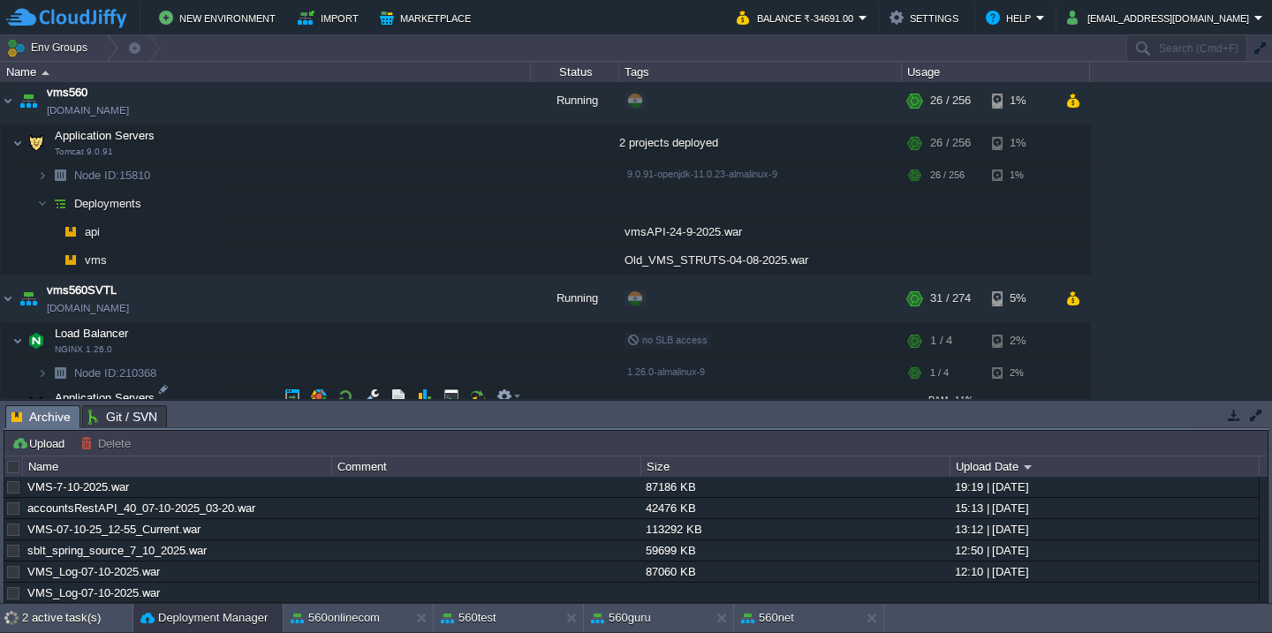
scroll to position [2001, 0]
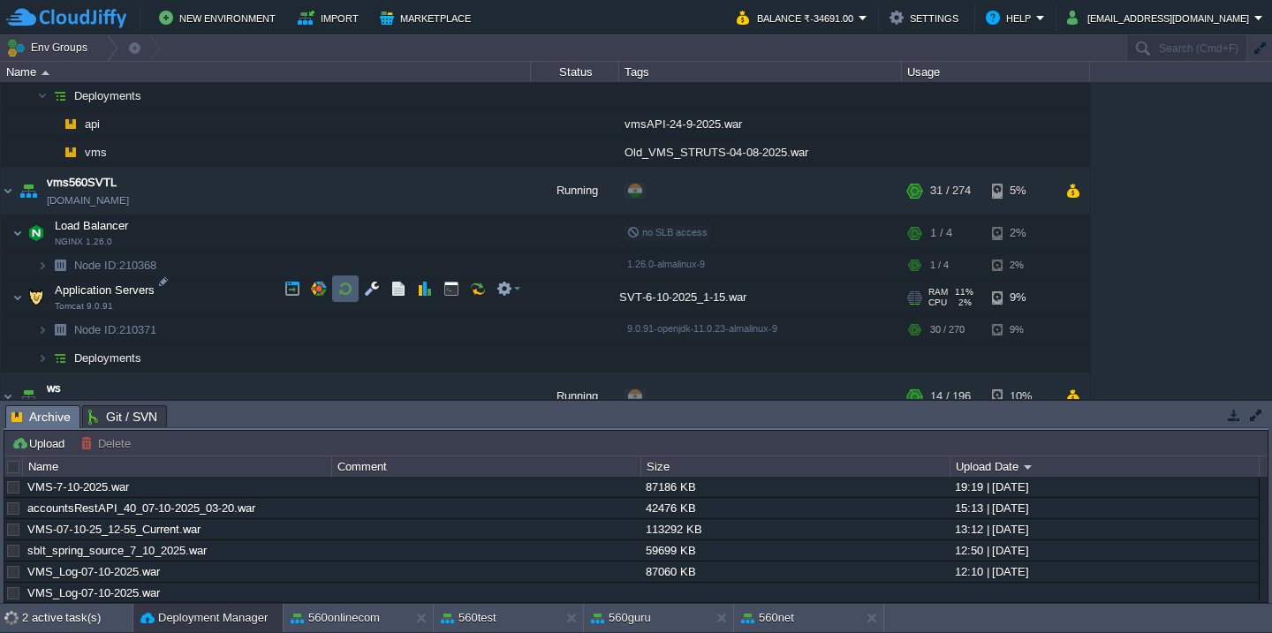
click at [344, 296] on button "button" at bounding box center [345, 289] width 16 height 16
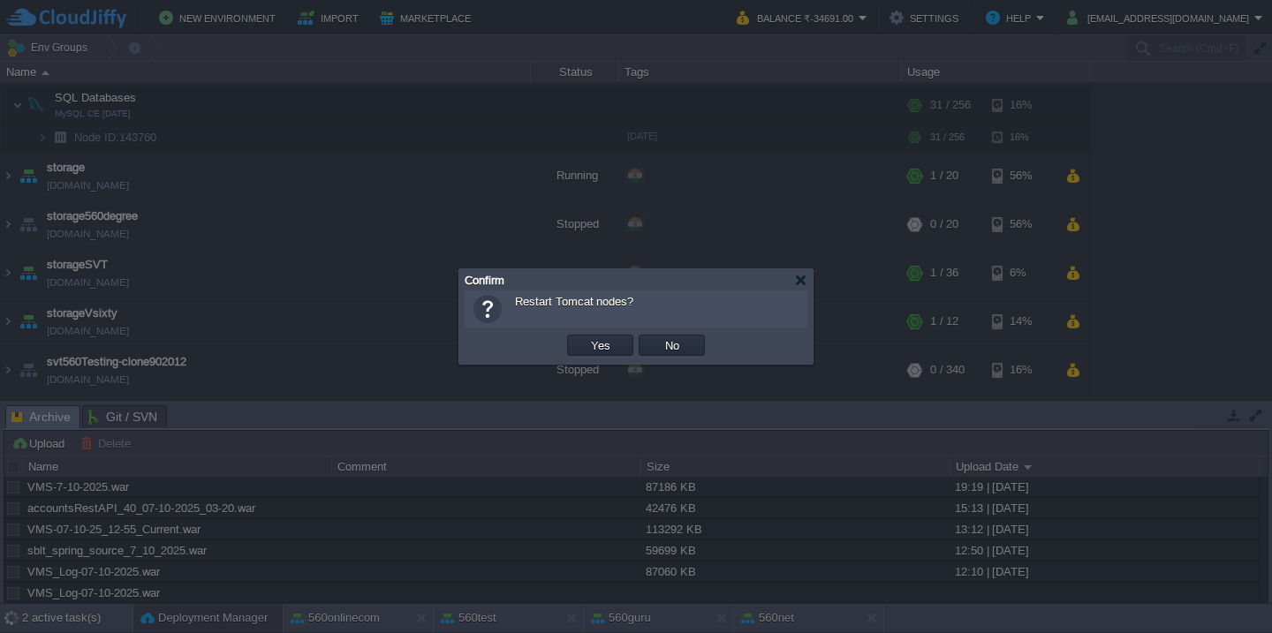
click at [586, 337] on button "Yes" at bounding box center [601, 345] width 30 height 16
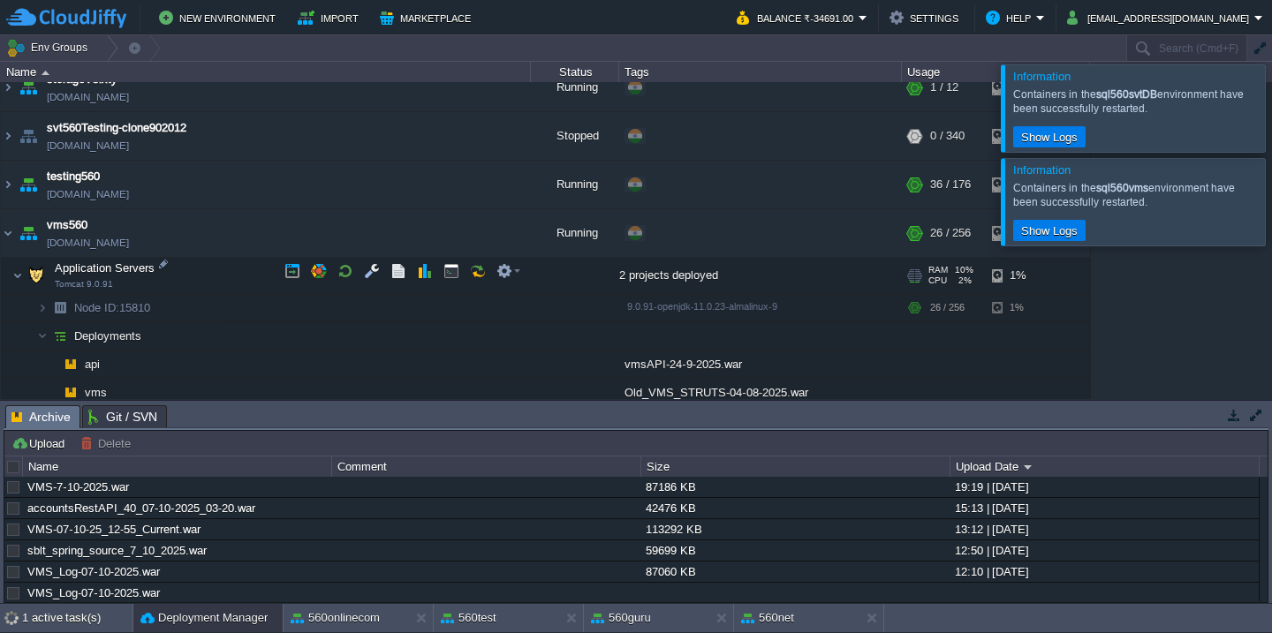
scroll to position [1723, 0]
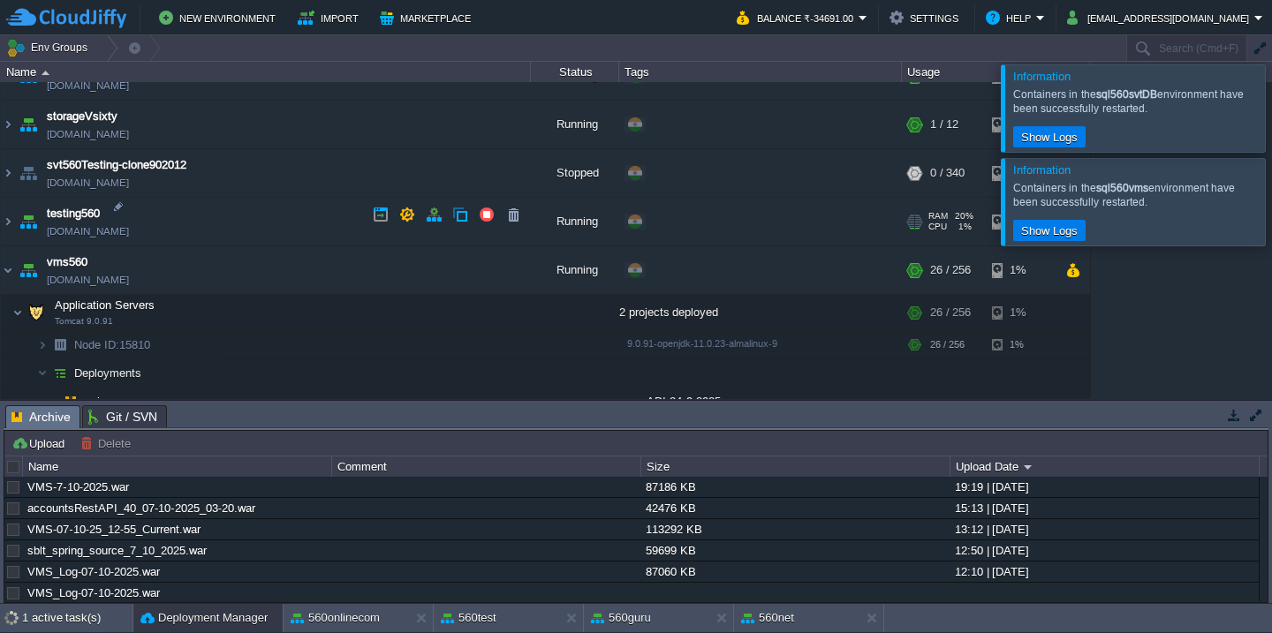
click at [260, 236] on td "testing560 [DOMAIN_NAME]" at bounding box center [266, 222] width 530 height 49
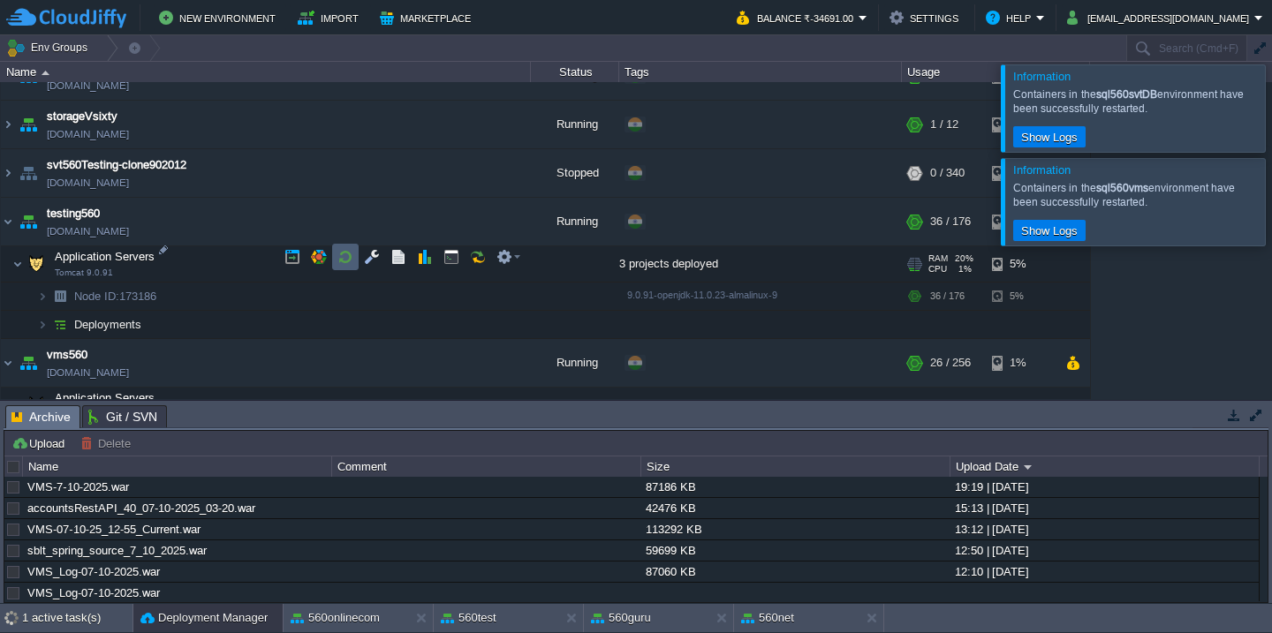
click at [345, 263] on button "button" at bounding box center [345, 257] width 16 height 16
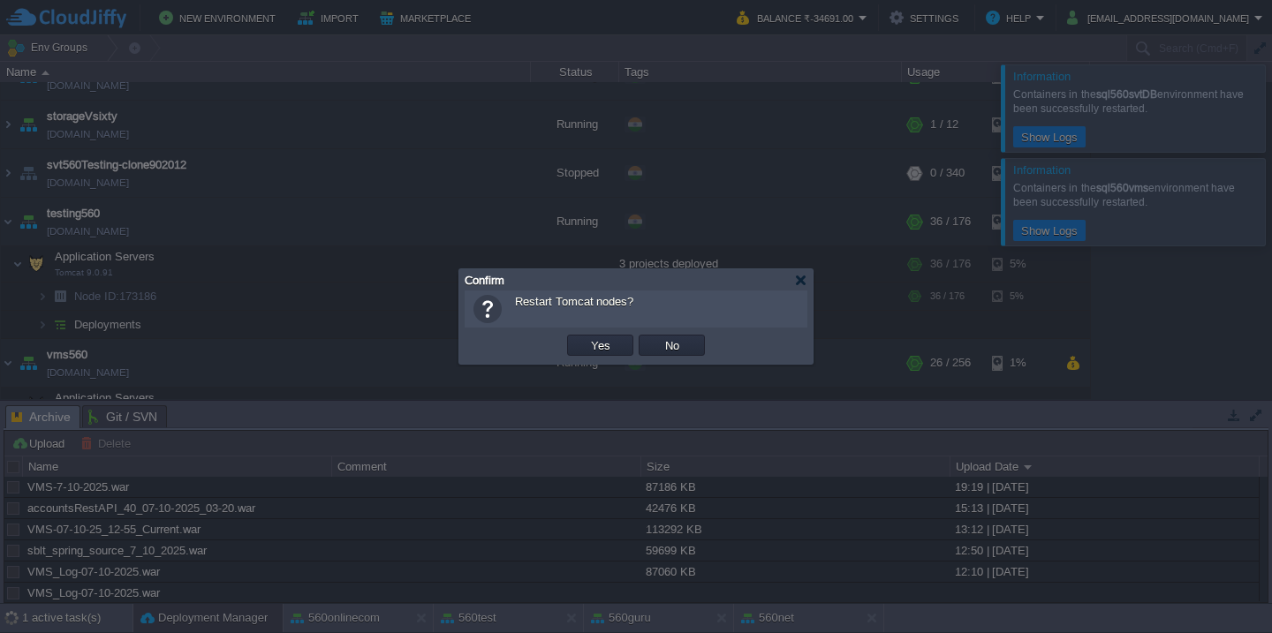
click at [586, 337] on button "Yes" at bounding box center [601, 345] width 30 height 16
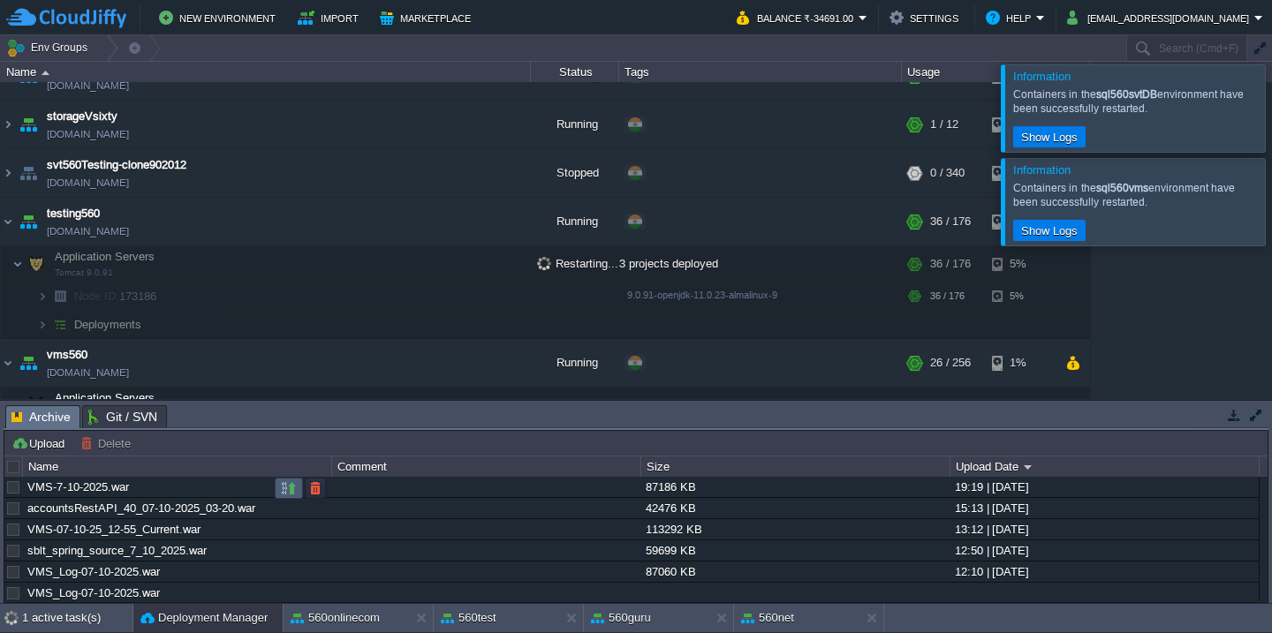
click at [285, 493] on button "button" at bounding box center [289, 489] width 16 height 16
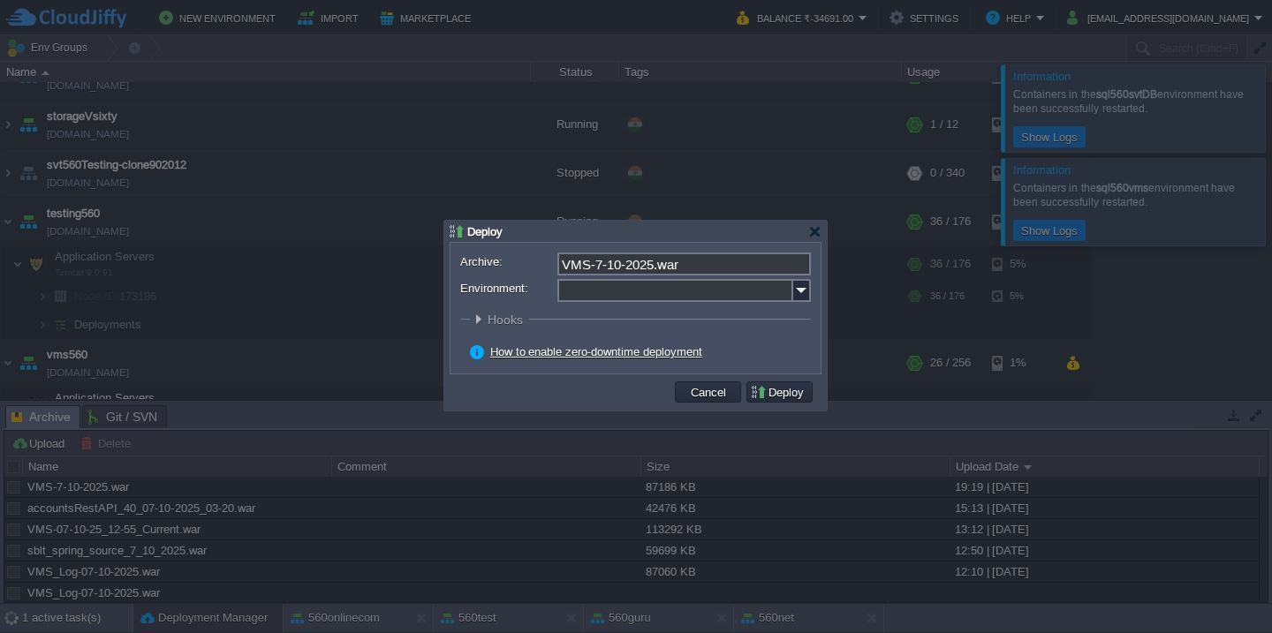
click at [636, 297] on input "Environment:" at bounding box center [675, 290] width 236 height 23
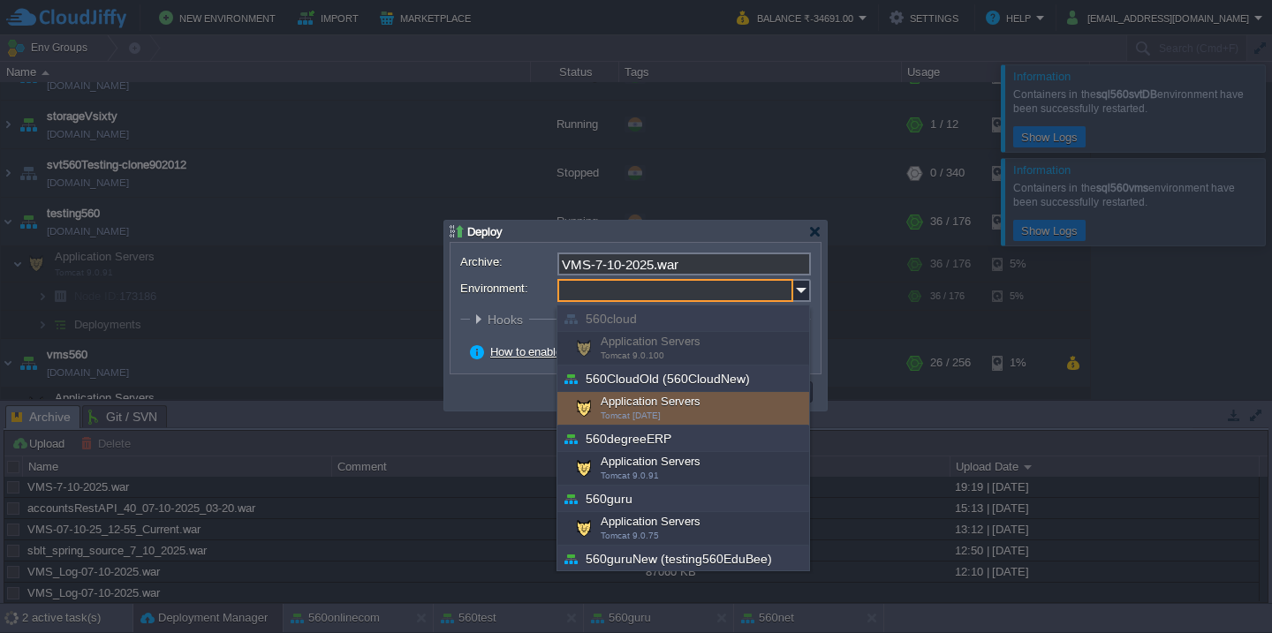
scroll to position [636, 0]
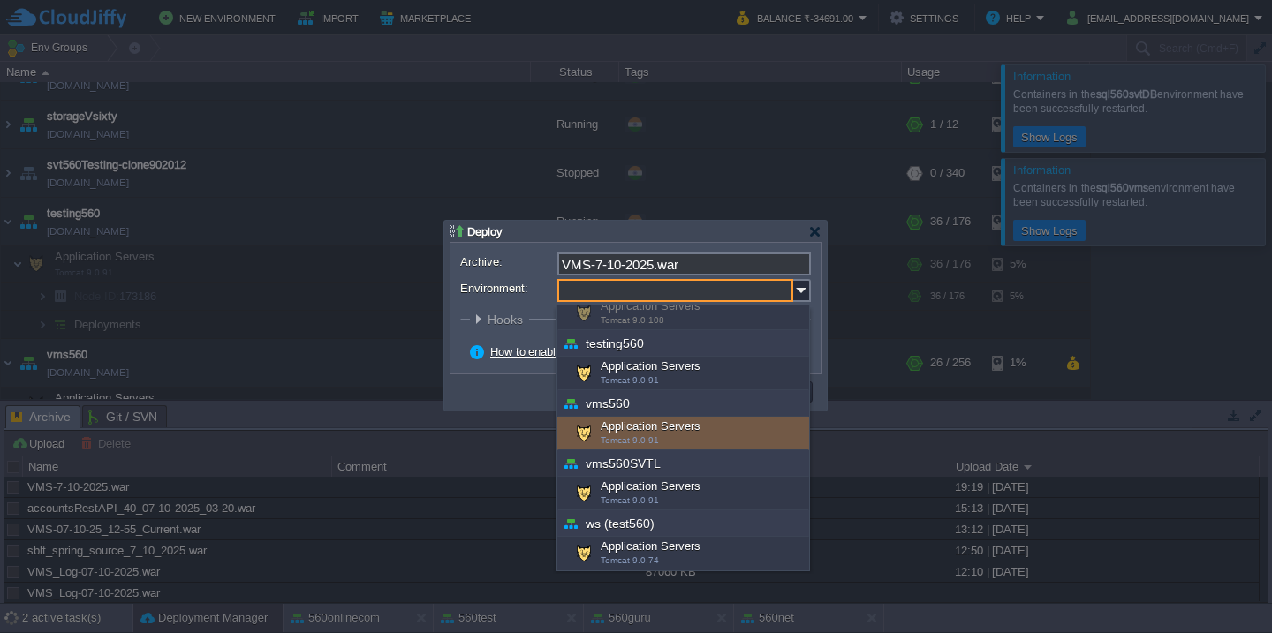
click at [653, 431] on div "Application Servers Tomcat 9.0.91" at bounding box center [683, 434] width 252 height 34
type input "Application Servers (vms560)"
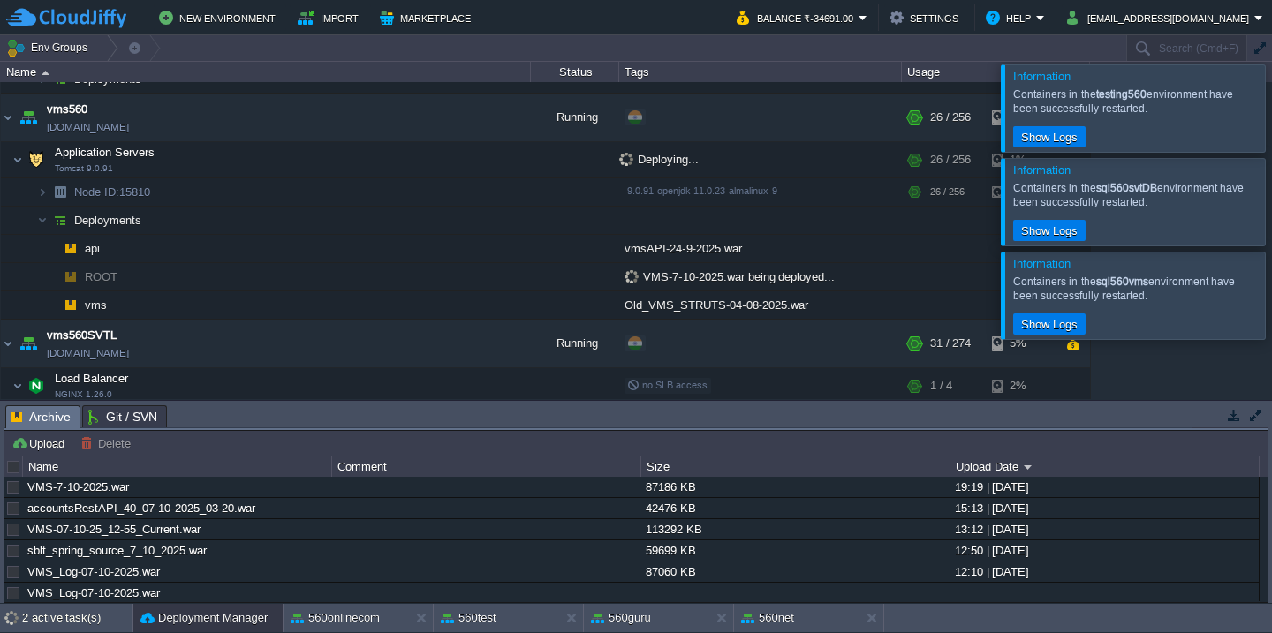
scroll to position [2011, 0]
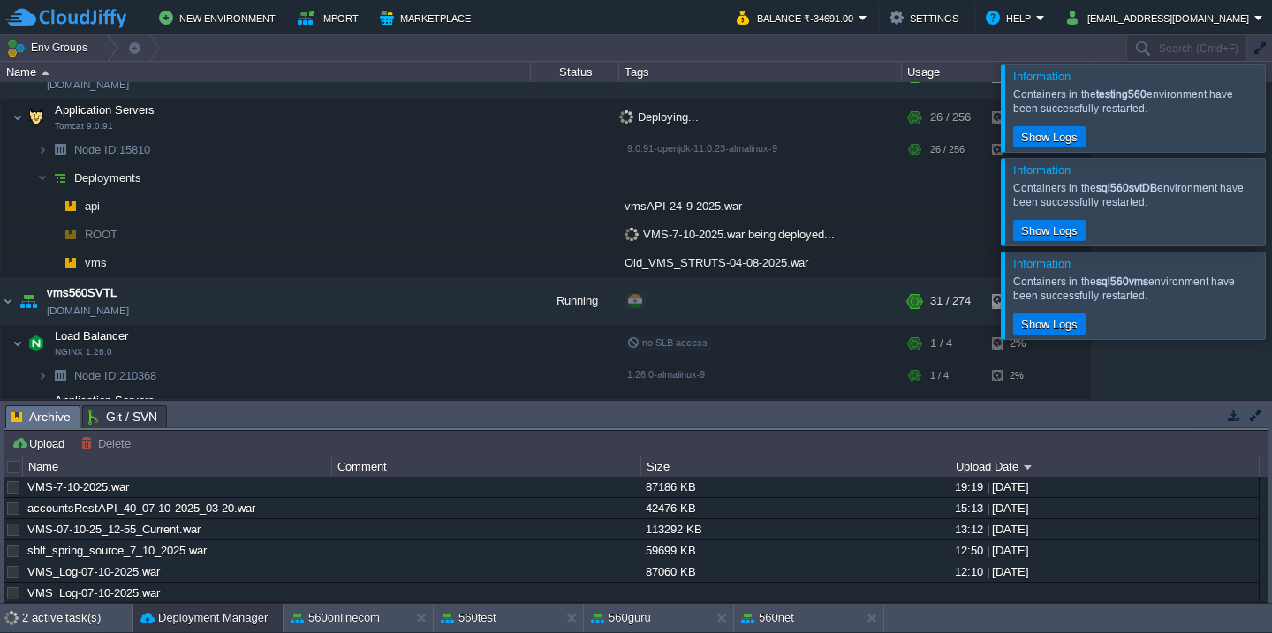
click at [1271, 96] on div at bounding box center [1293, 107] width 0 height 87
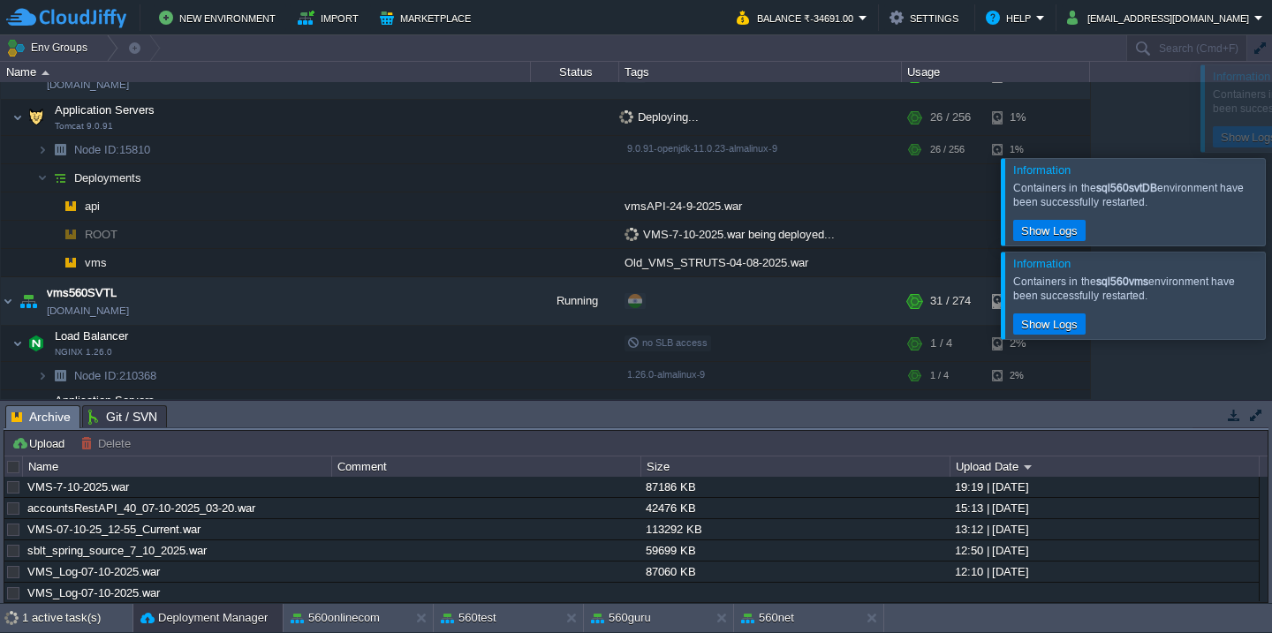
click at [1271, 158] on div at bounding box center [1293, 201] width 0 height 87
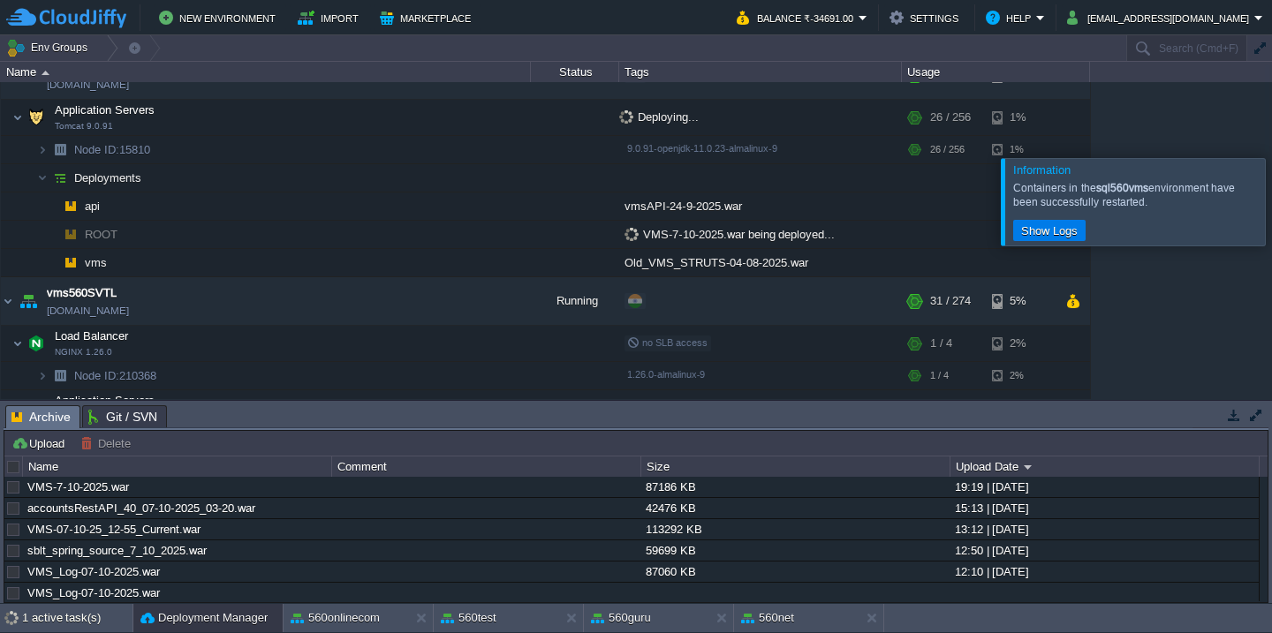
click at [1271, 158] on div at bounding box center [1293, 201] width 0 height 87
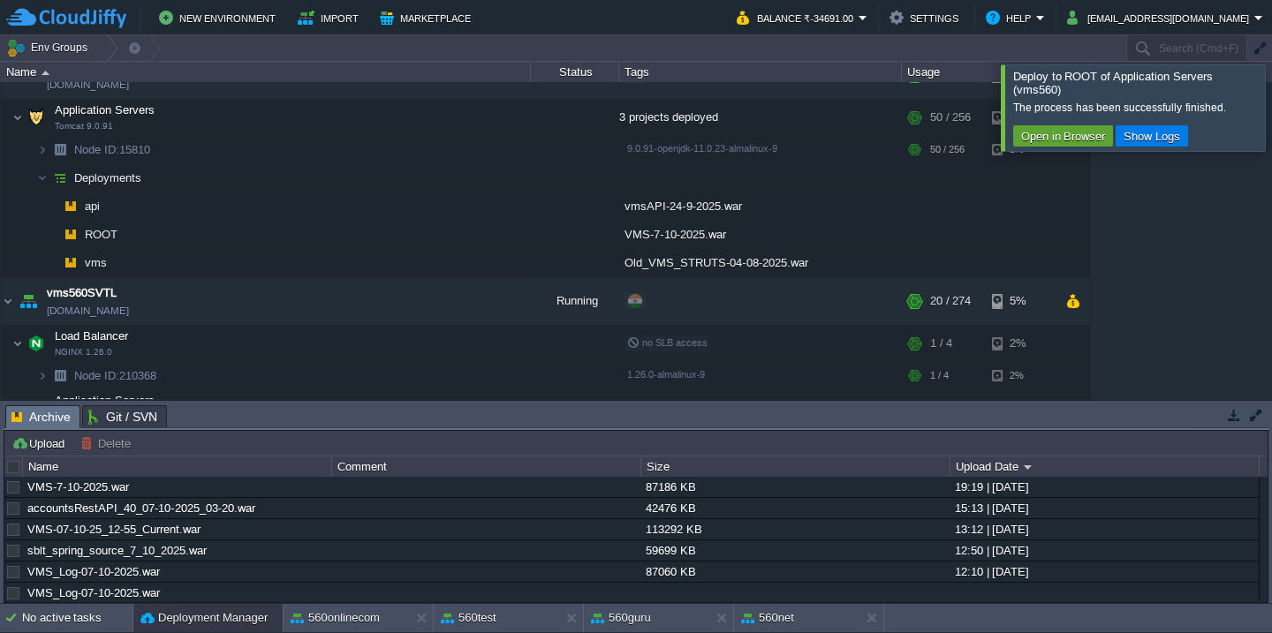
click at [1271, 105] on div at bounding box center [1293, 107] width 0 height 86
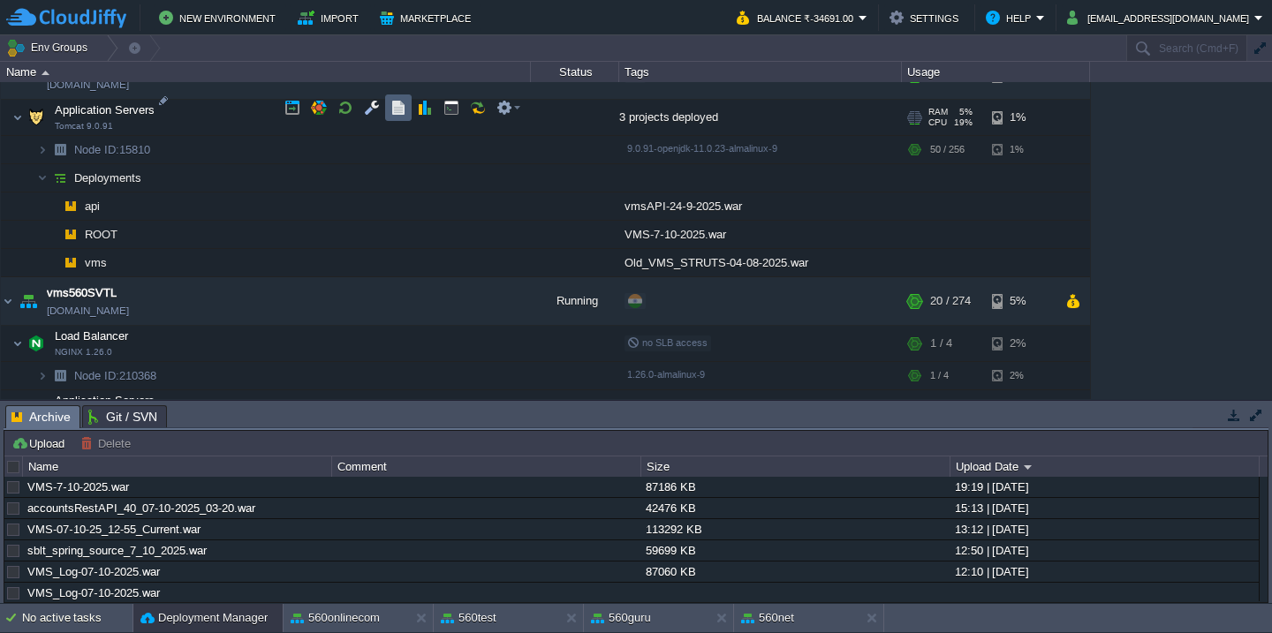
click at [397, 110] on button "button" at bounding box center [398, 108] width 16 height 16
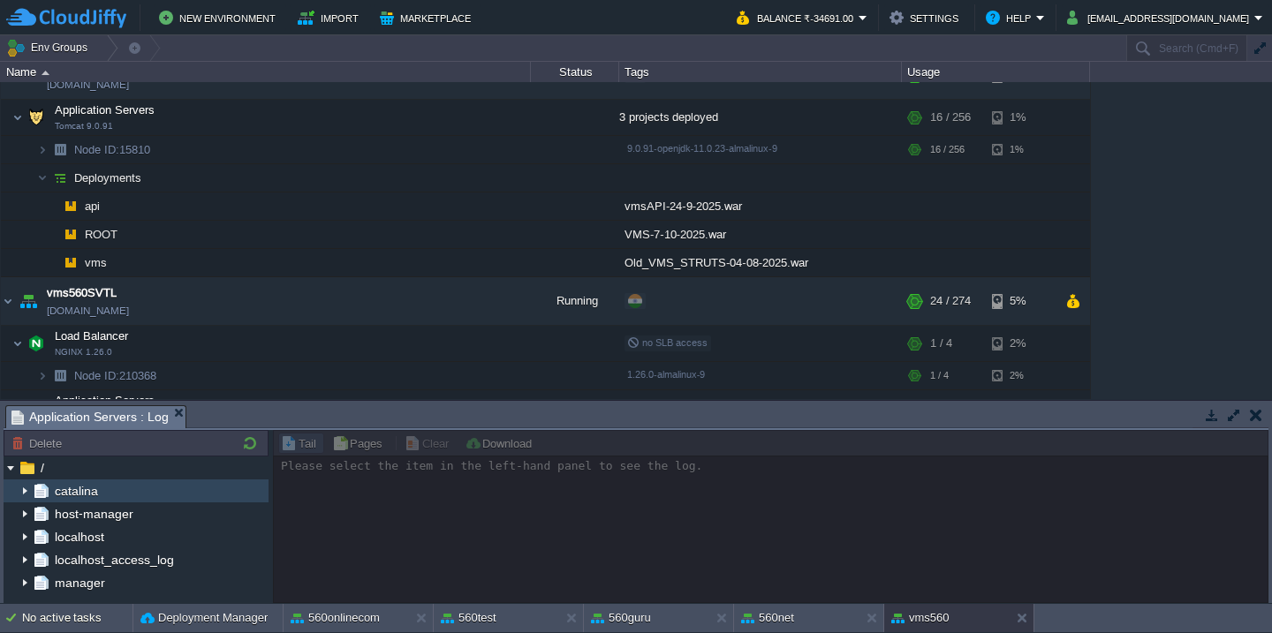
click at [22, 490] on img at bounding box center [25, 491] width 14 height 23
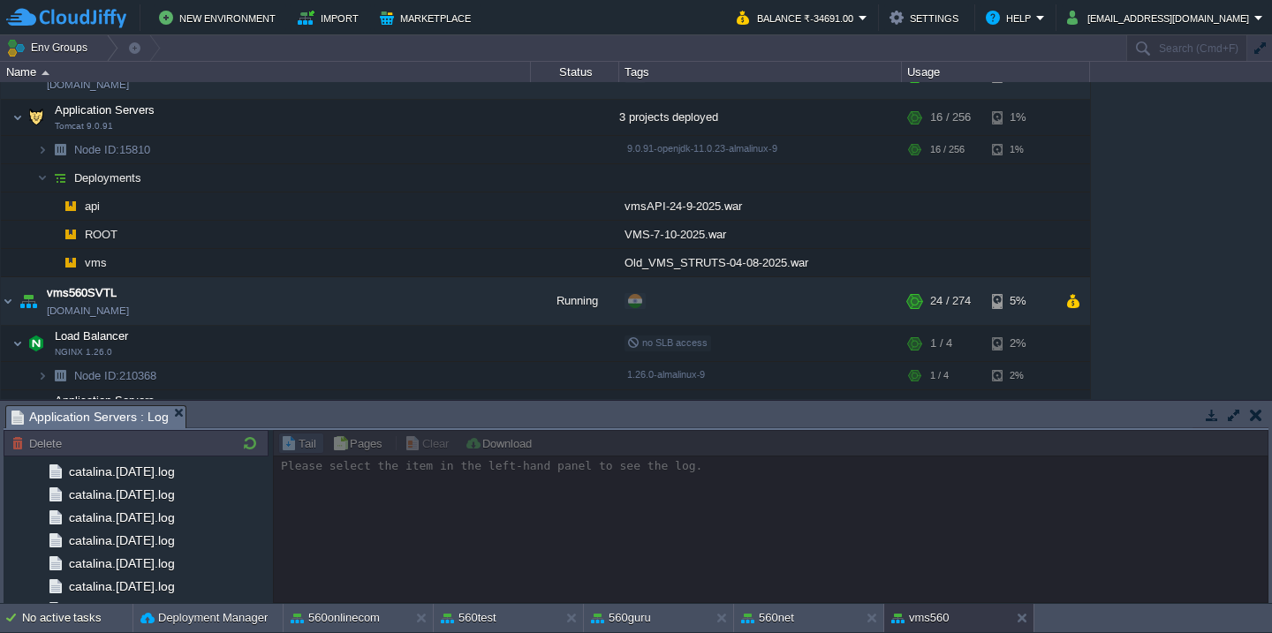
scroll to position [2105, 0]
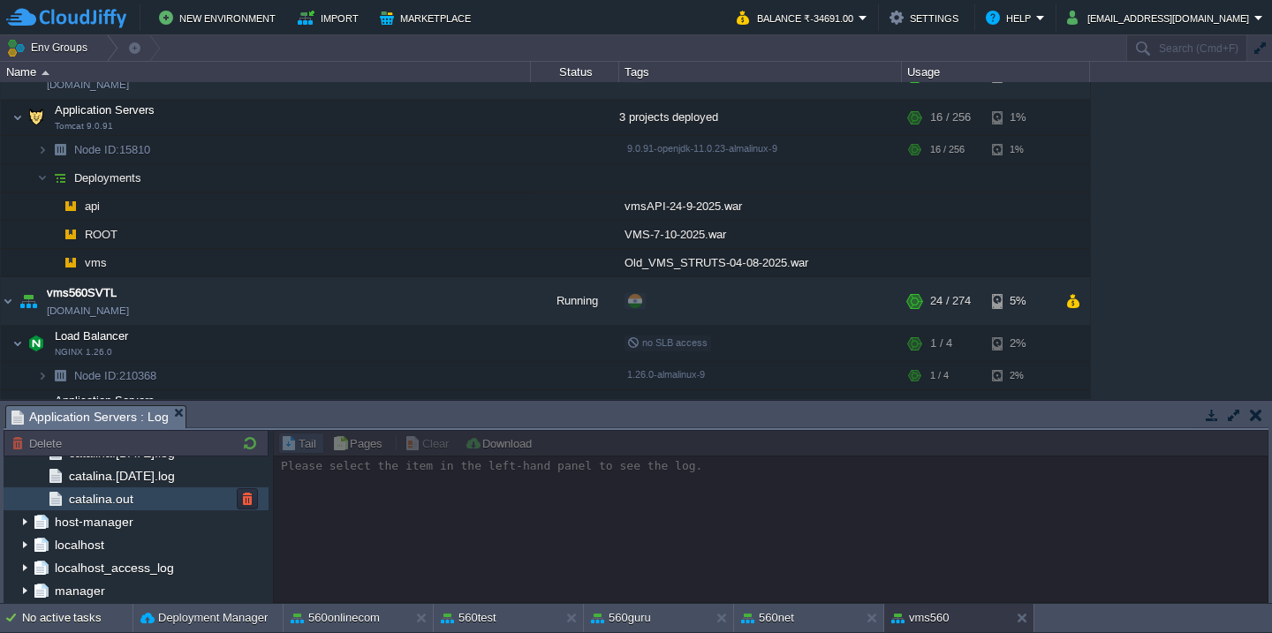
click at [144, 507] on div "catalina.out" at bounding box center [136, 499] width 265 height 23
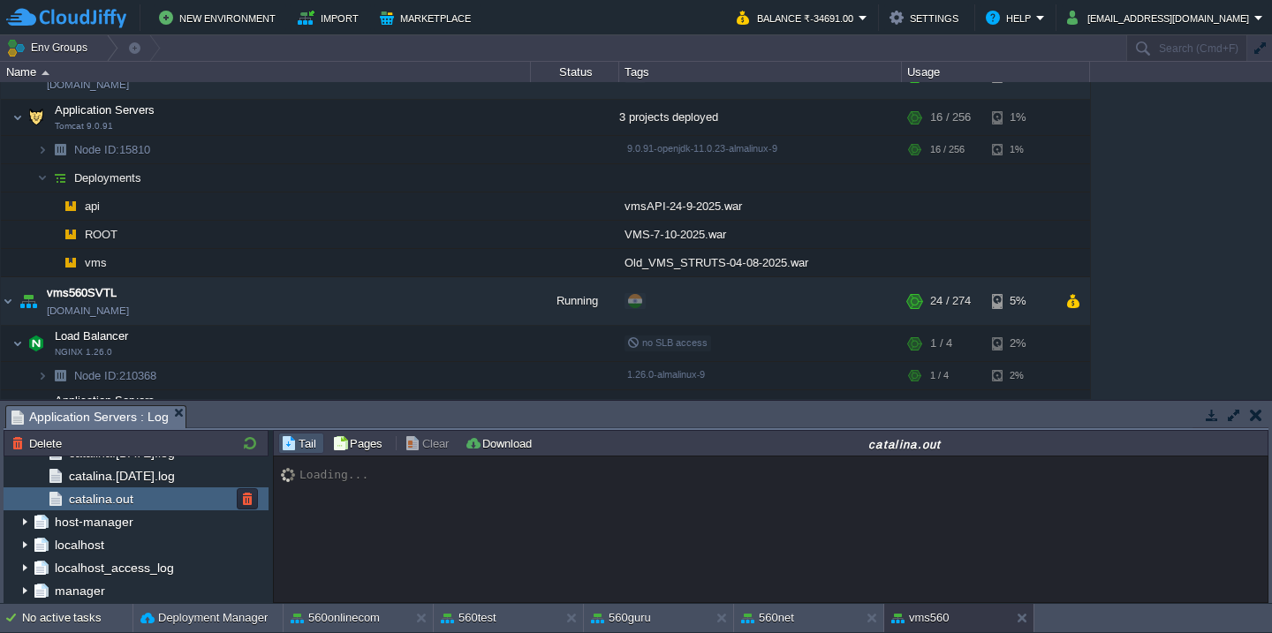
scroll to position [24805, 0]
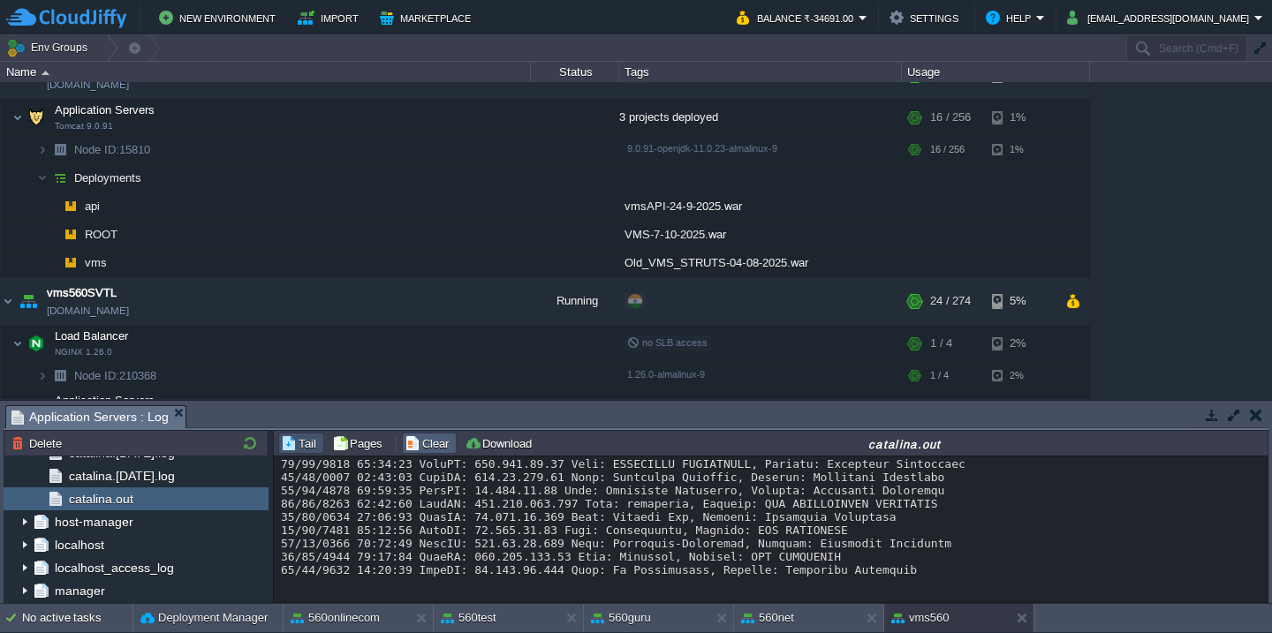
click at [415, 443] on button "Clear" at bounding box center [429, 443] width 49 height 16
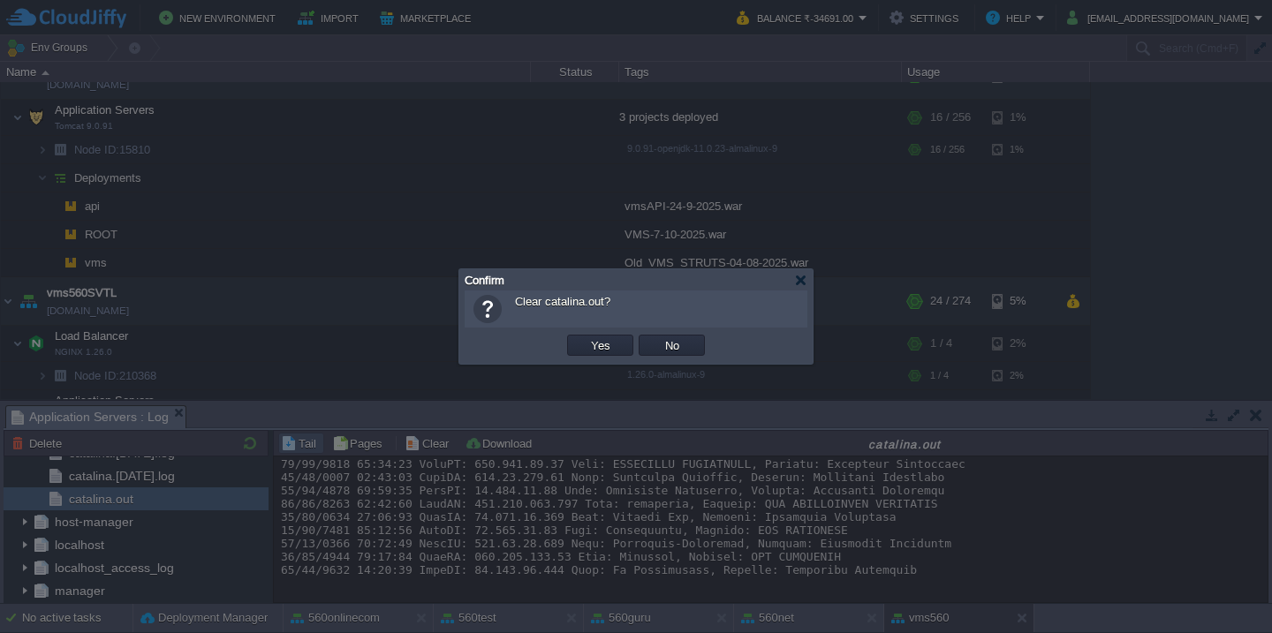
click at [586, 337] on button "Yes" at bounding box center [601, 345] width 30 height 16
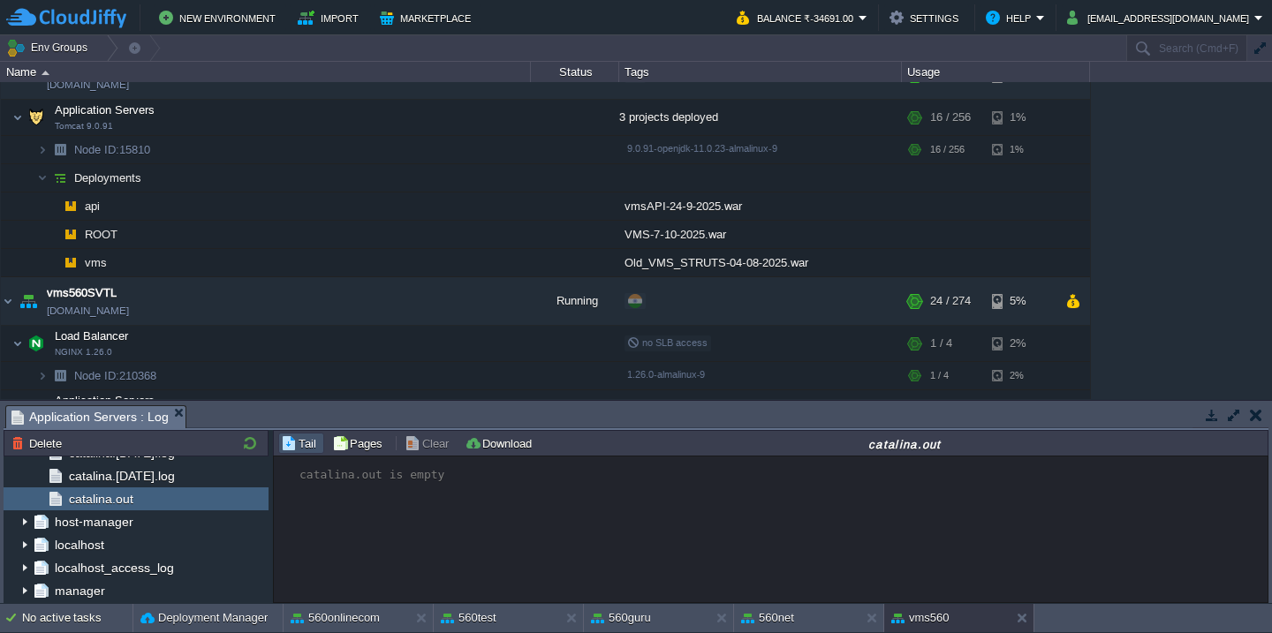
scroll to position [0, 0]
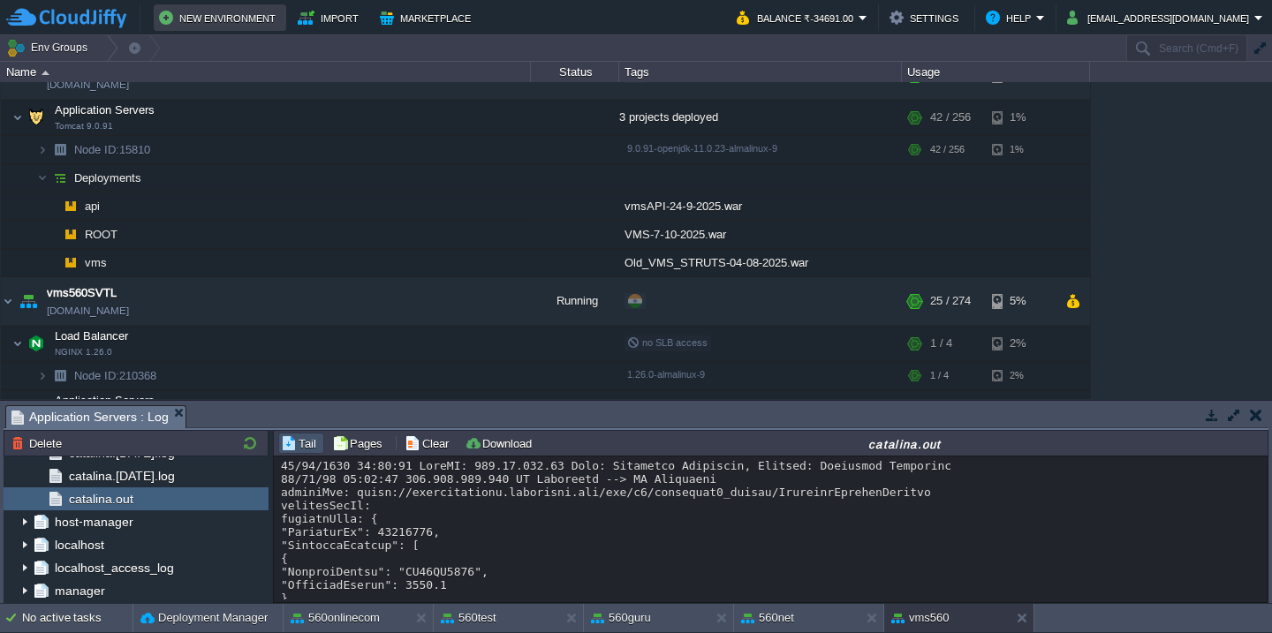
scroll to position [464, 0]
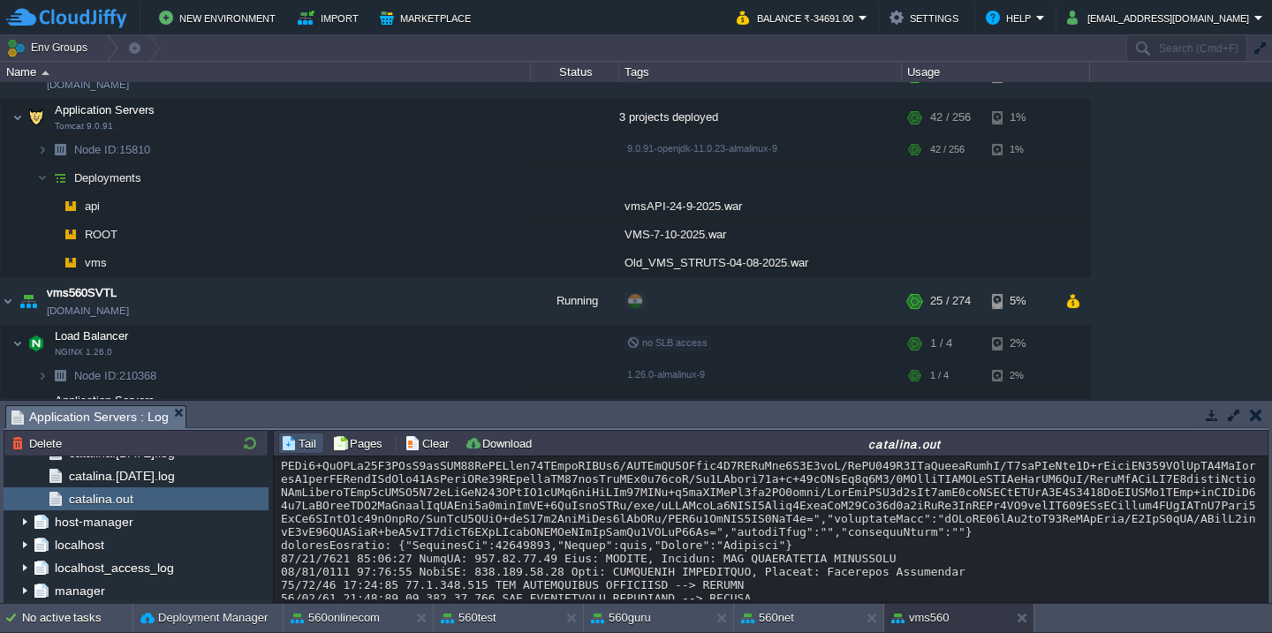
click at [681, 556] on div at bounding box center [771, 486] width 980 height 980
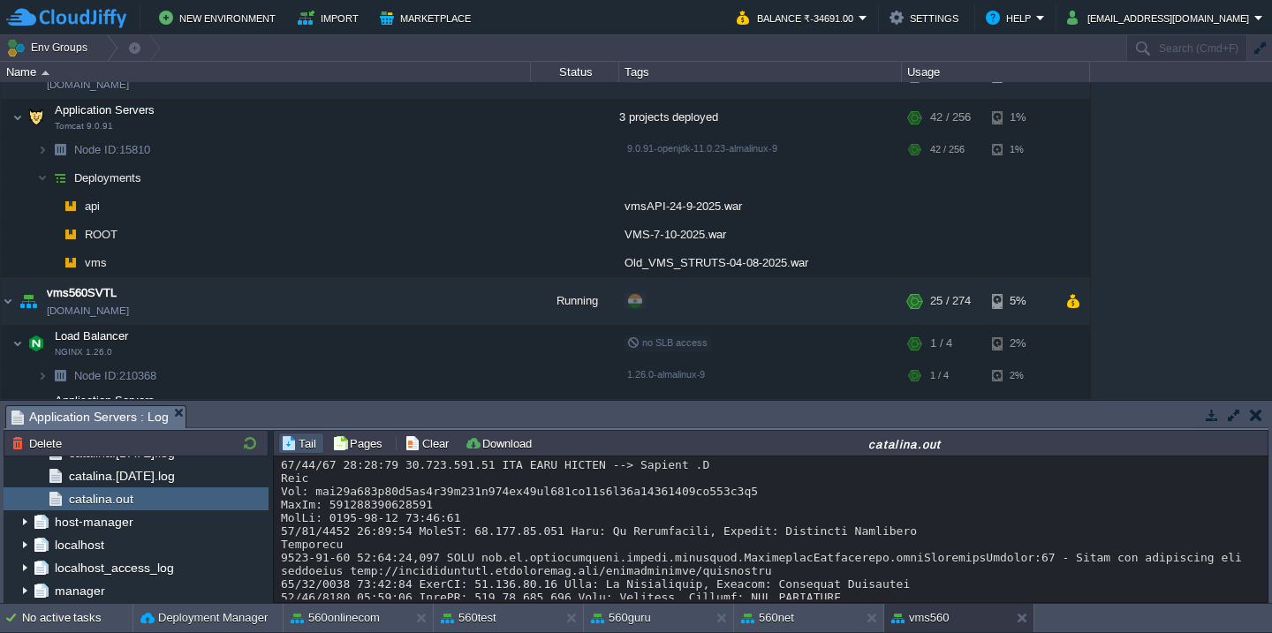
scroll to position [876, 0]
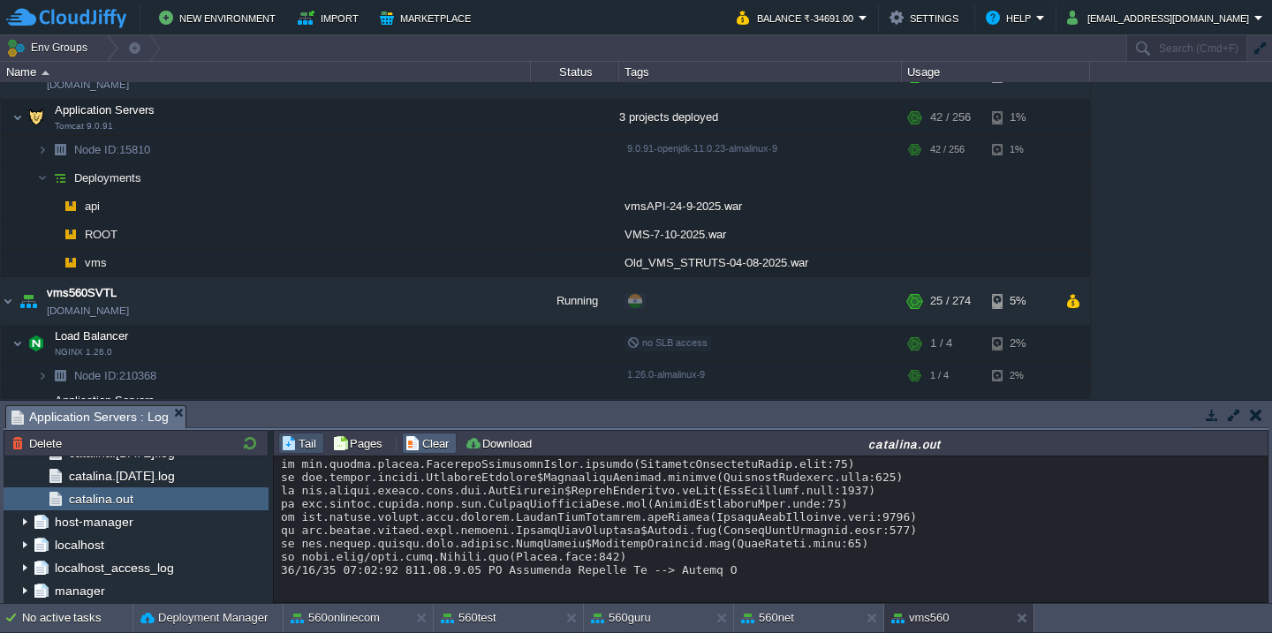
click at [422, 450] on button "Clear" at bounding box center [429, 443] width 49 height 16
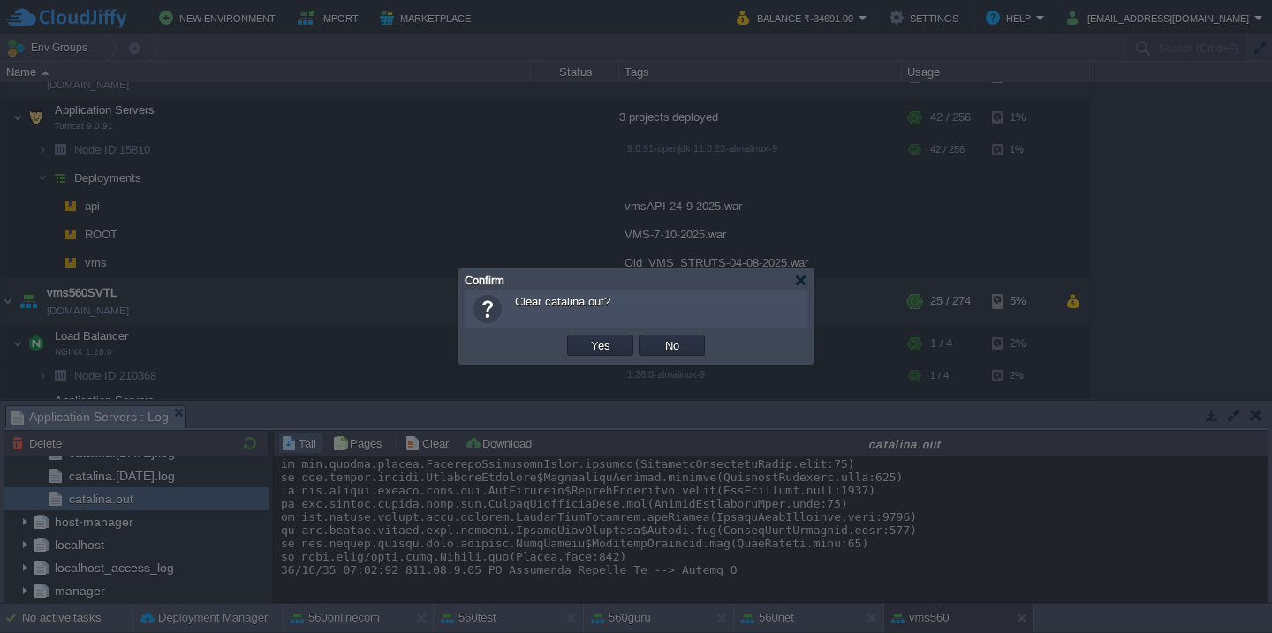
click at [586, 337] on button "Yes" at bounding box center [601, 345] width 30 height 16
